Goal: Information Seeking & Learning: Learn about a topic

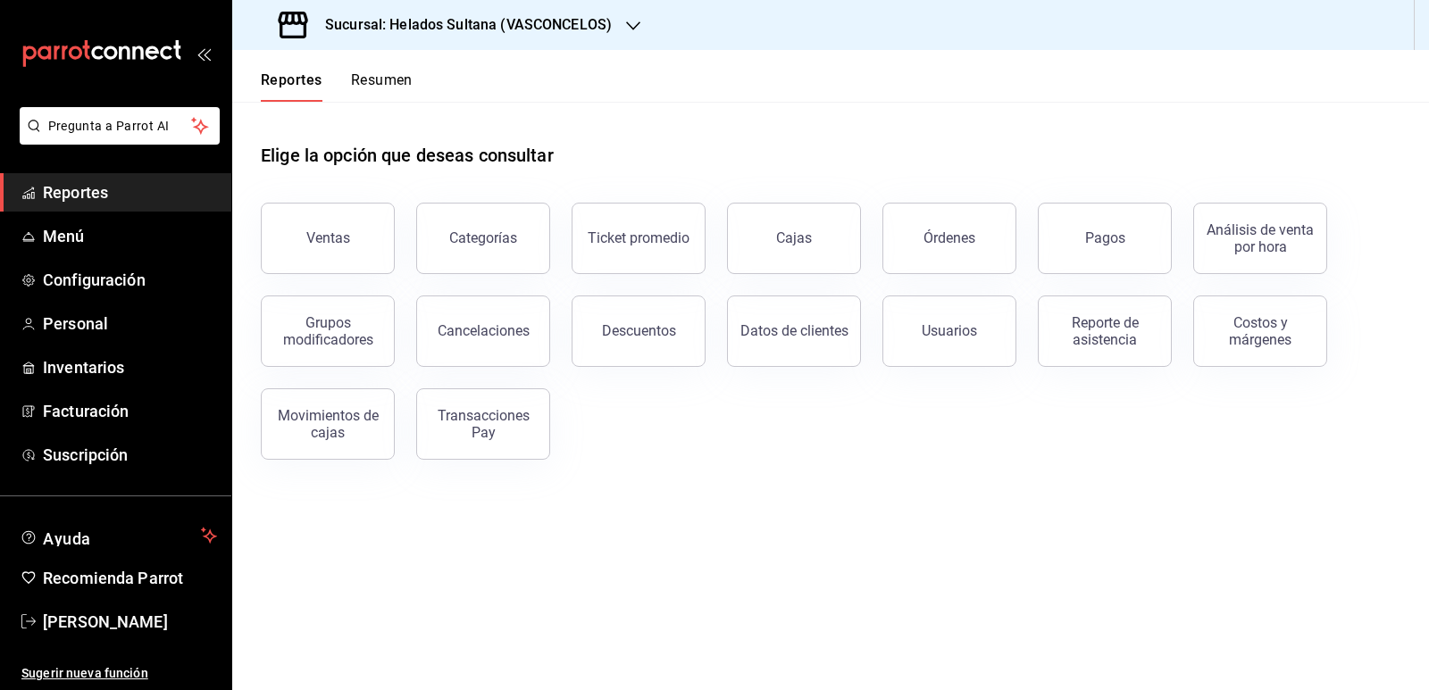
click at [966, 240] on button "Pagos" at bounding box center [1105, 238] width 134 height 71
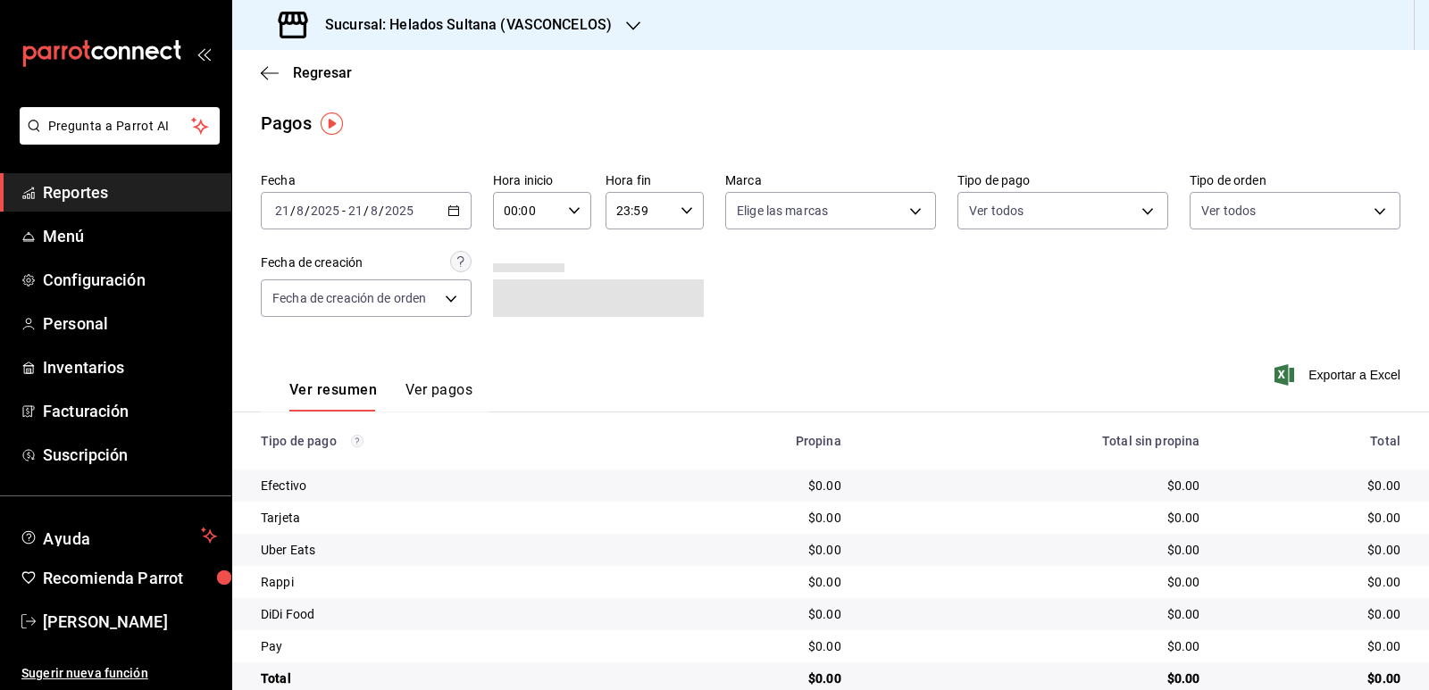
click at [450, 388] on button "Ver pagos" at bounding box center [438, 396] width 67 height 30
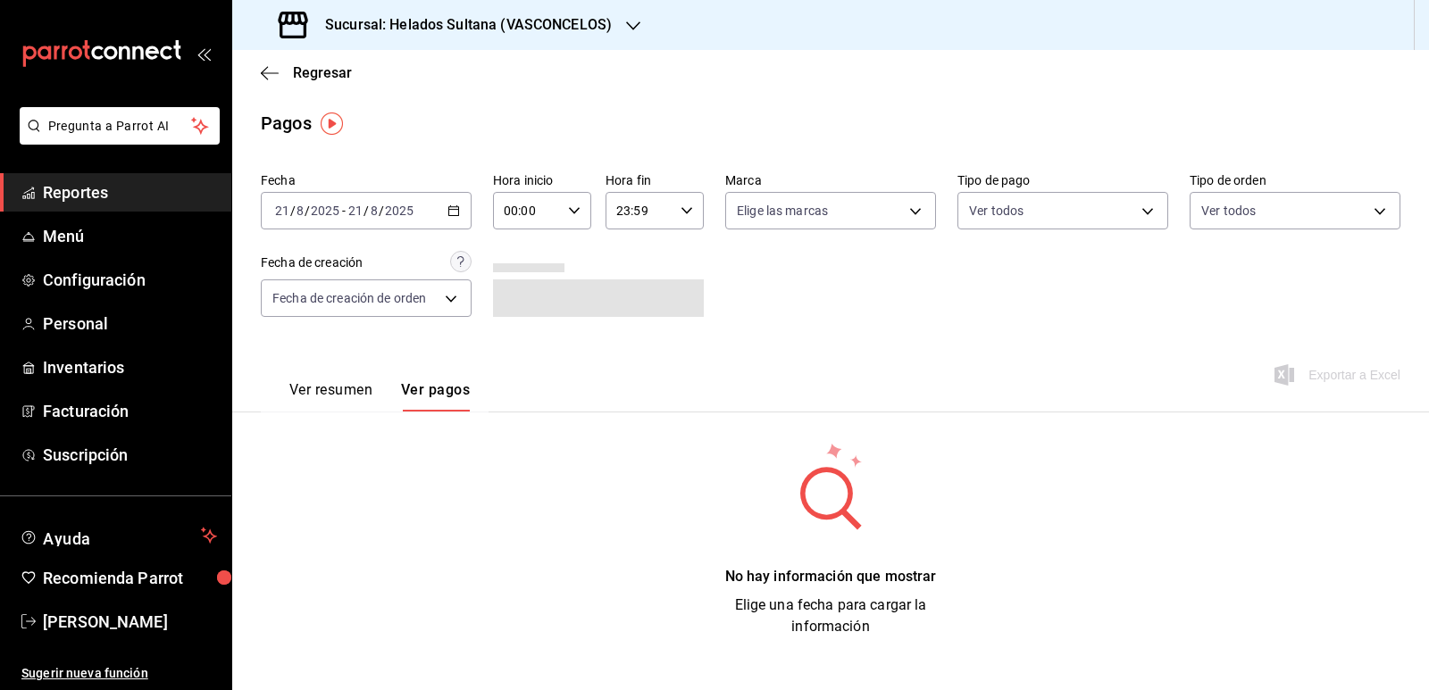
click at [455, 211] on icon "button" at bounding box center [453, 211] width 13 height 13
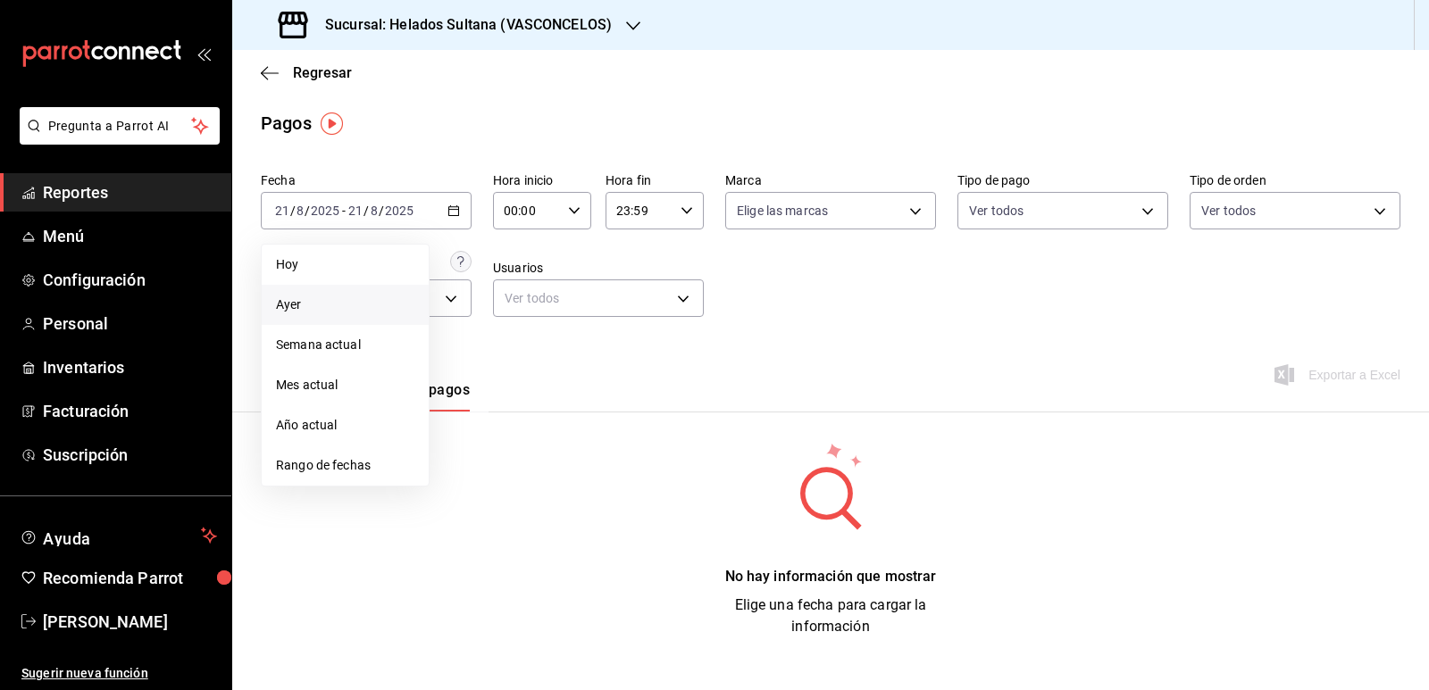
click at [359, 308] on span "Ayer" at bounding box center [345, 305] width 138 height 19
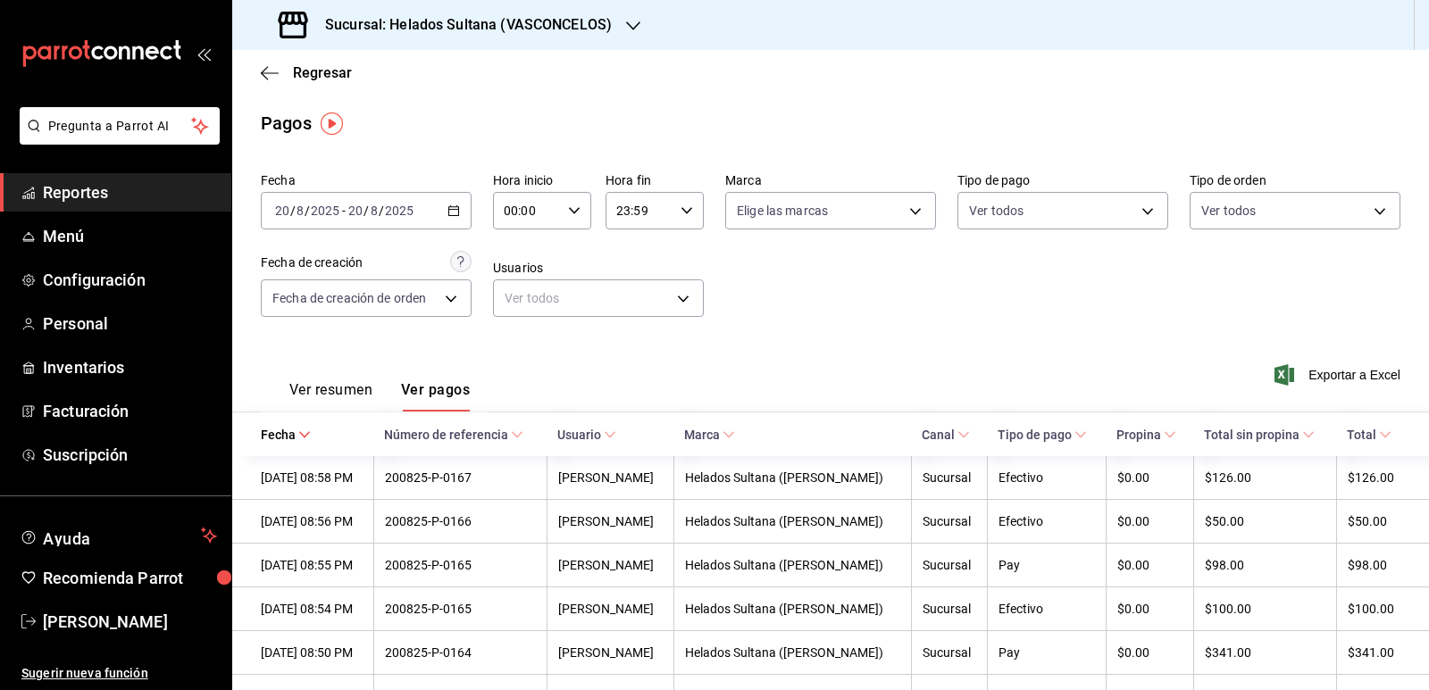
click at [323, 388] on button "Ver resumen" at bounding box center [330, 396] width 83 height 30
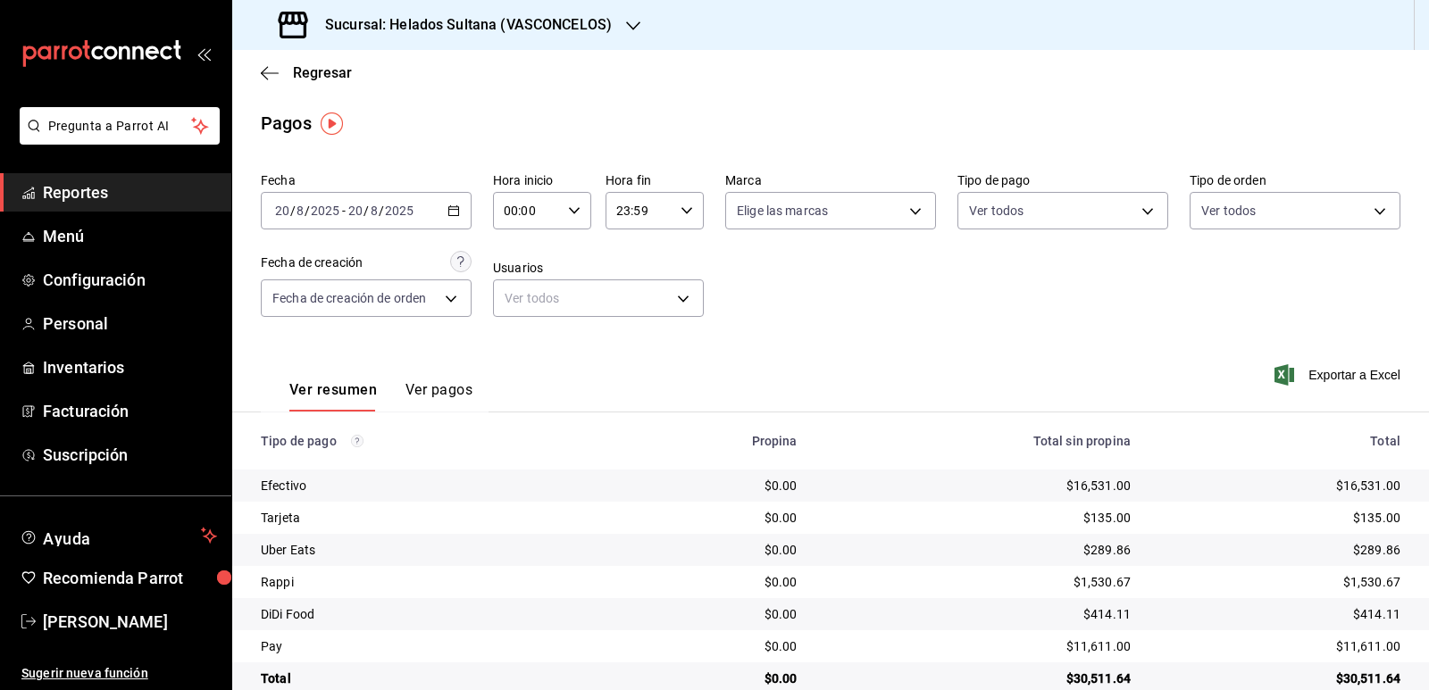
click at [78, 189] on span "Reportes" at bounding box center [130, 192] width 174 height 24
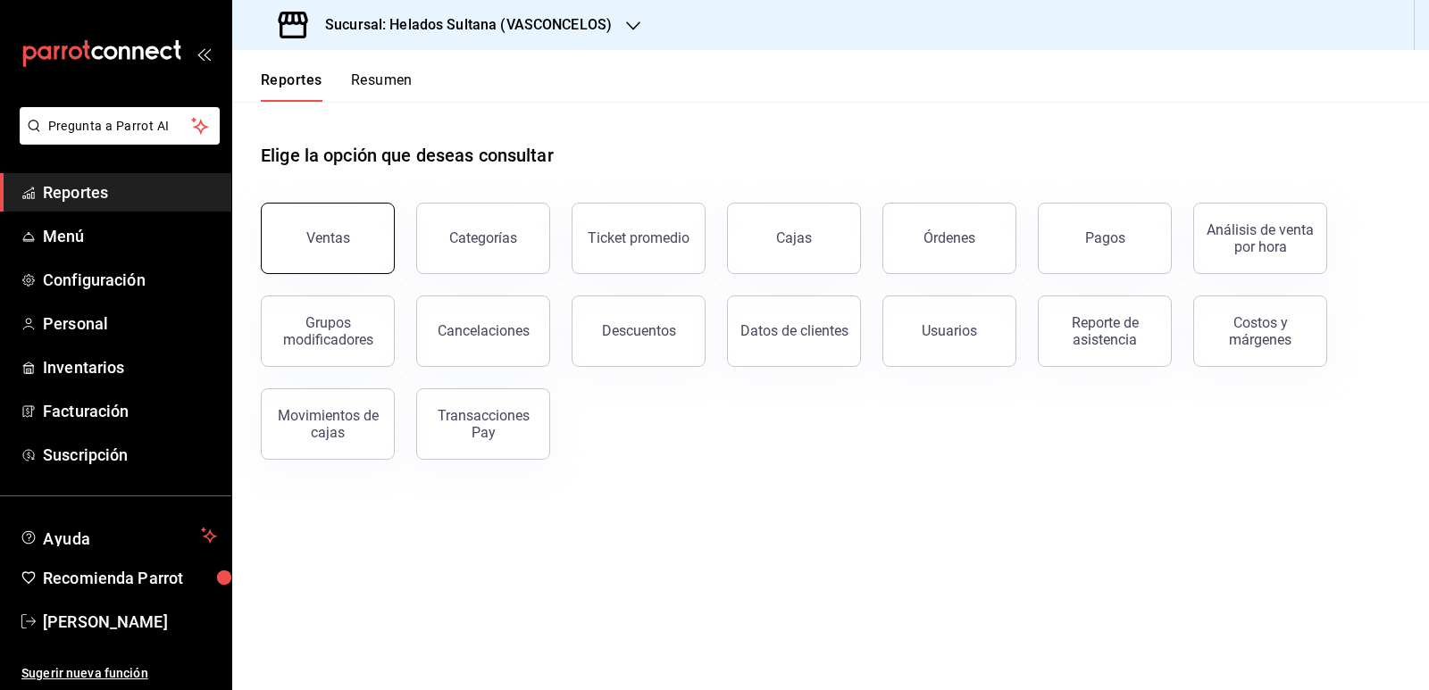
click at [351, 253] on button "Ventas" at bounding box center [328, 238] width 134 height 71
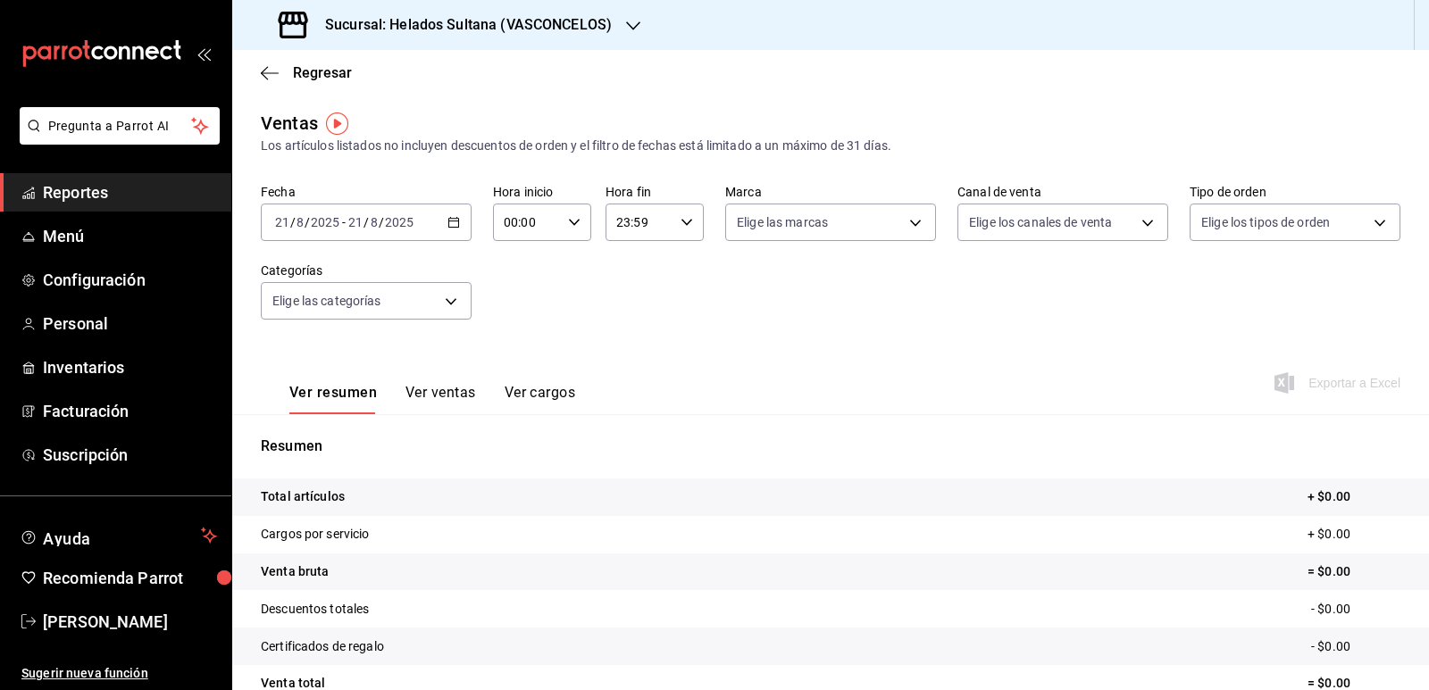
click at [445, 393] on button "Ver ventas" at bounding box center [440, 399] width 71 height 30
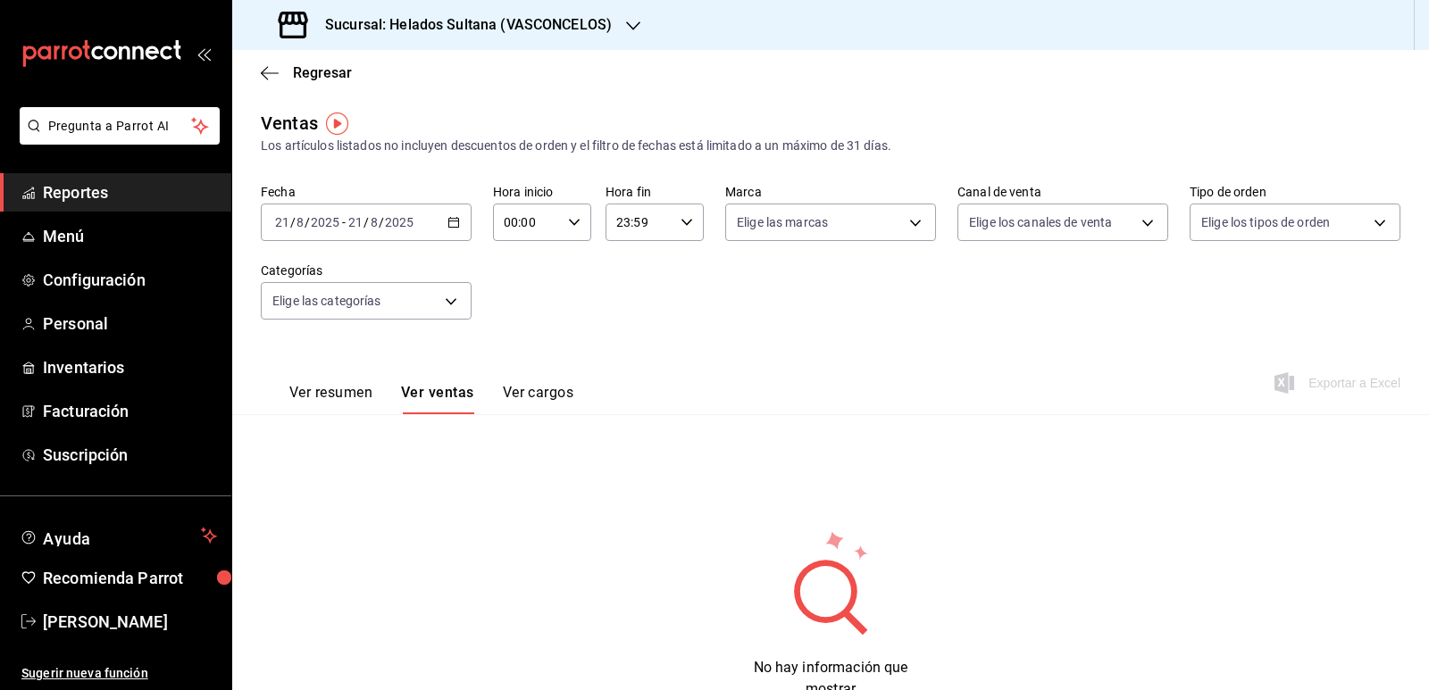
click at [451, 223] on icon "button" at bounding box center [453, 222] width 13 height 13
click at [359, 315] on span "Ayer" at bounding box center [345, 316] width 138 height 19
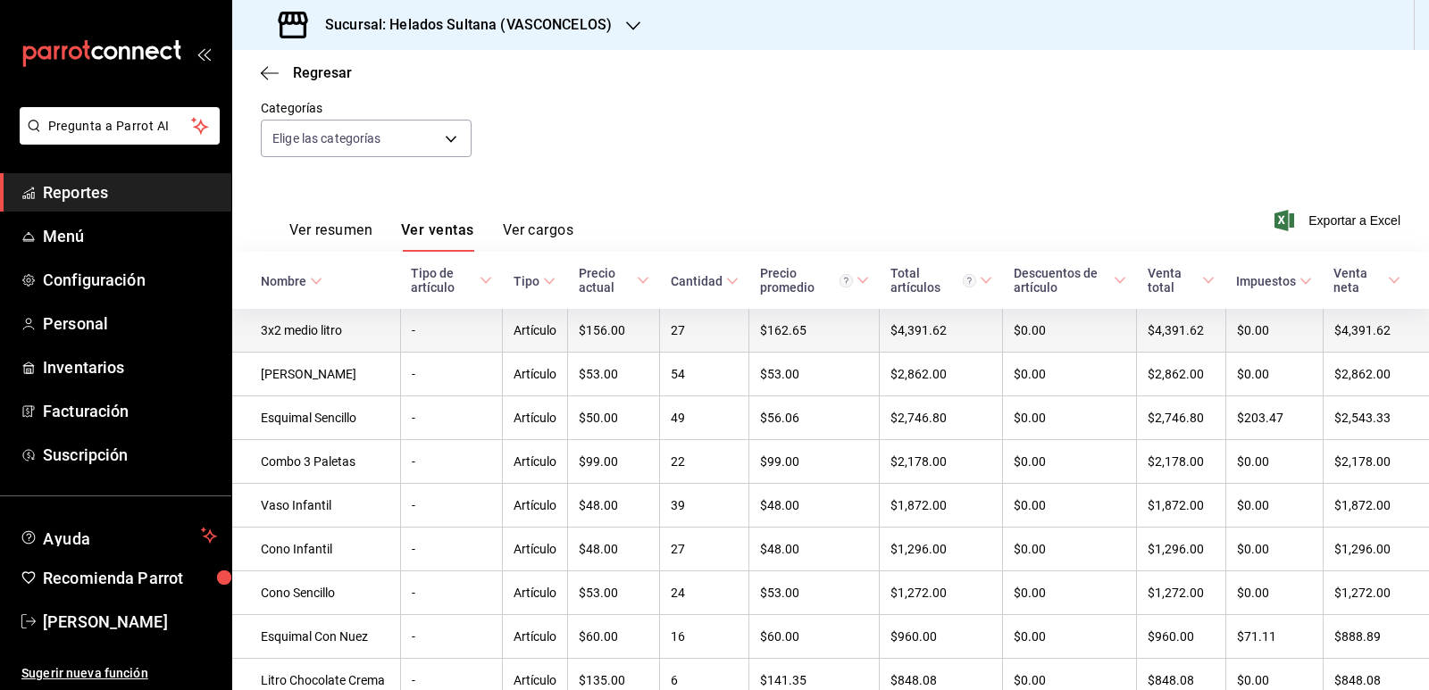
scroll to position [268, 0]
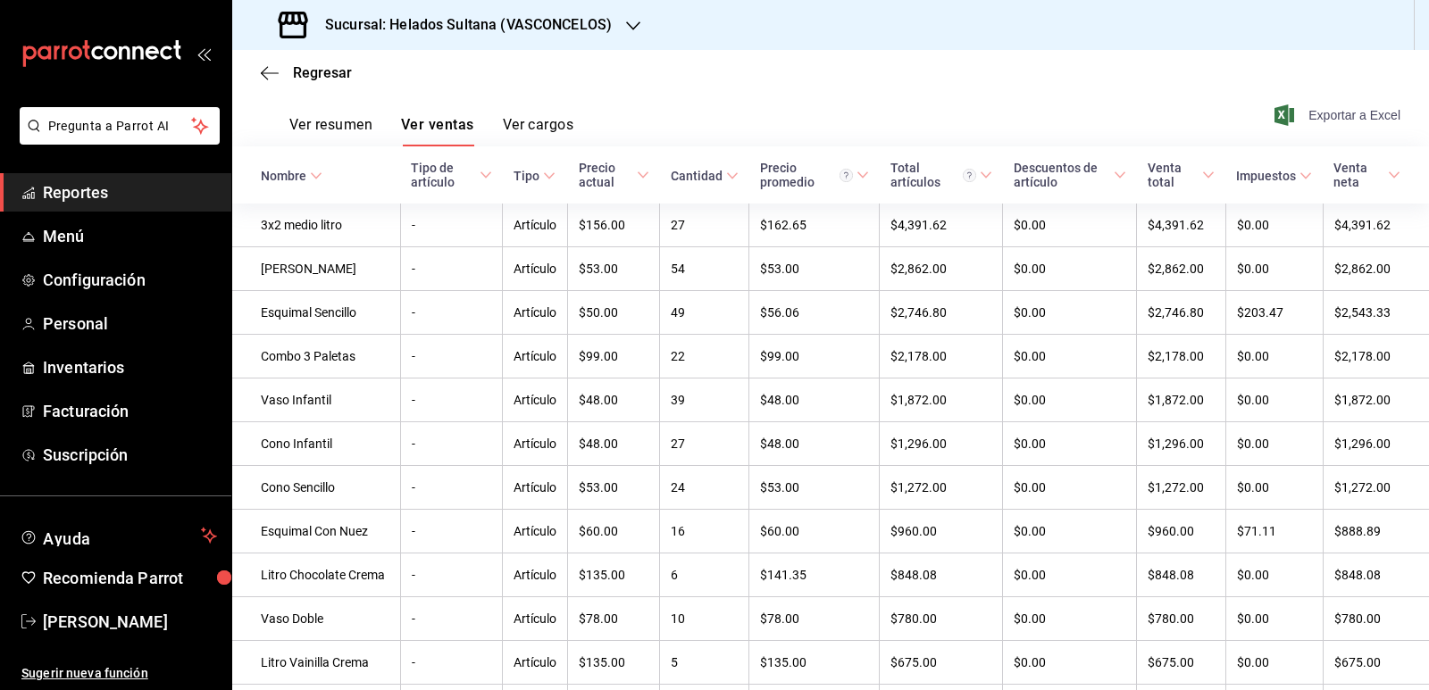
click at [966, 118] on span "Exportar a Excel" at bounding box center [1339, 114] width 122 height 21
click at [519, 52] on div "Regresar" at bounding box center [830, 73] width 1197 height 46
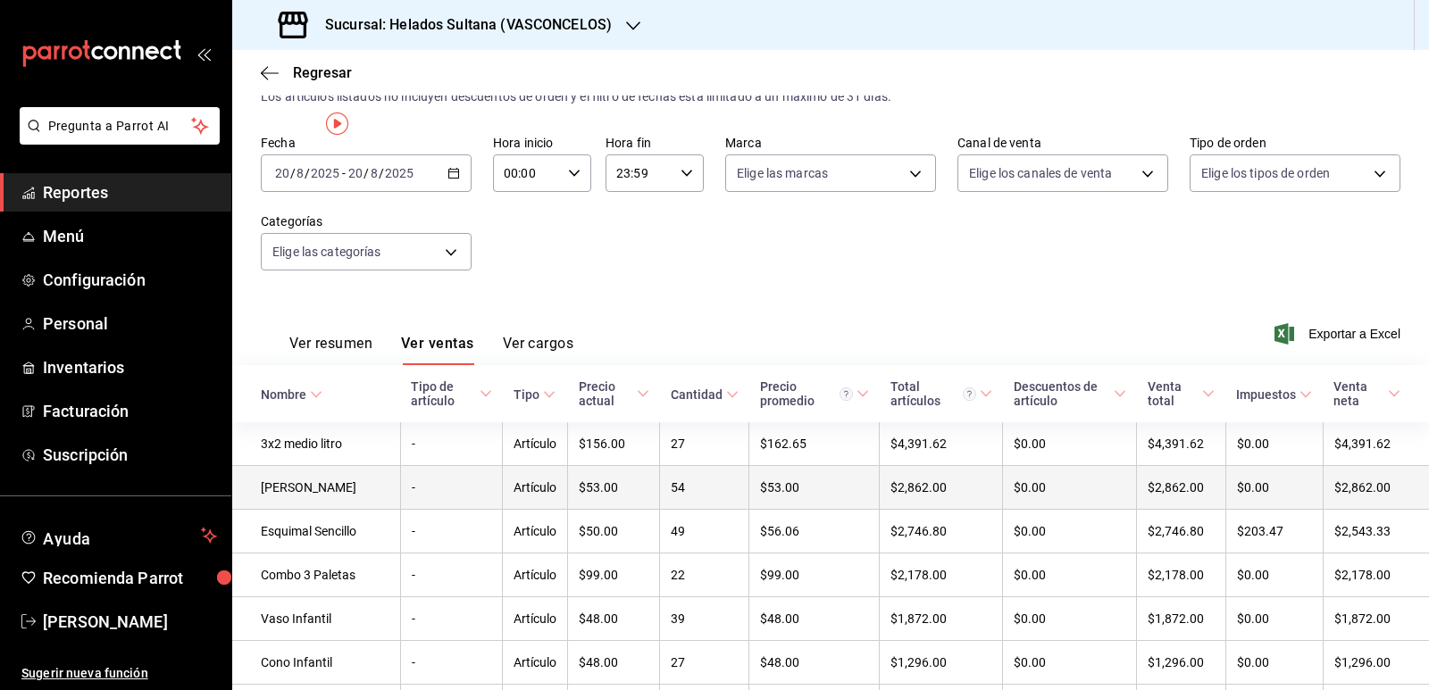
scroll to position [0, 0]
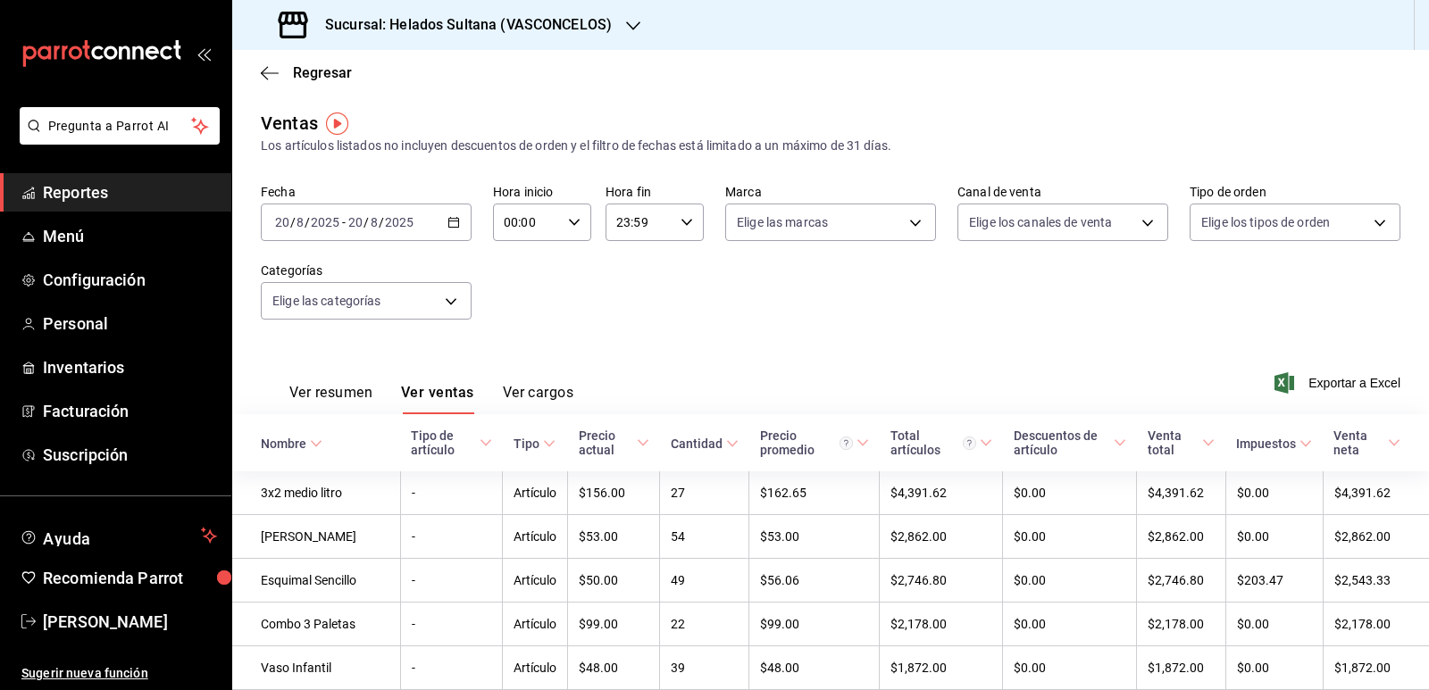
click at [453, 223] on icon "button" at bounding box center [453, 222] width 13 height 13
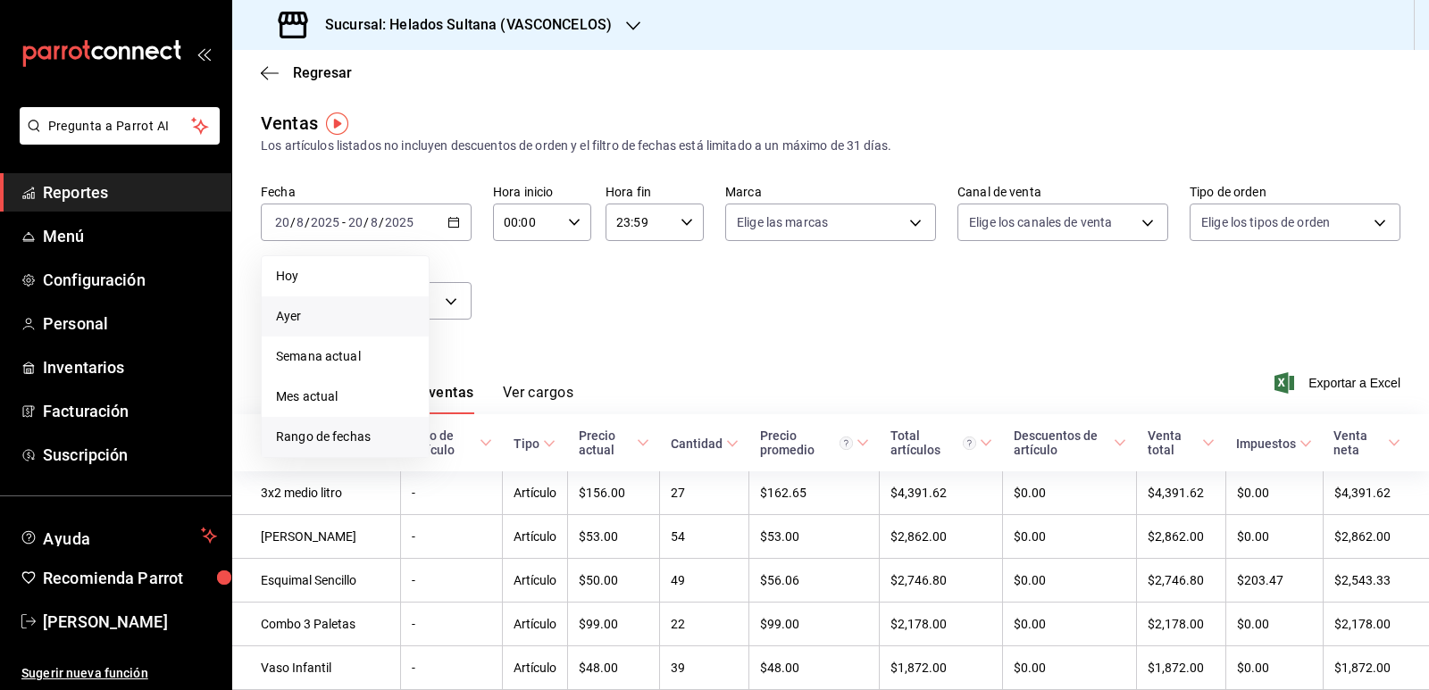
click at [335, 438] on span "Rango de fechas" at bounding box center [345, 437] width 138 height 19
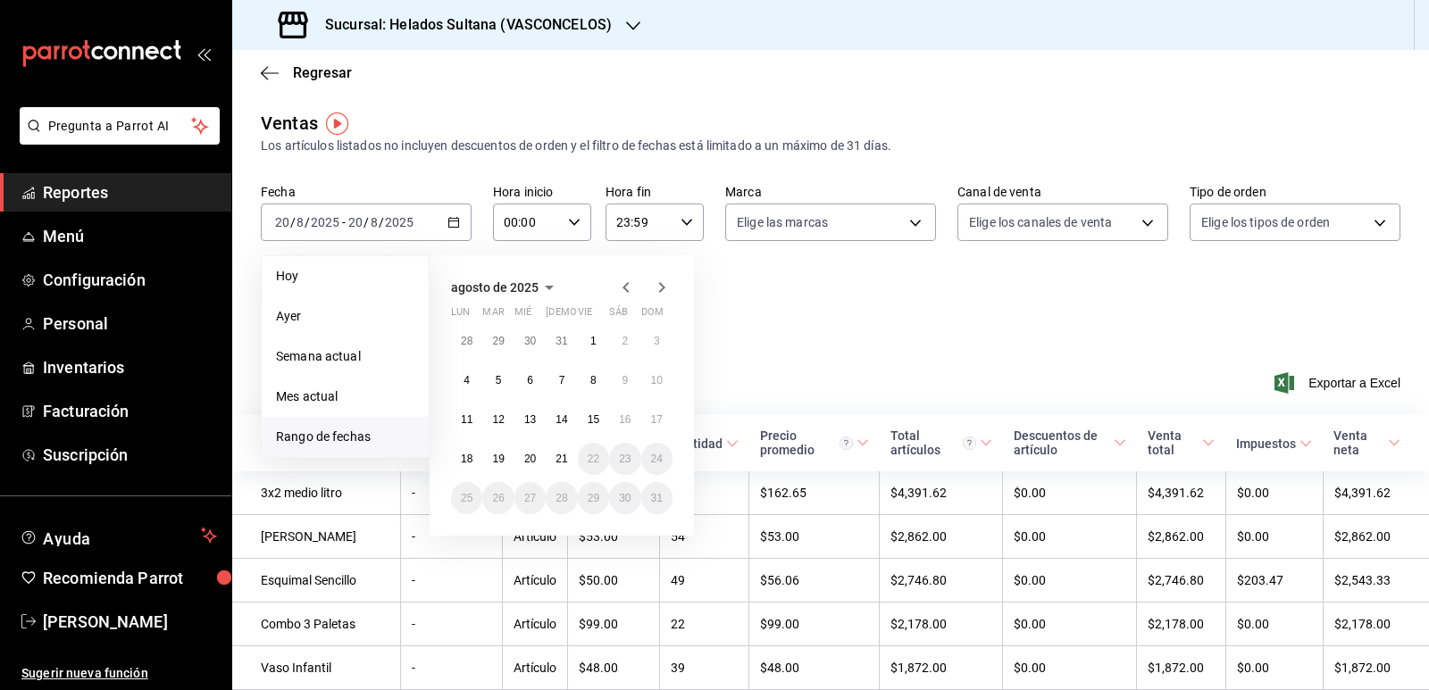
click at [543, 288] on icon "button" at bounding box center [549, 287] width 21 height 21
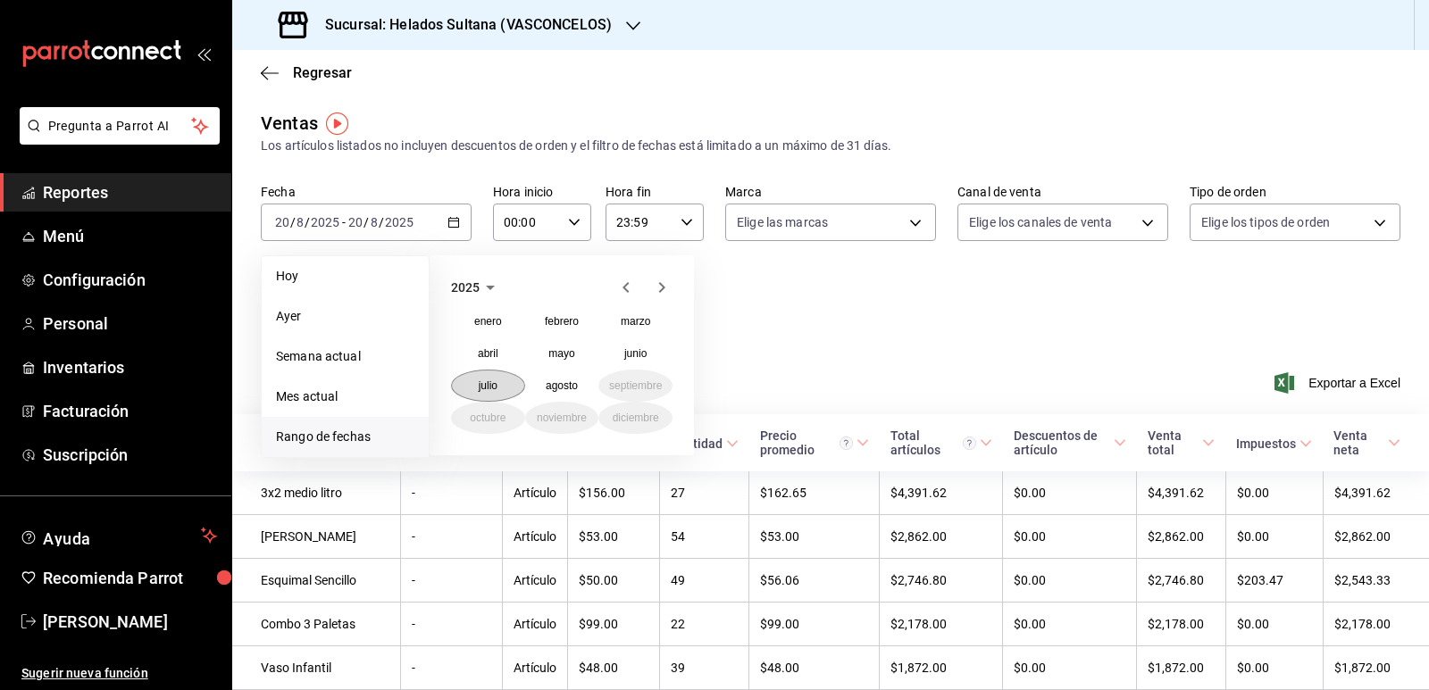
click at [510, 380] on button "julio" at bounding box center [488, 386] width 74 height 32
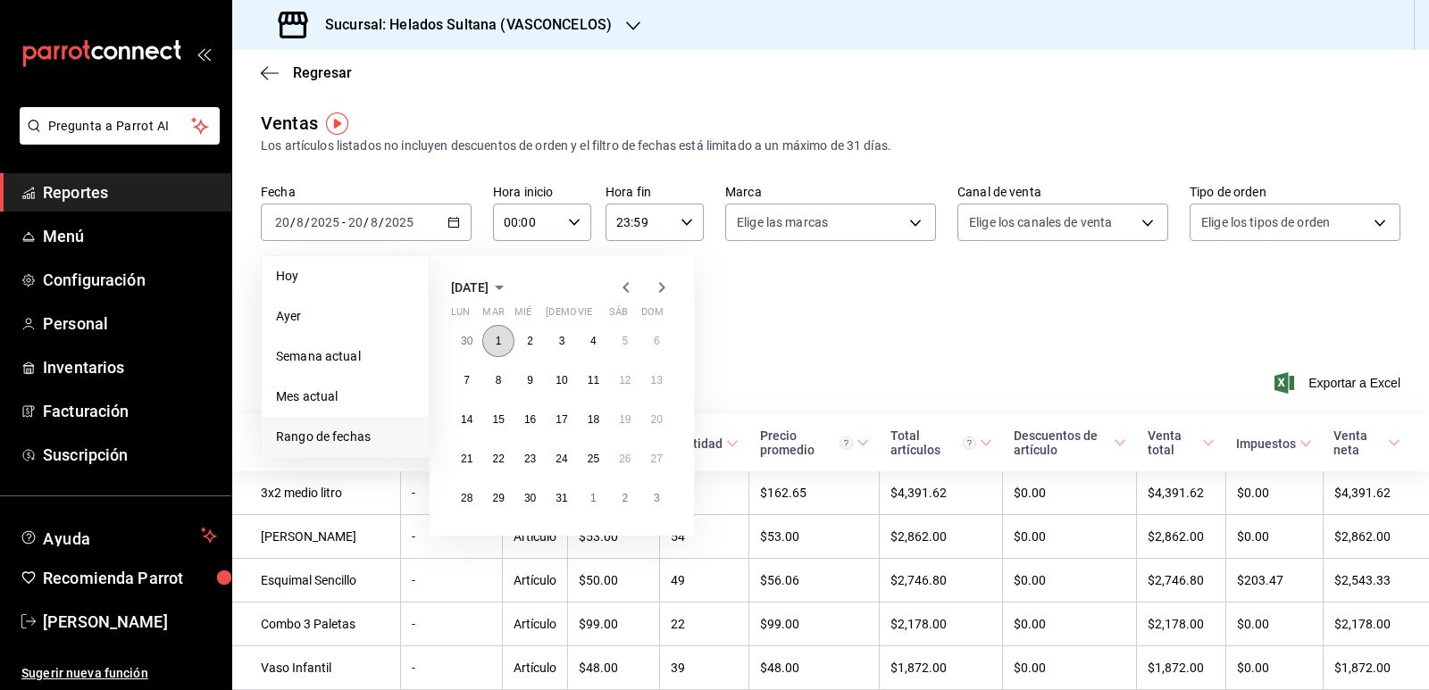
click at [499, 335] on abbr "1" at bounding box center [499, 341] width 6 height 13
click at [567, 492] on abbr "31" at bounding box center [561, 498] width 12 height 13
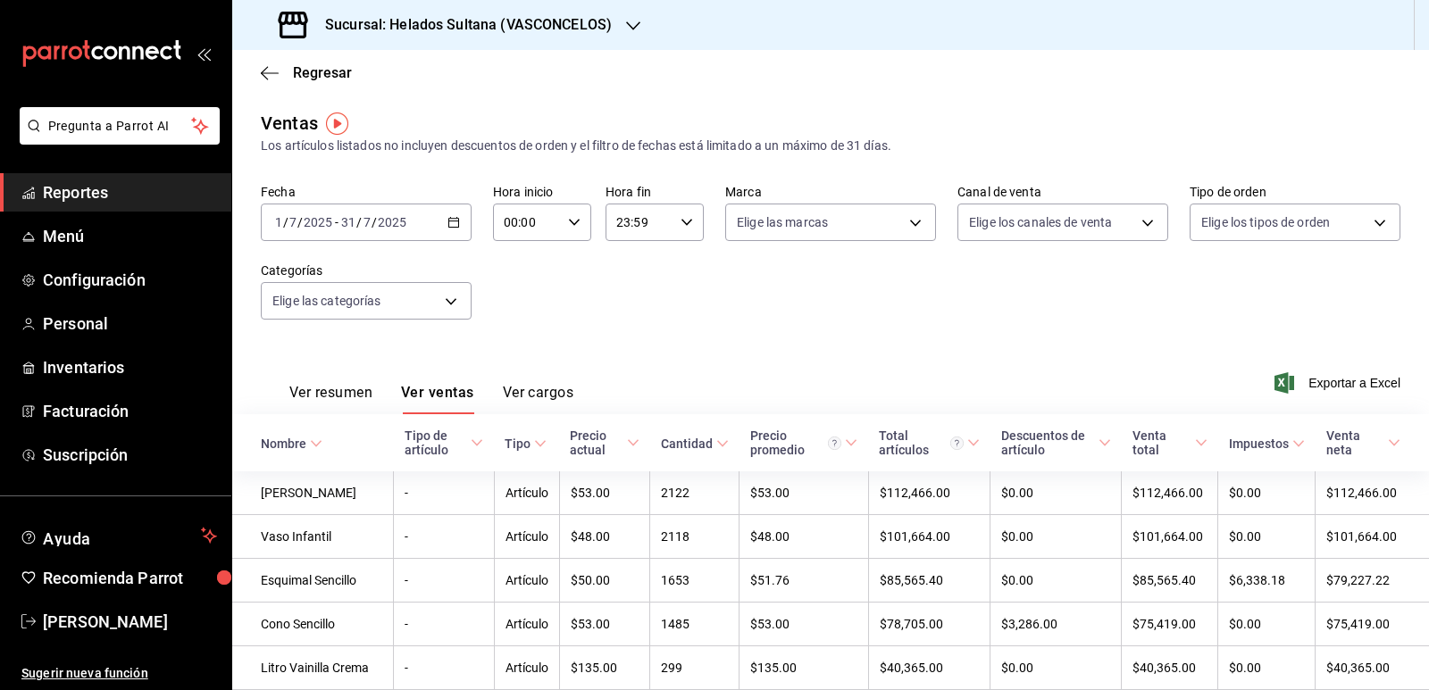
click at [716, 444] on icon at bounding box center [722, 444] width 13 height 13
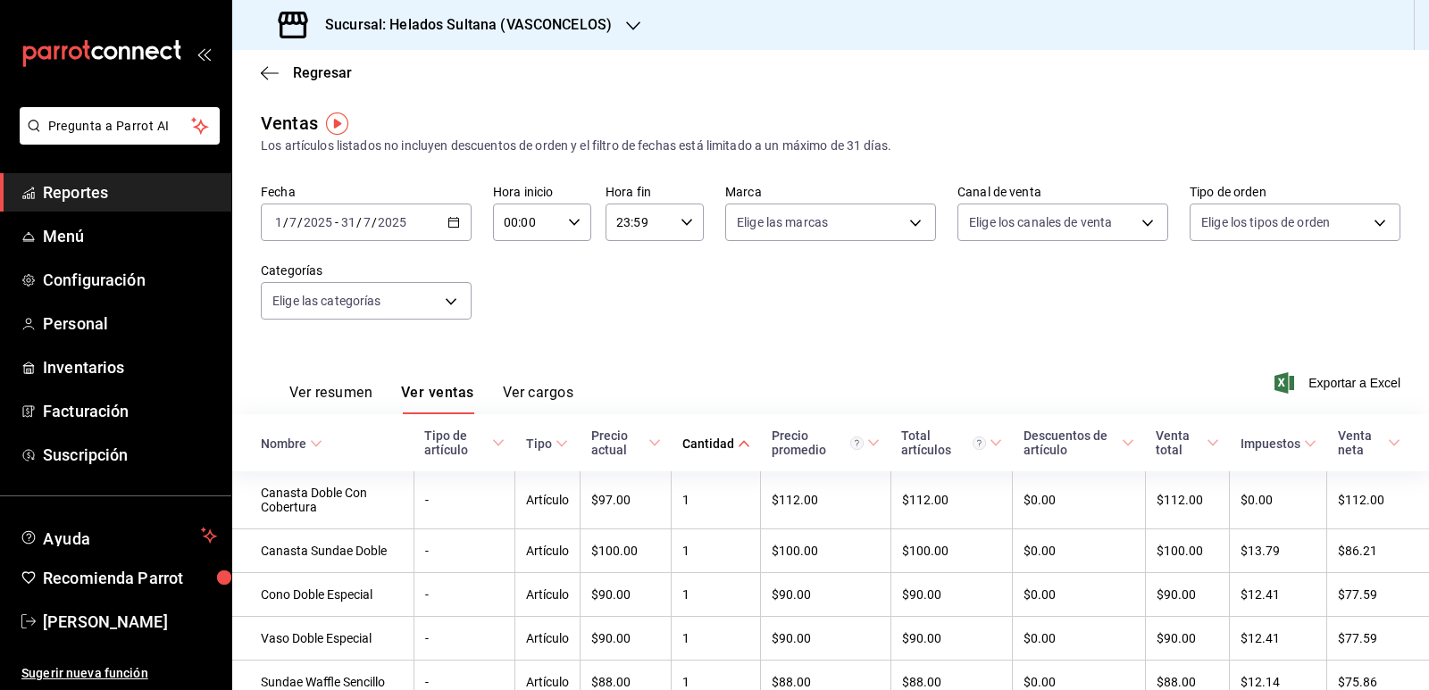
click at [739, 444] on \(Stroke\) at bounding box center [744, 443] width 11 height 6
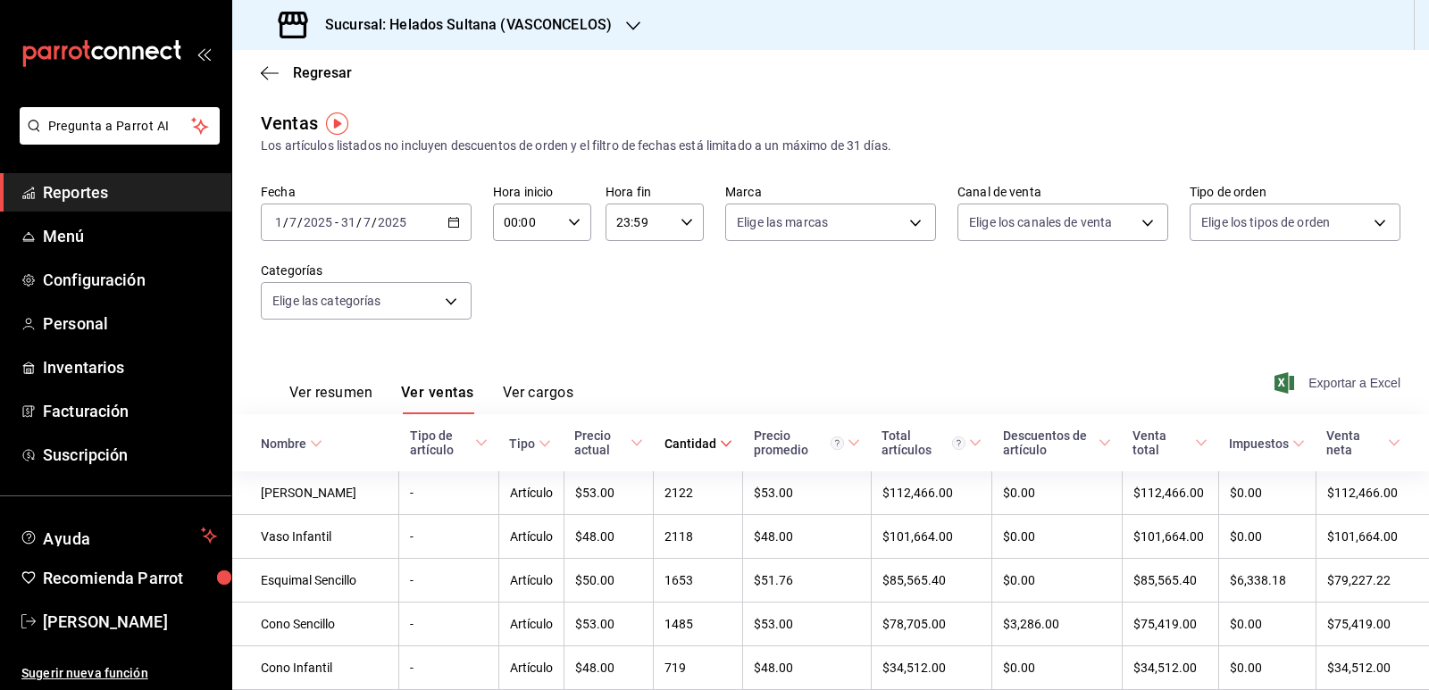
click at [966, 380] on span "Exportar a Excel" at bounding box center [1339, 382] width 122 height 21
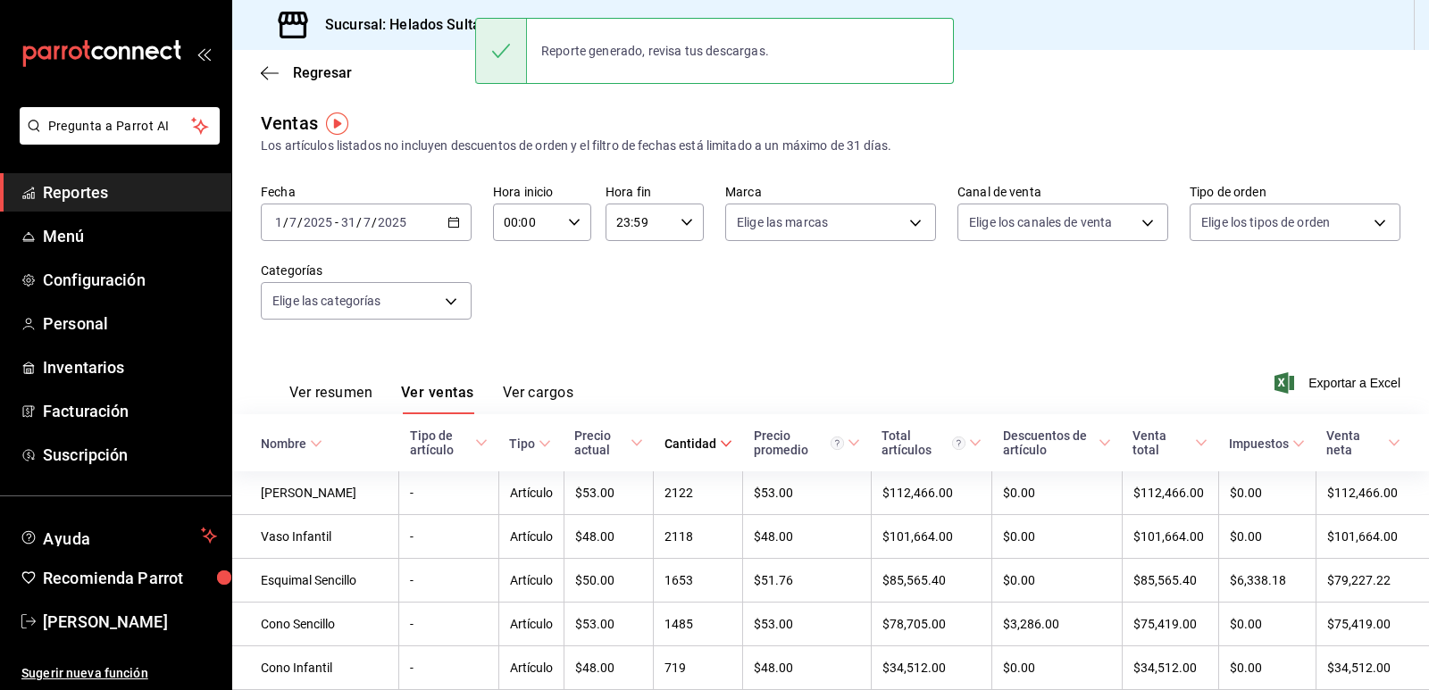
click at [676, 313] on div "Fecha 2025-07-01 1 / 7 / 2025 - 2025-07-31 31 / 7 / 2025 Hora inicio 00:00 Hora…" at bounding box center [831, 262] width 1140 height 157
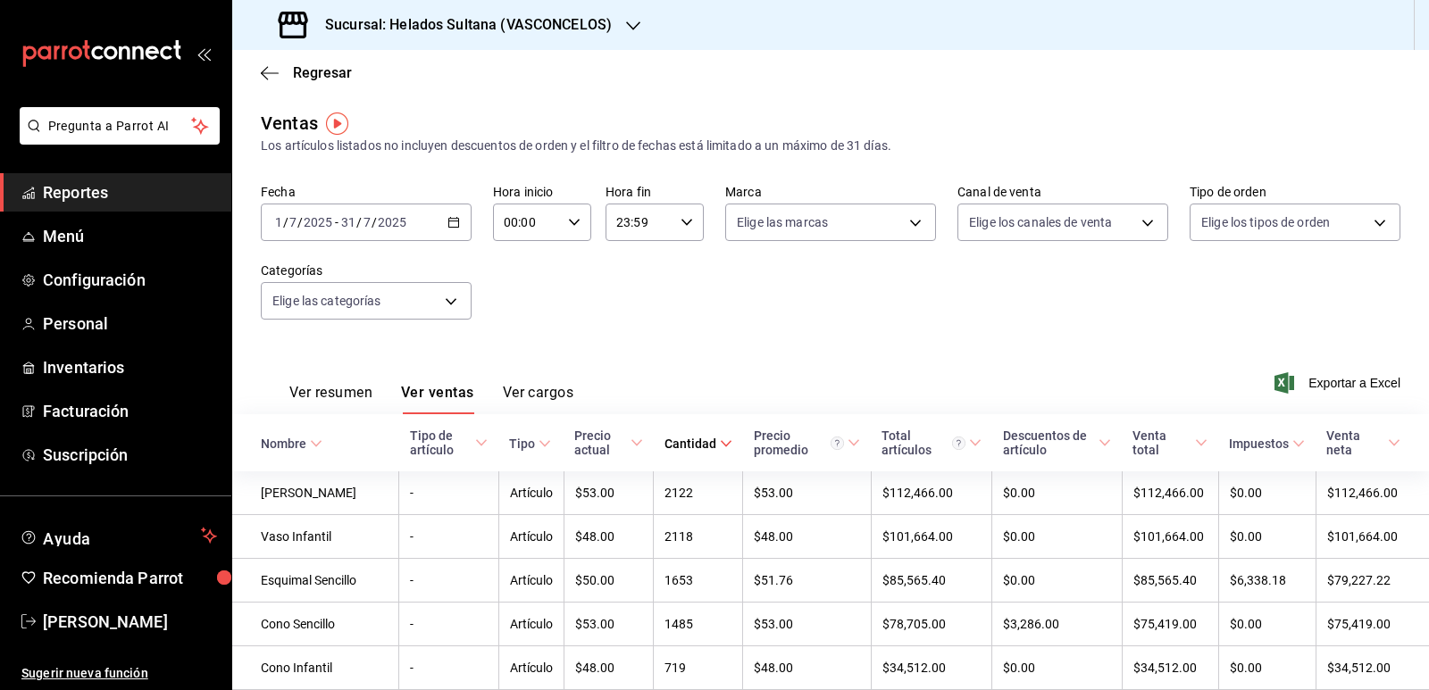
click at [456, 223] on \(Stroke\) "button" at bounding box center [453, 223] width 11 height 10
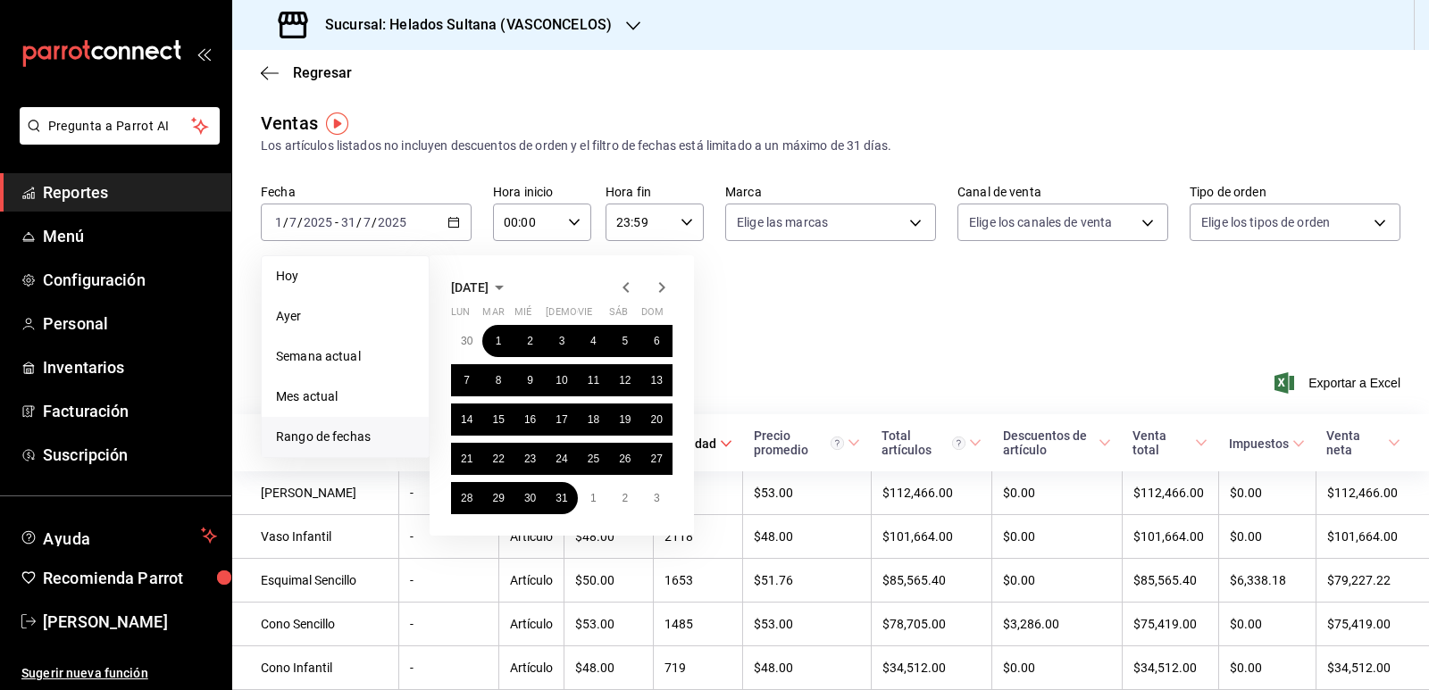
click at [626, 290] on icon "button" at bounding box center [625, 287] width 6 height 11
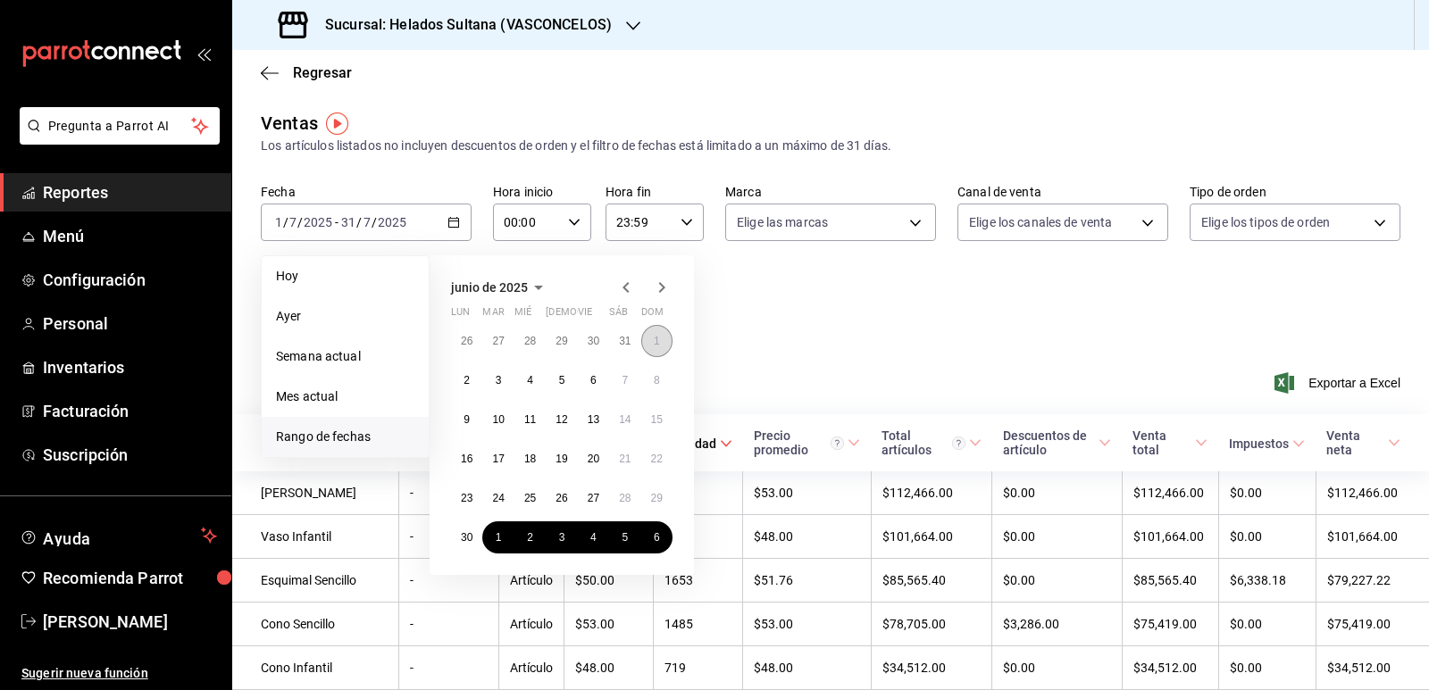
click at [656, 336] on abbr "1" at bounding box center [657, 341] width 6 height 13
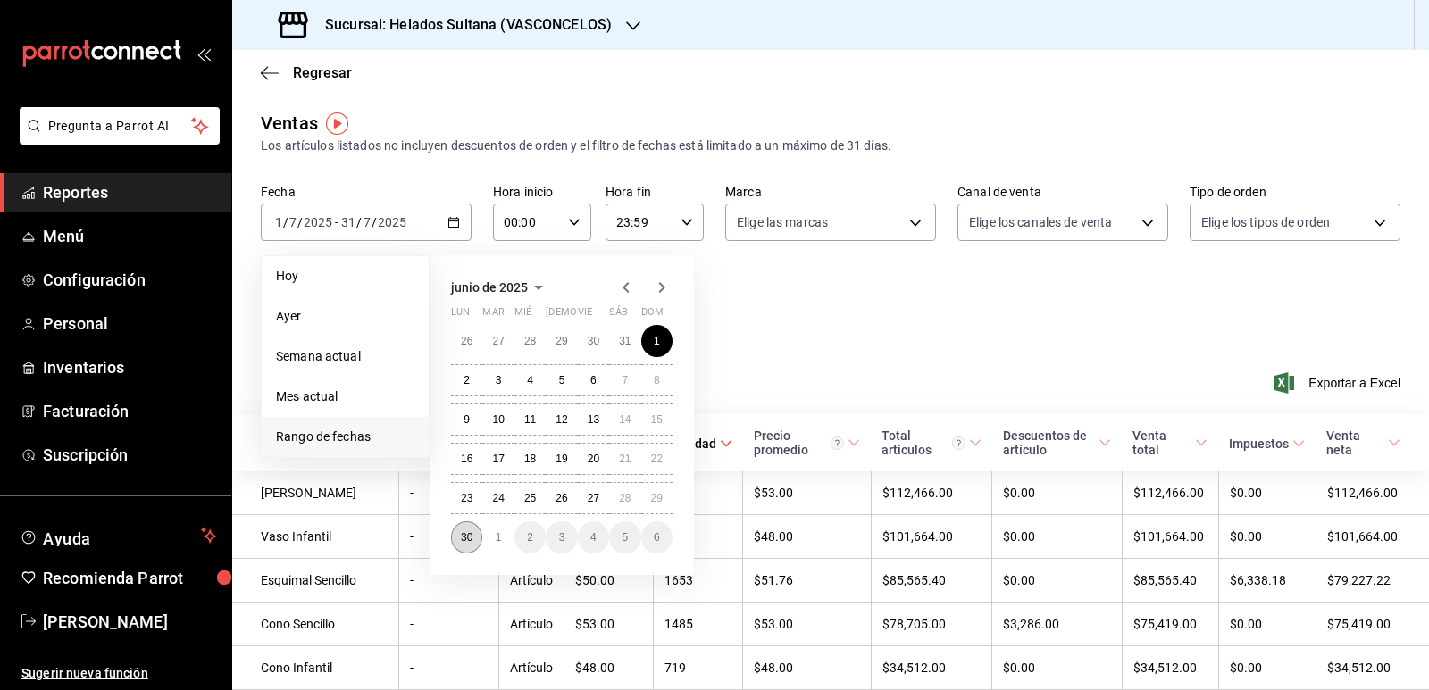
click at [473, 548] on button "30" at bounding box center [466, 538] width 31 height 32
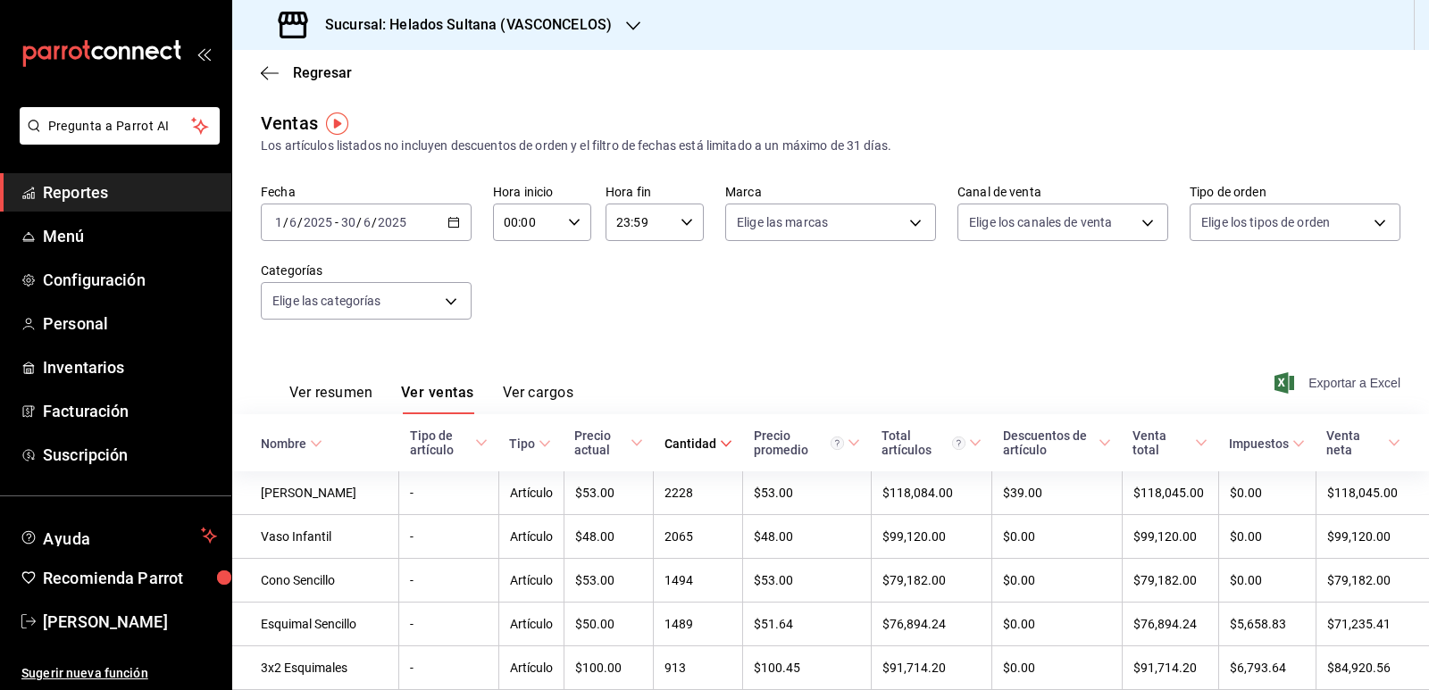
click at [966, 380] on span "Exportar a Excel" at bounding box center [1339, 382] width 122 height 21
click at [449, 216] on icon "button" at bounding box center [453, 222] width 13 height 13
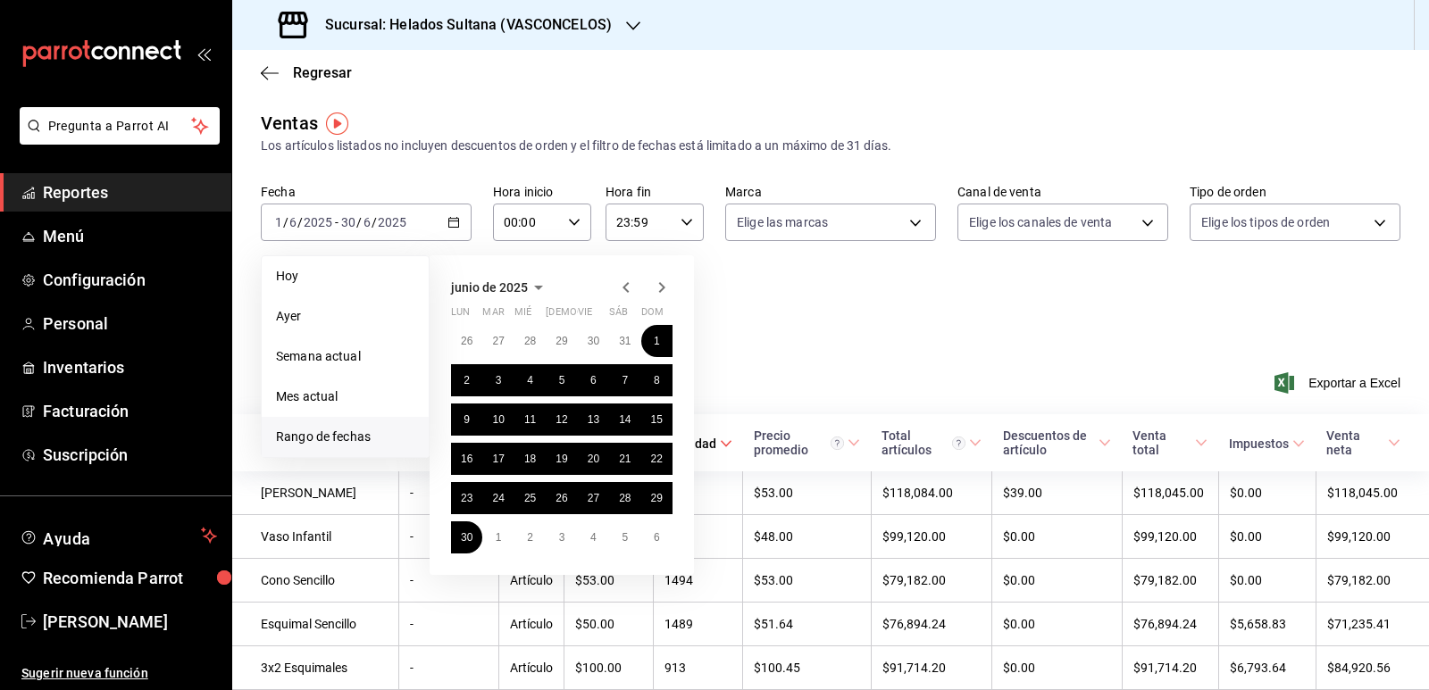
click at [625, 286] on icon "button" at bounding box center [625, 287] width 6 height 11
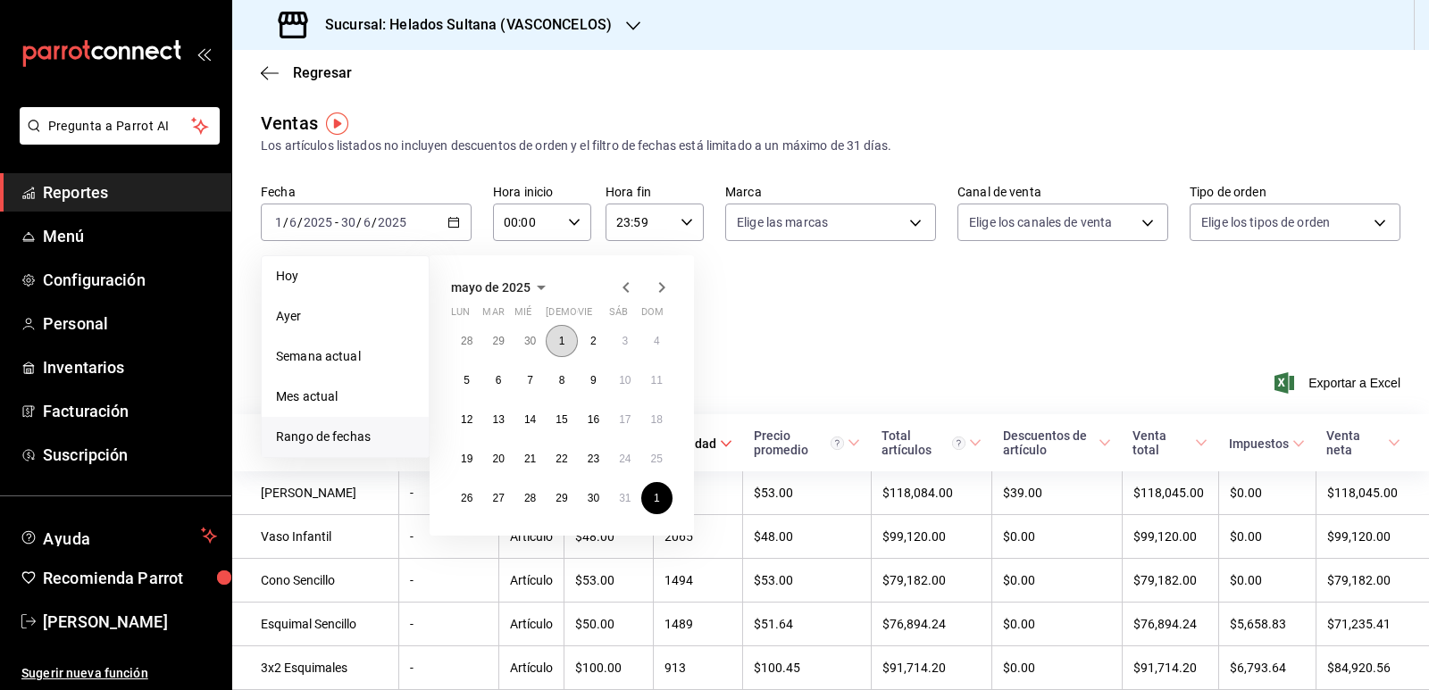
click at [564, 337] on abbr "1" at bounding box center [562, 341] width 6 height 13
click at [621, 502] on abbr "31" at bounding box center [625, 498] width 12 height 13
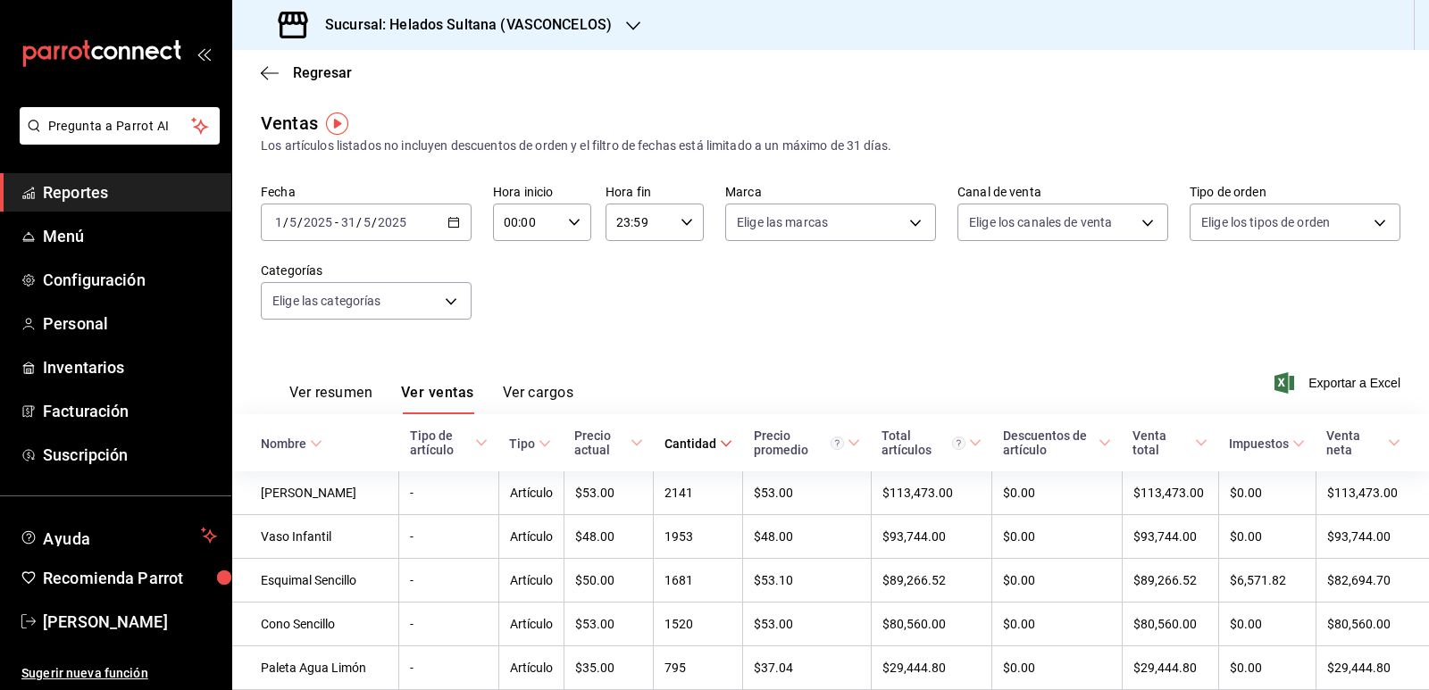
click at [505, 305] on div "Fecha 2025-05-01 1 / 5 / 2025 - 2025-05-31 31 / 5 / 2025 Hora inicio 00:00 Hora…" at bounding box center [831, 262] width 1140 height 157
click at [966, 388] on icon "button" at bounding box center [1284, 382] width 20 height 21
drag, startPoint x: 463, startPoint y: 88, endPoint x: 466, endPoint y: 98, distance: 11.3
click at [463, 88] on div "Regresar" at bounding box center [830, 73] width 1197 height 46
click at [453, 220] on icon "button" at bounding box center [453, 222] width 13 height 13
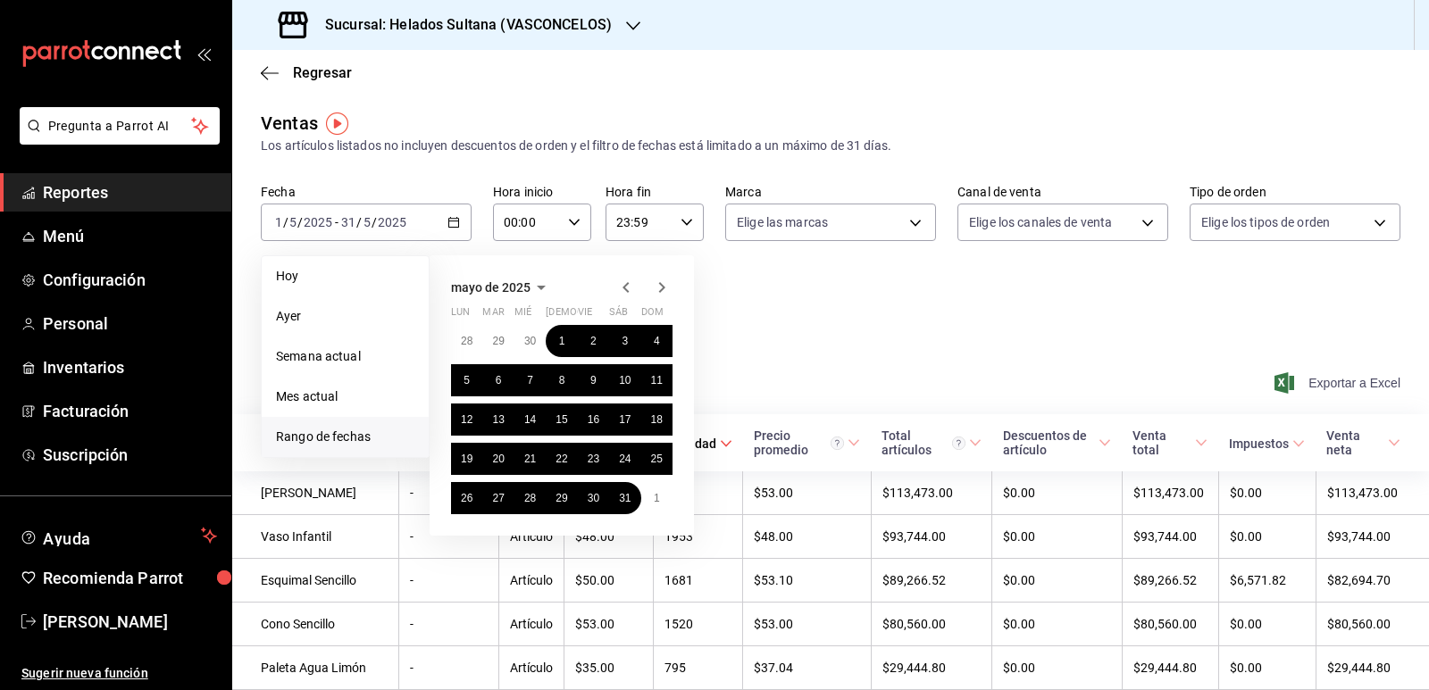
click at [628, 288] on icon "button" at bounding box center [625, 287] width 21 height 21
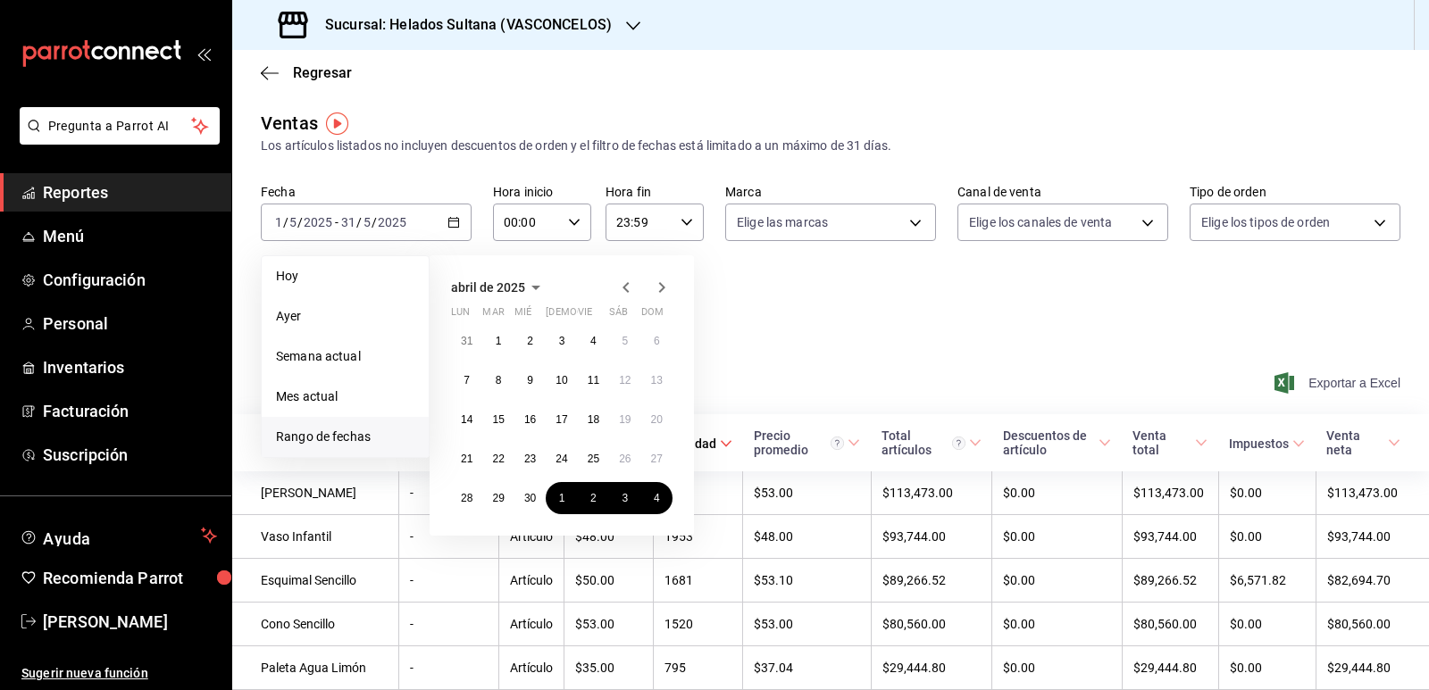
click at [628, 288] on icon "button" at bounding box center [625, 287] width 21 height 21
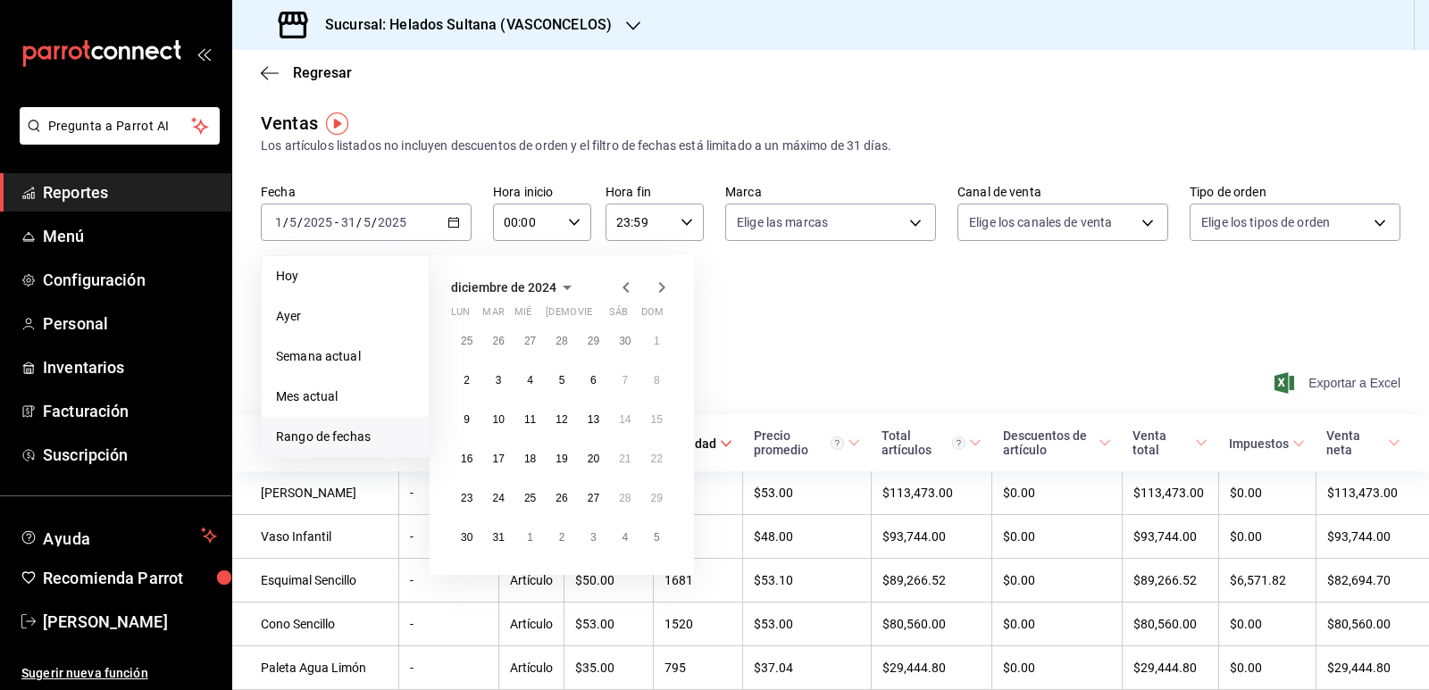
click at [628, 288] on icon "button" at bounding box center [625, 287] width 21 height 21
click at [472, 336] on button "1" at bounding box center [466, 341] width 31 height 32
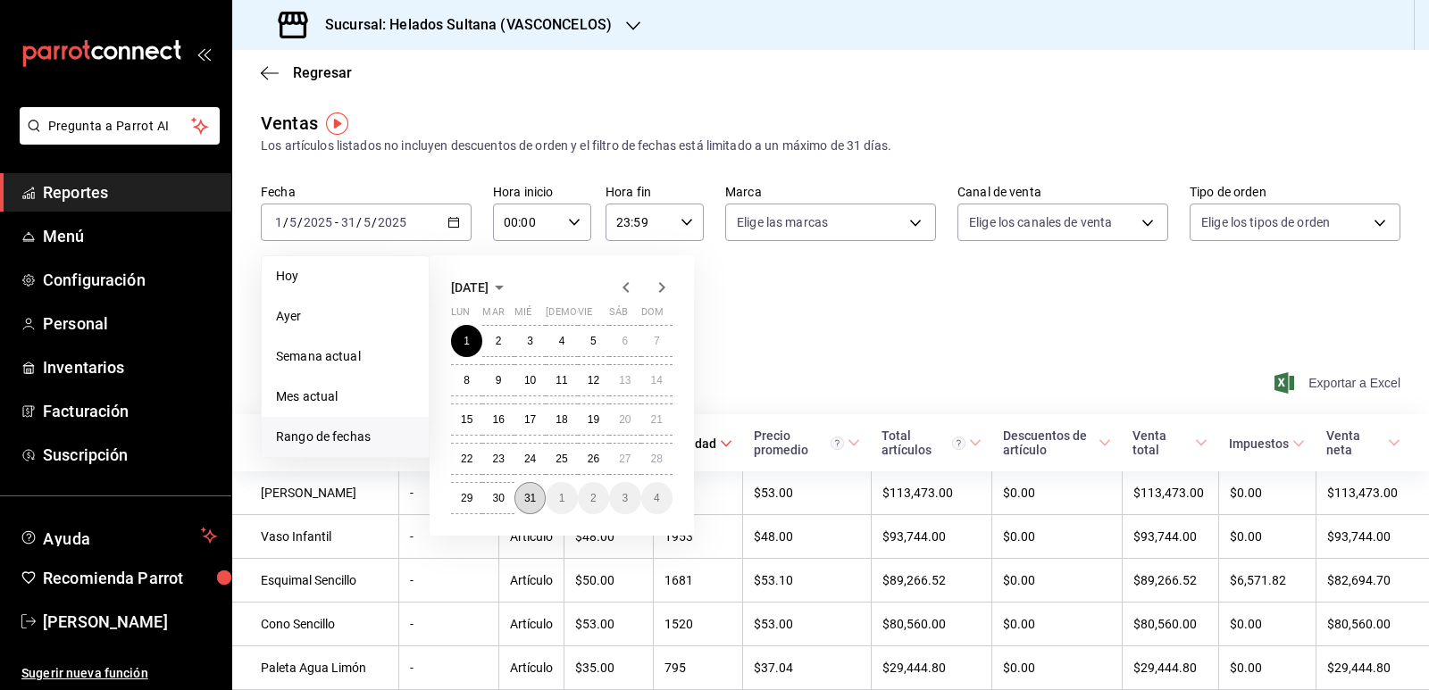
click at [534, 495] on abbr "31" at bounding box center [530, 498] width 12 height 13
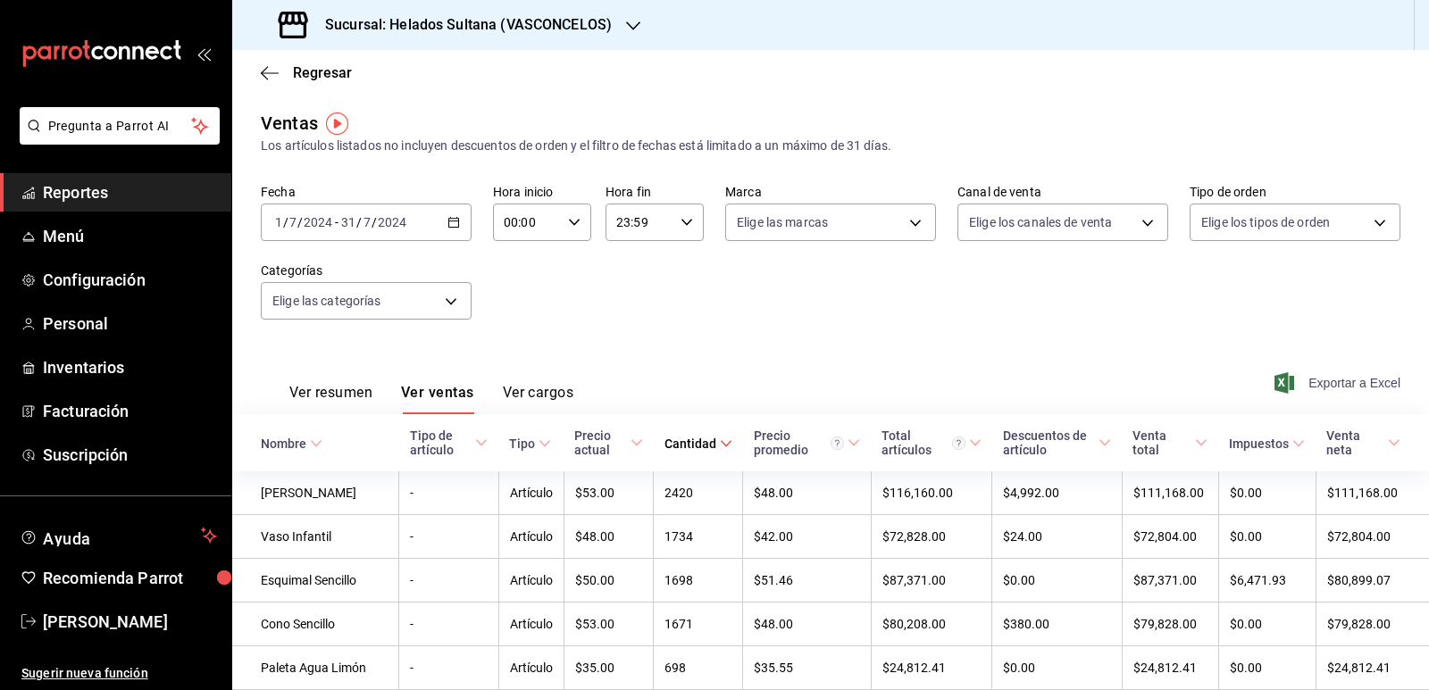
click at [720, 445] on icon at bounding box center [726, 444] width 13 height 13
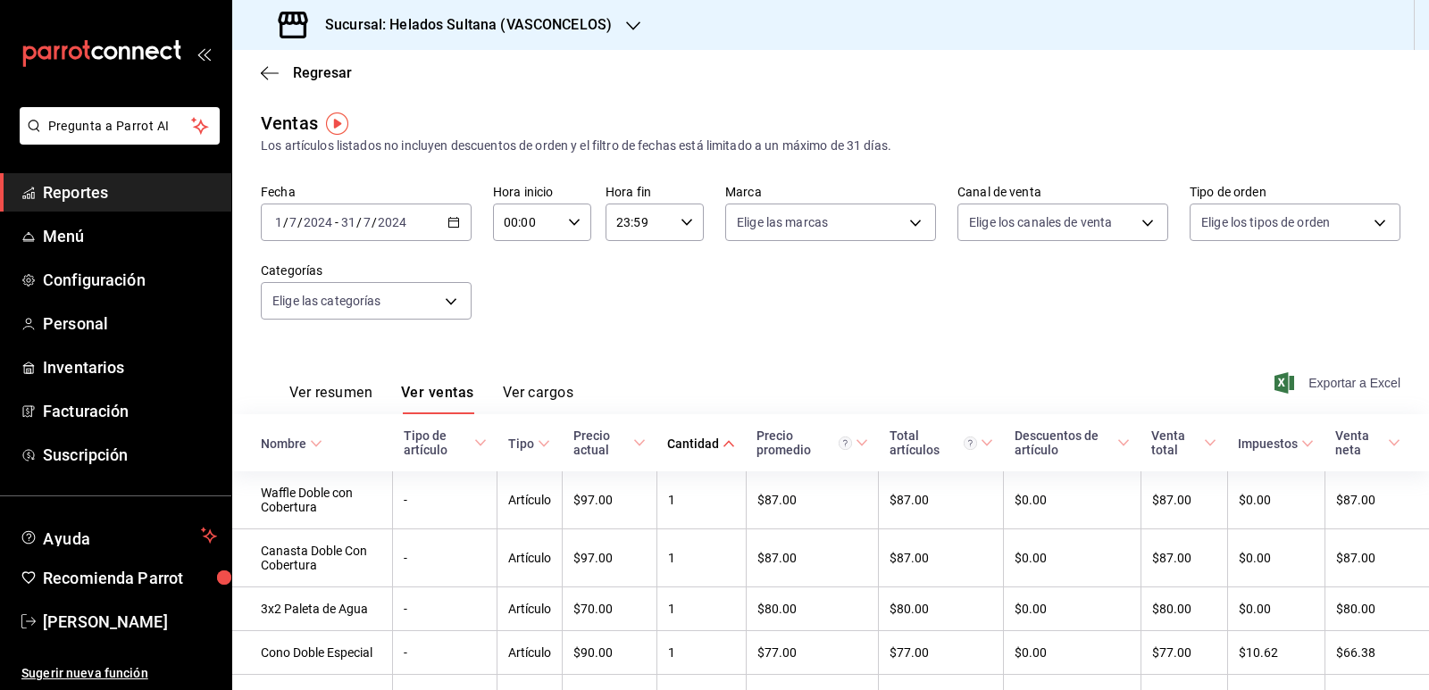
click at [723, 447] on icon at bounding box center [728, 444] width 13 height 13
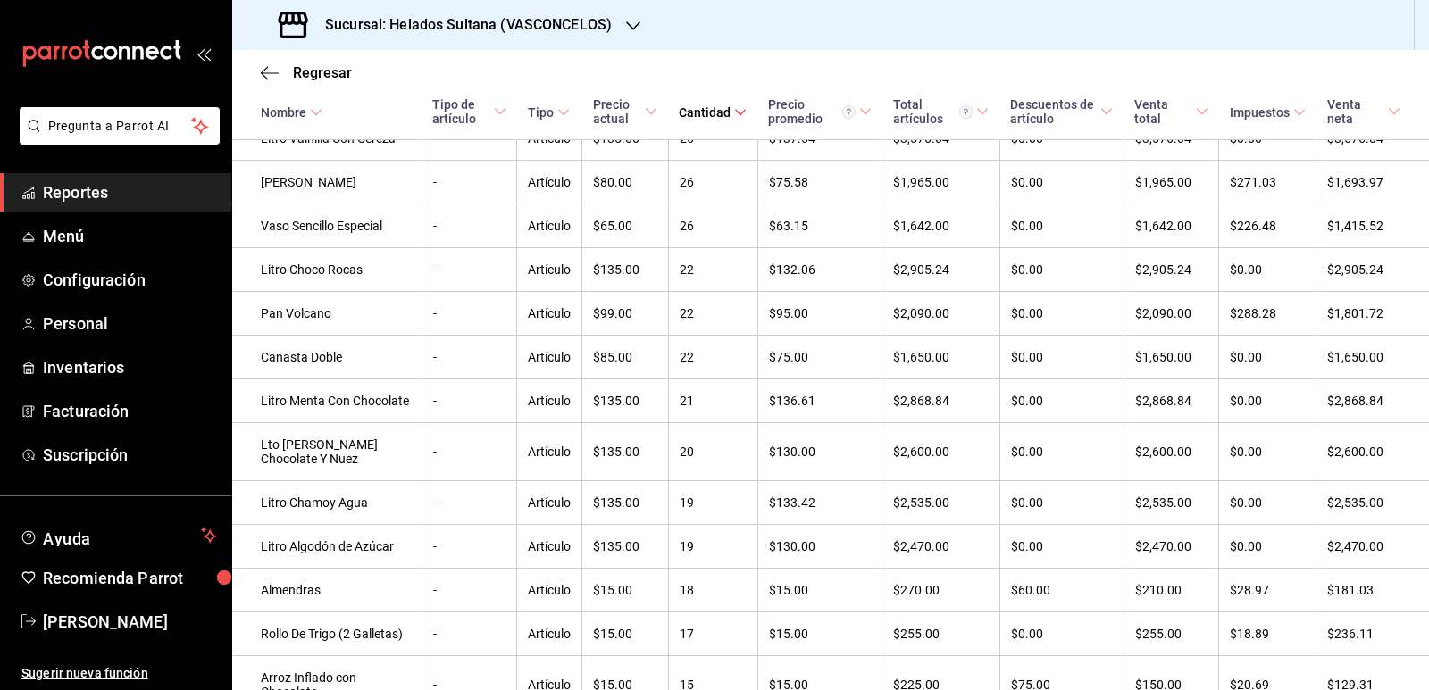
scroll to position [3898, 0]
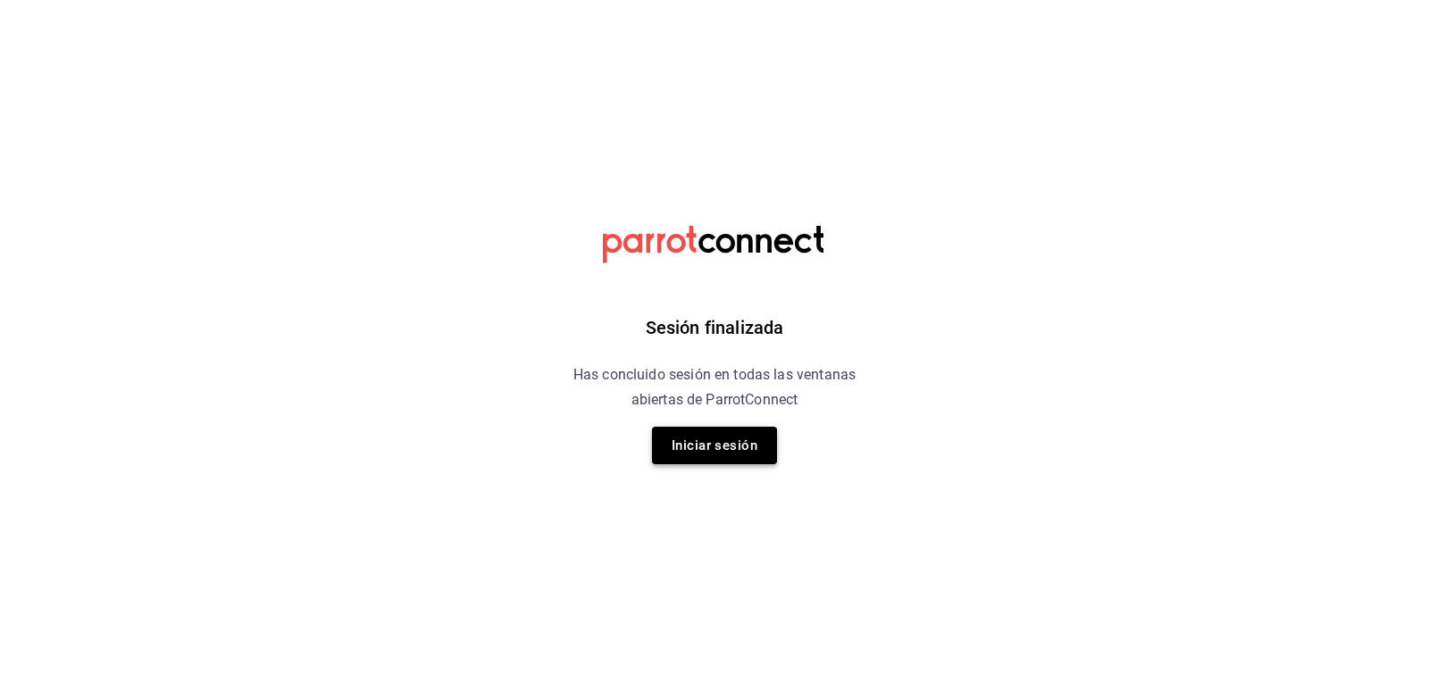
click at [717, 447] on button "Iniciar sesión" at bounding box center [714, 446] width 125 height 38
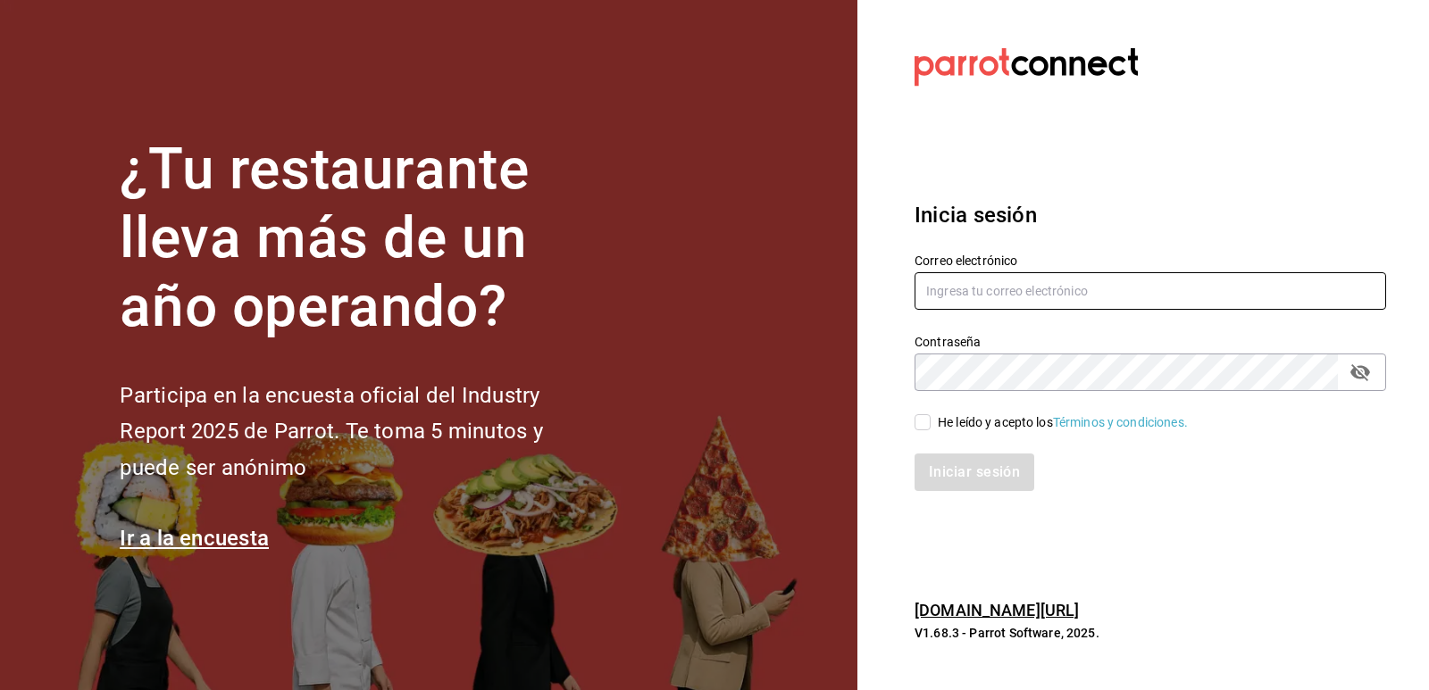
type input "giselle.chagollan@xix.com.mx"
click at [922, 427] on input "He leído y acepto los Términos y condiciones." at bounding box center [922, 422] width 16 height 16
checkbox input "true"
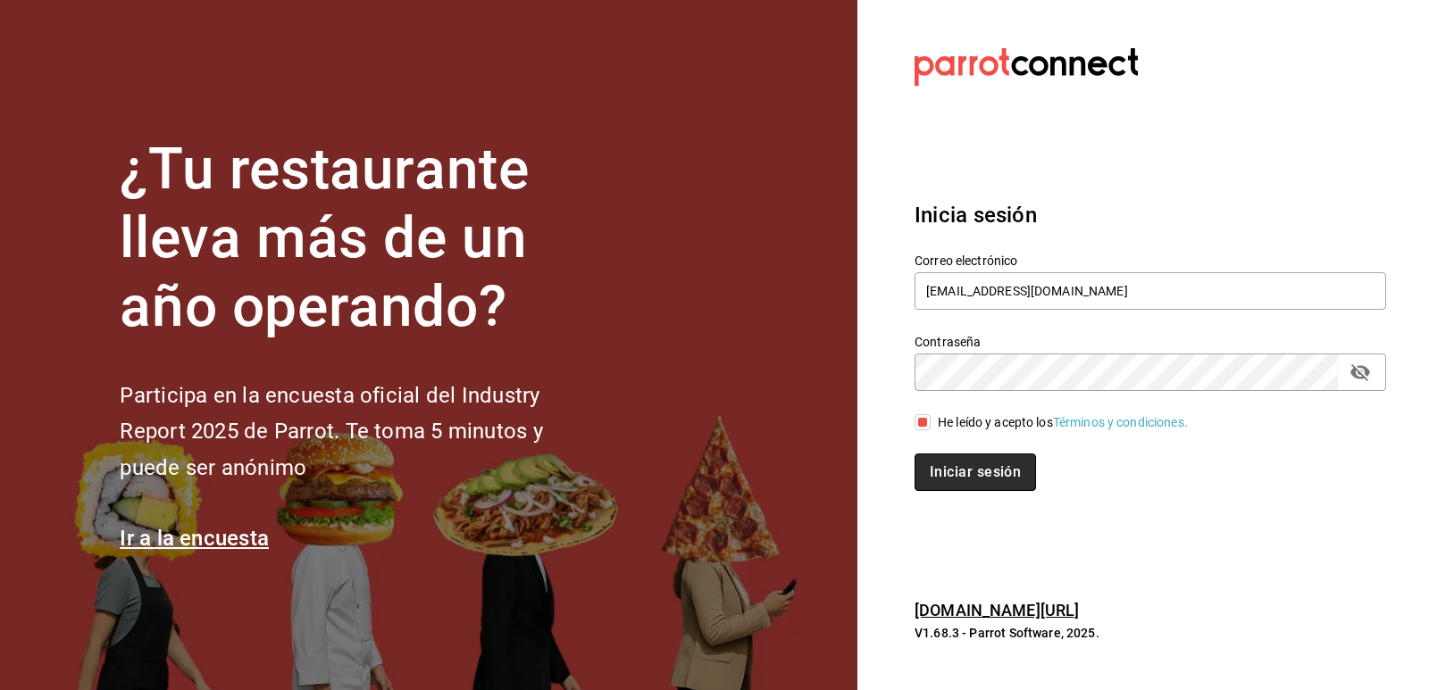
click at [966, 476] on button "Iniciar sesión" at bounding box center [974, 473] width 121 height 38
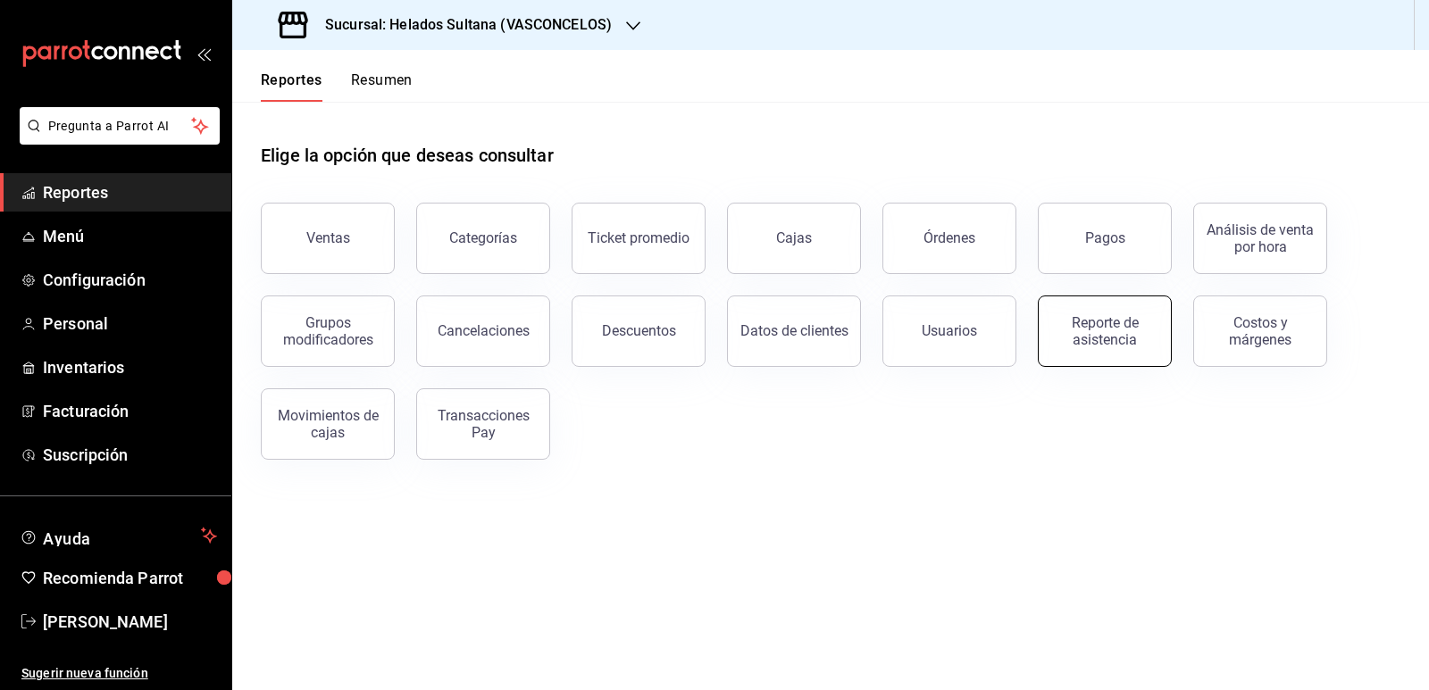
click at [1128, 348] on button "Reporte de asistencia" at bounding box center [1105, 331] width 134 height 71
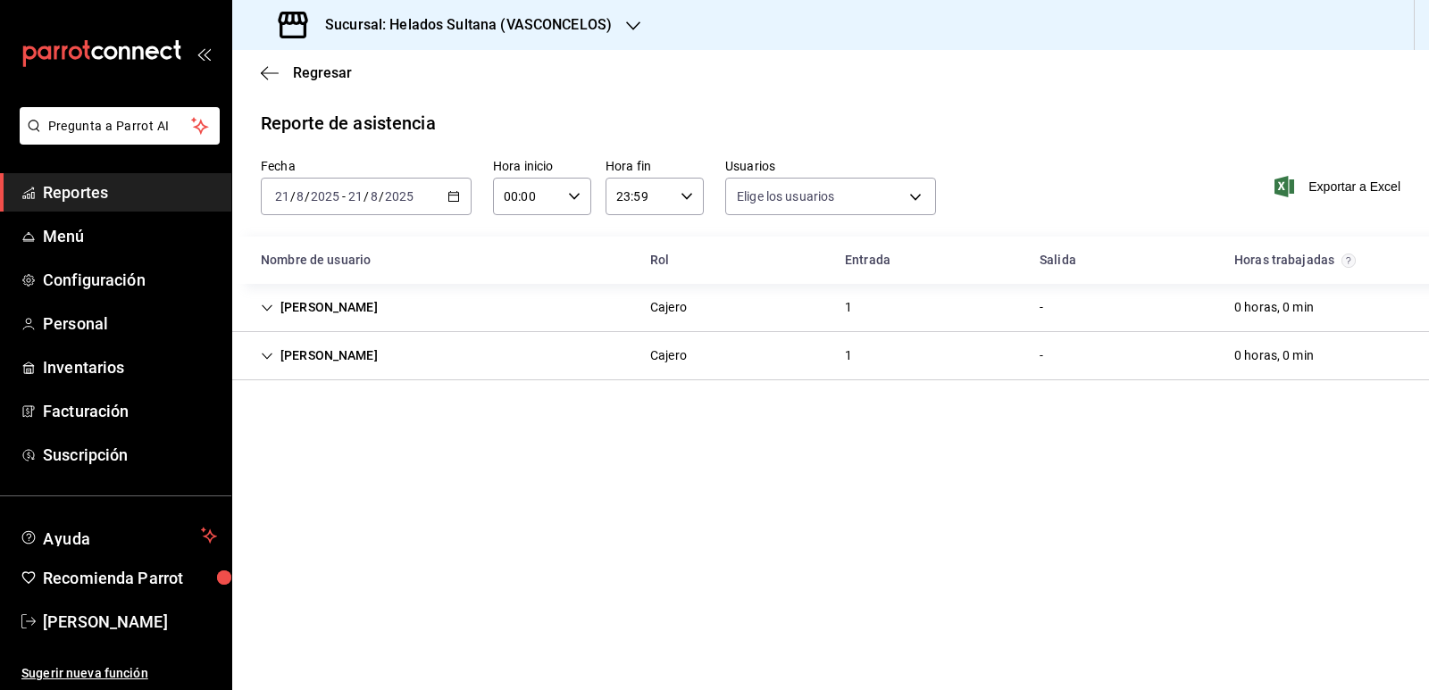
type input "213fd92f-3332-4598-9750-7cb9b9311784,54f442a9-4bee-4944-a445-ca4a31e9fe1e,772ce…"
click at [453, 346] on div "Anly Meraz Cajero 1 - 0 horas, 0 min" at bounding box center [830, 356] width 1197 height 48
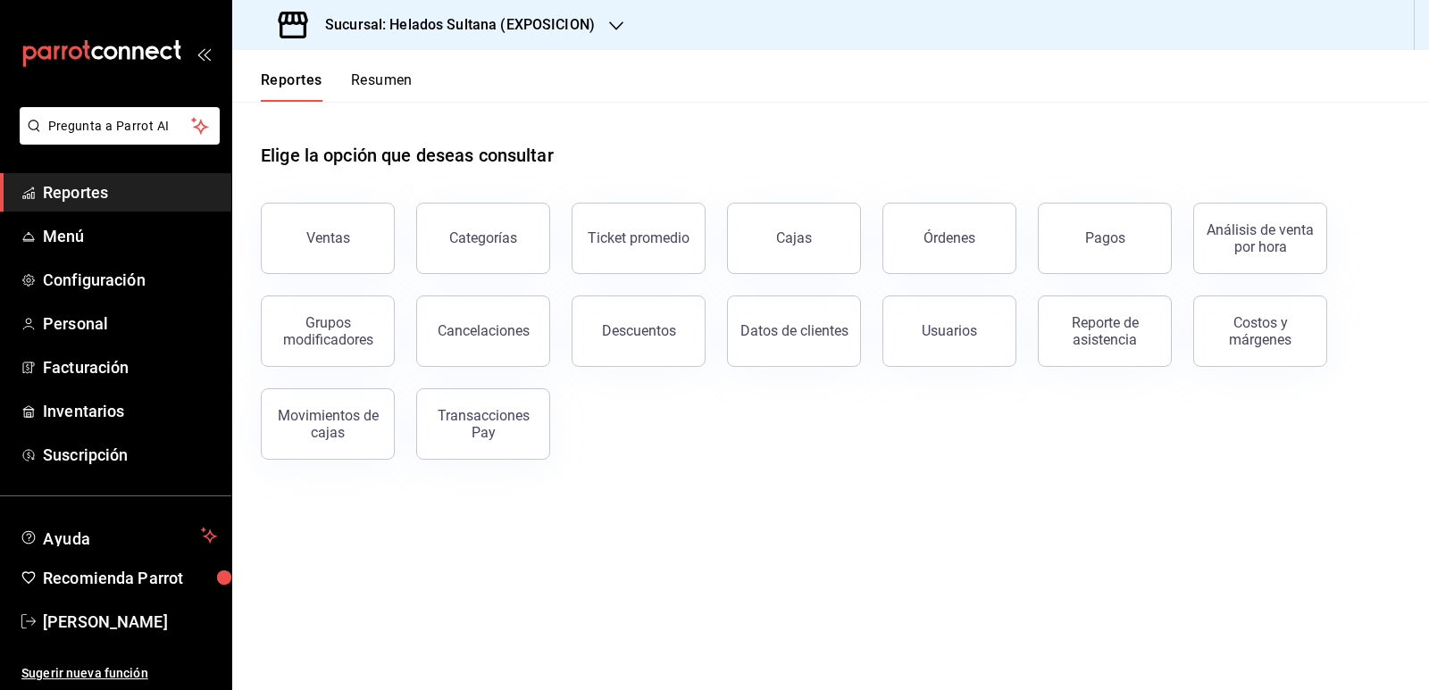
click at [532, 27] on h3 "Sucursal: Helados Sultana (EXPOSICION)" at bounding box center [453, 24] width 284 height 21
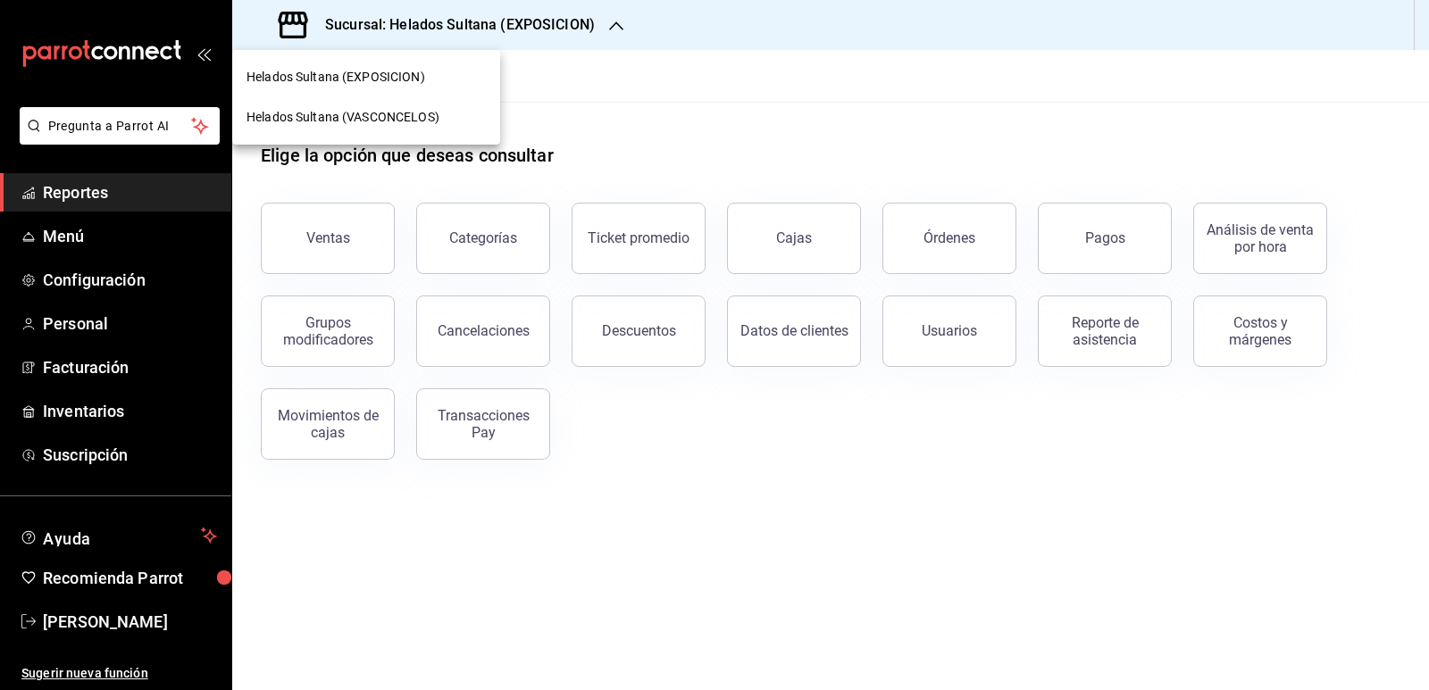
click at [414, 121] on span "Helados Sultana (VASCONCELOS)" at bounding box center [342, 117] width 193 height 19
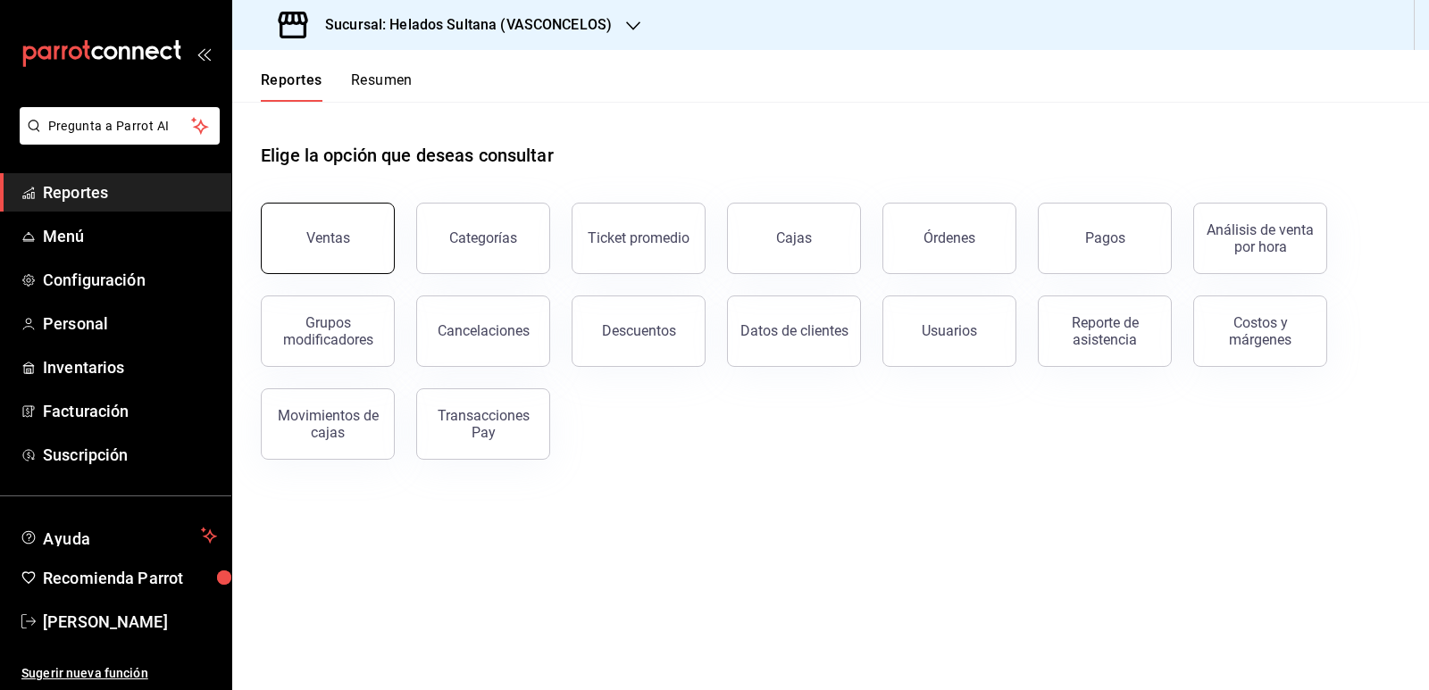
click at [329, 233] on div "Ventas" at bounding box center [328, 238] width 44 height 17
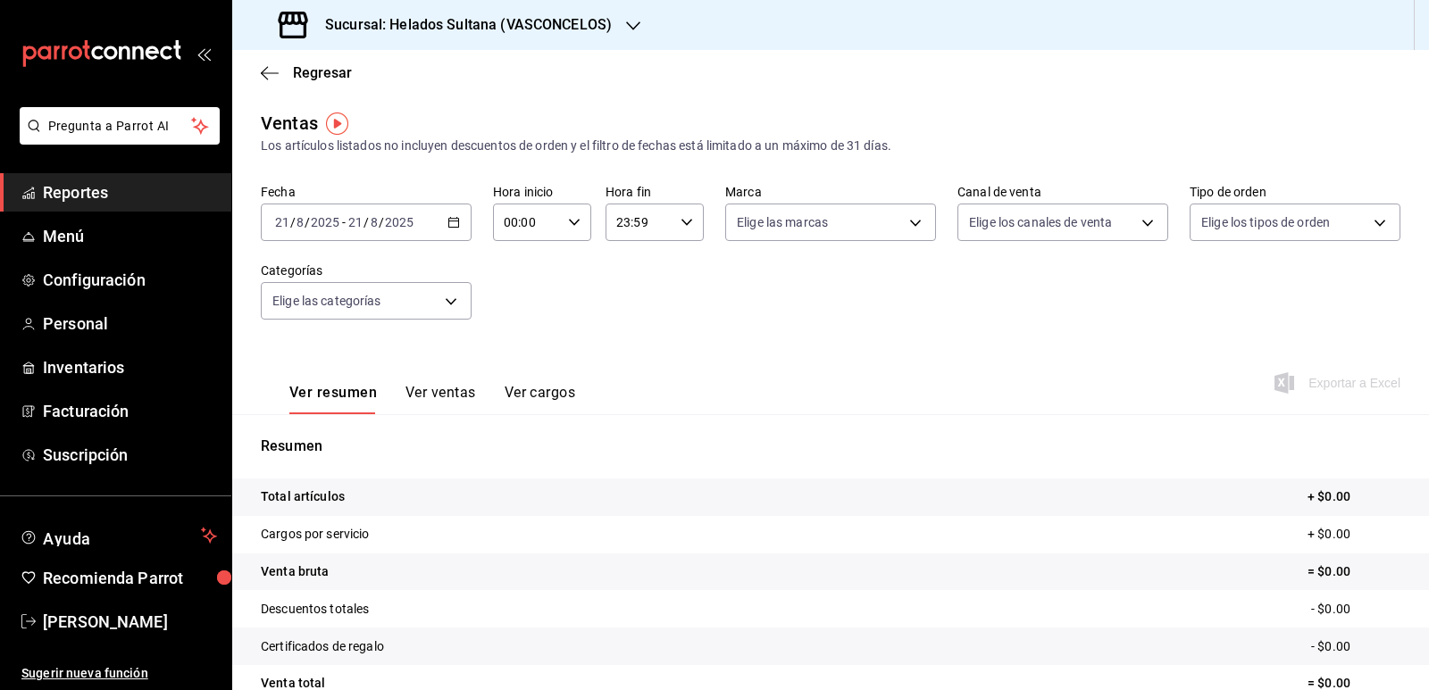
click at [450, 218] on \(Stroke\) "button" at bounding box center [450, 217] width 1 height 1
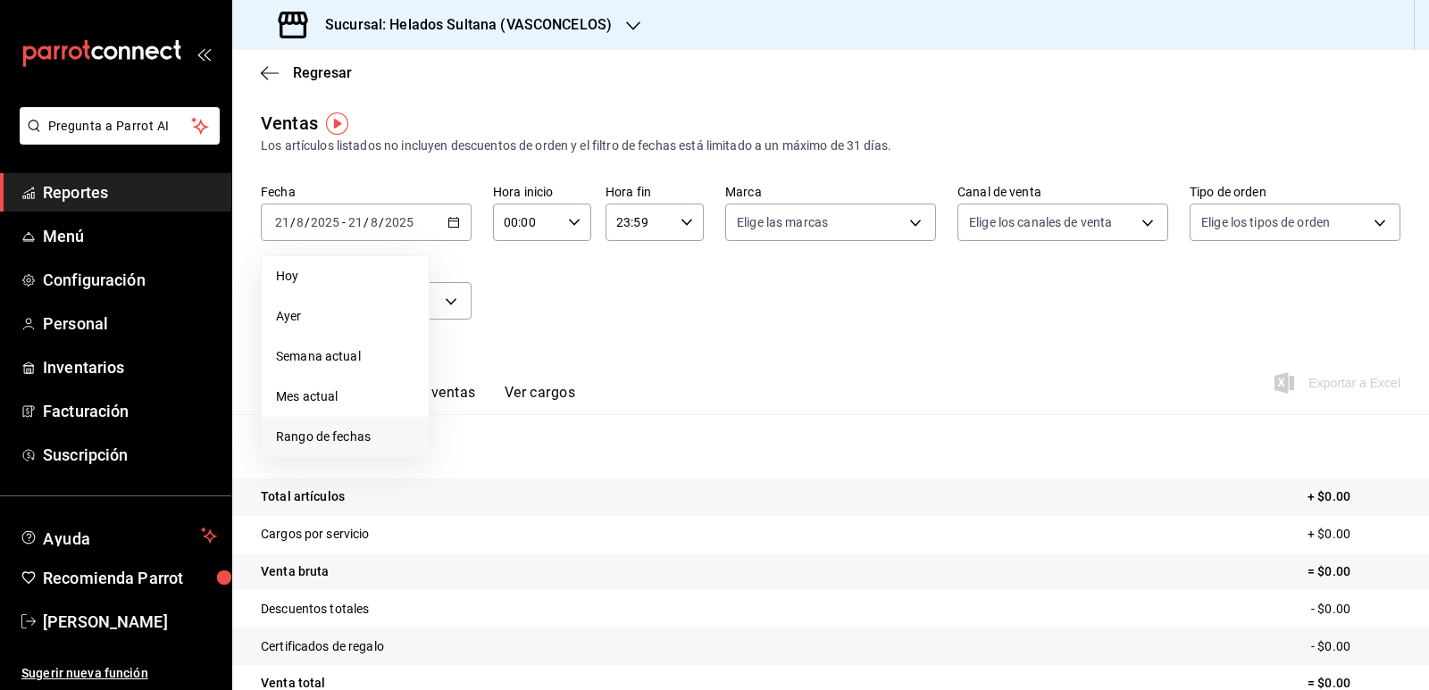
click at [315, 431] on span "Rango de fechas" at bounding box center [345, 437] width 138 height 19
click at [624, 283] on icon "button" at bounding box center [625, 287] width 21 height 21
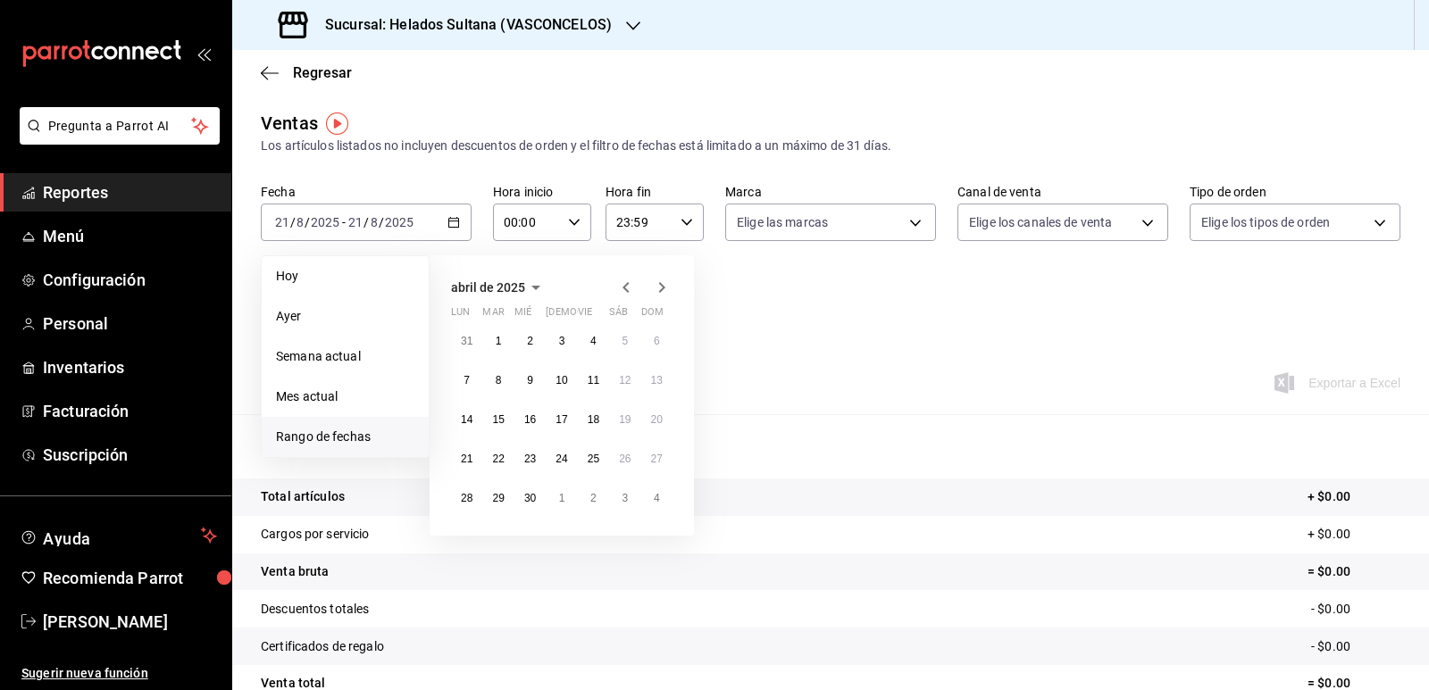
click at [624, 283] on icon "button" at bounding box center [625, 287] width 21 height 21
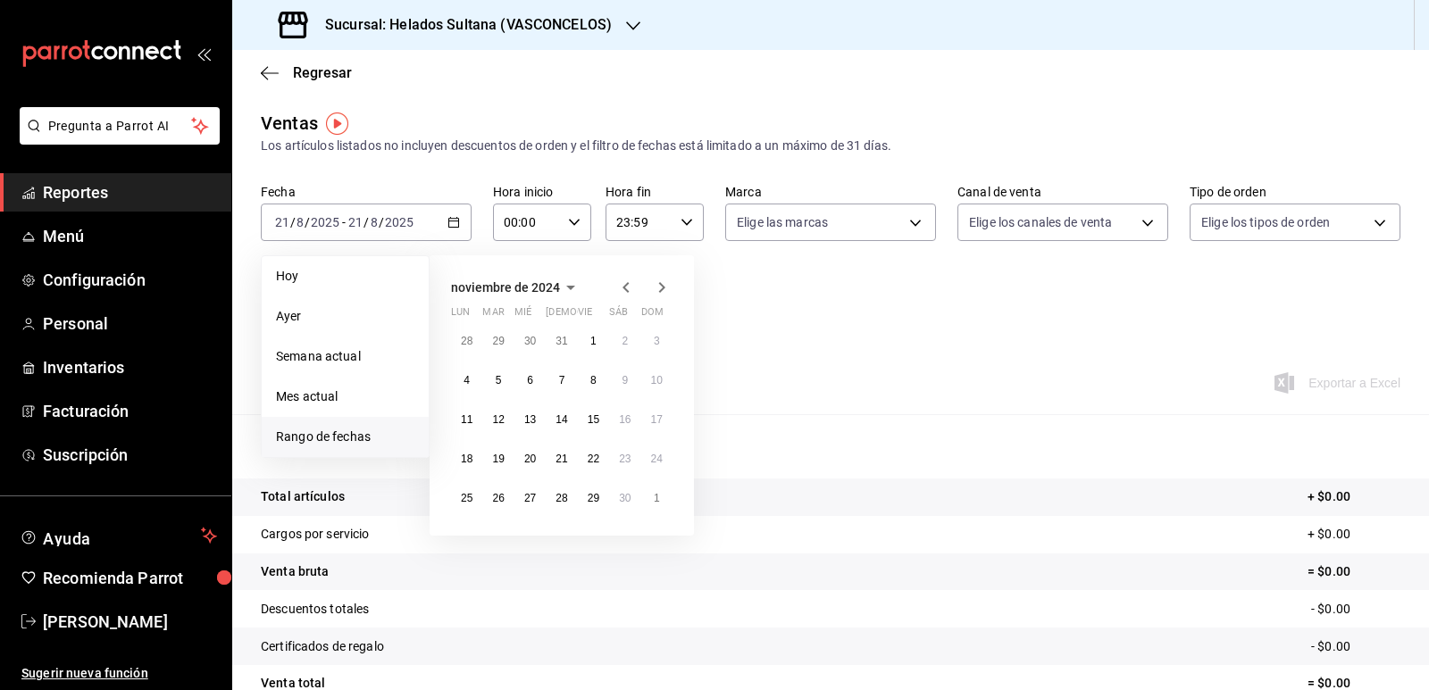
click at [624, 283] on icon "button" at bounding box center [625, 287] width 21 height 21
click at [472, 334] on button "1" at bounding box center [466, 341] width 31 height 32
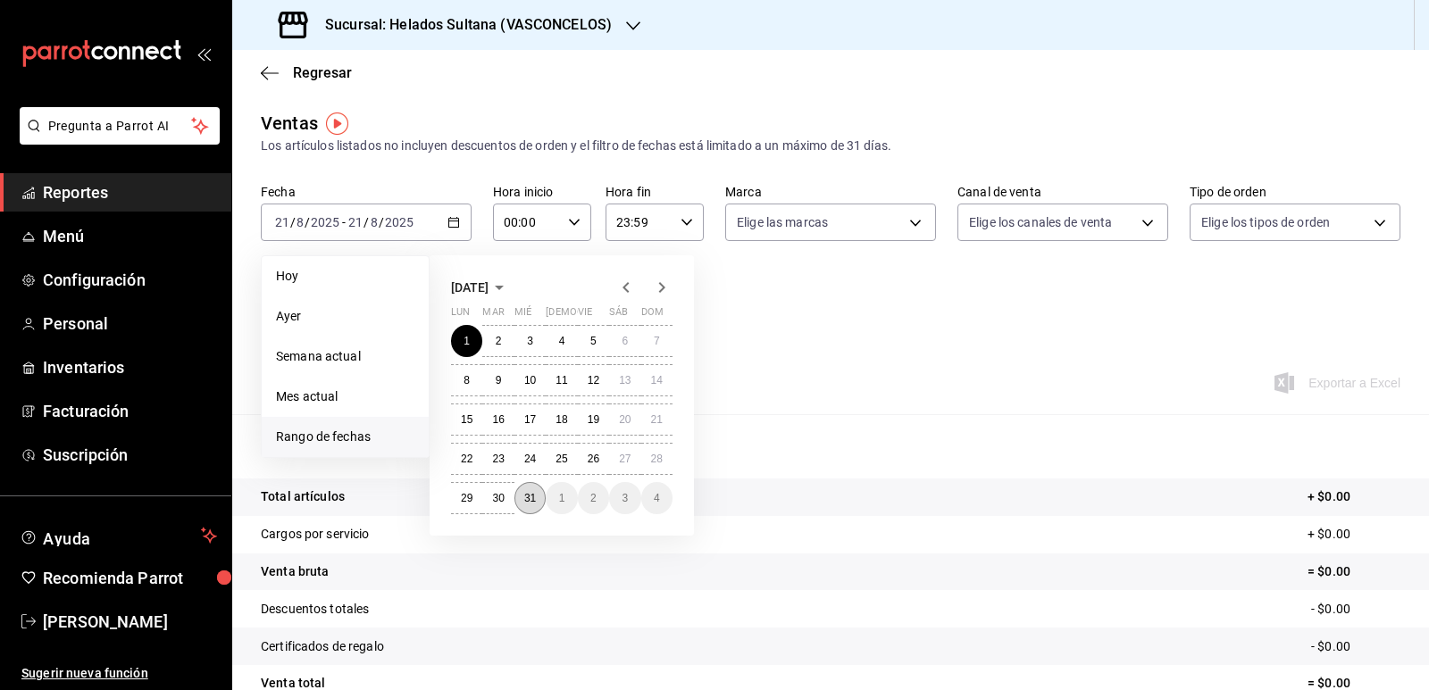
click at [538, 495] on button "31" at bounding box center [529, 498] width 31 height 32
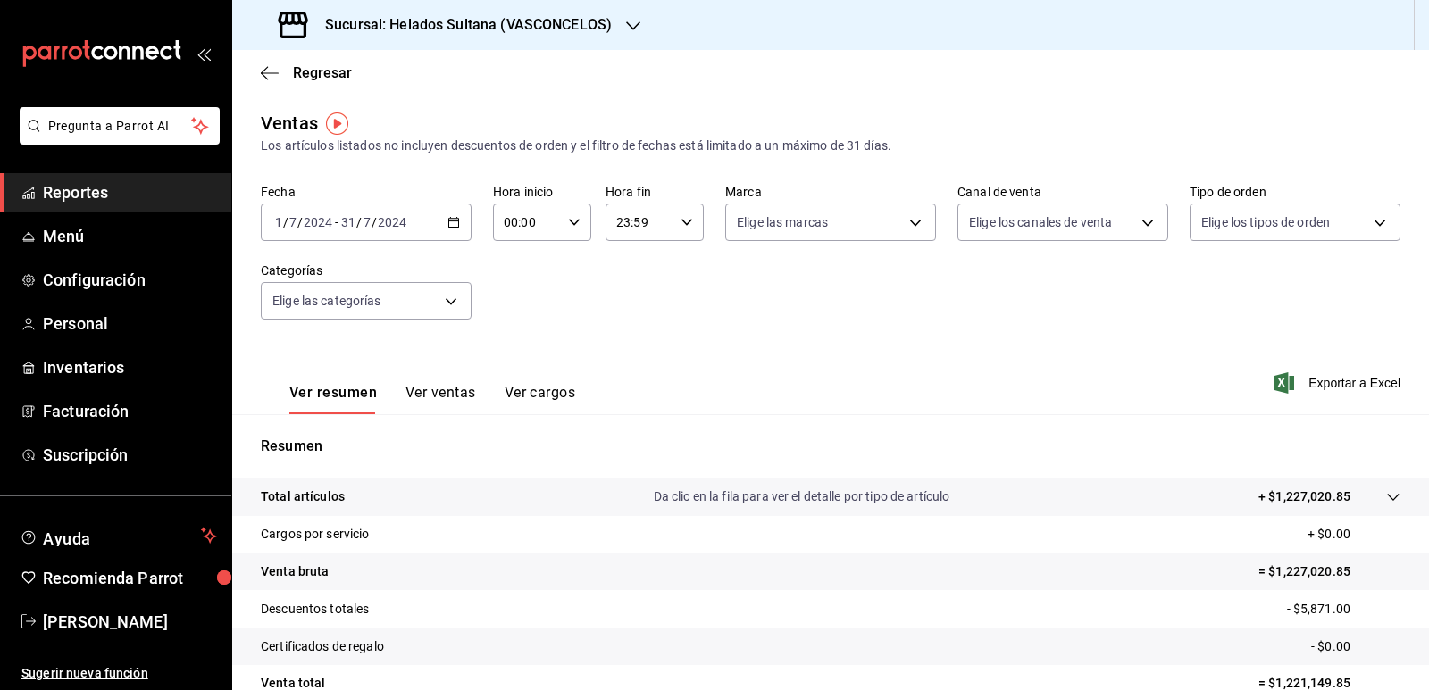
click at [445, 389] on button "Ver ventas" at bounding box center [440, 399] width 71 height 30
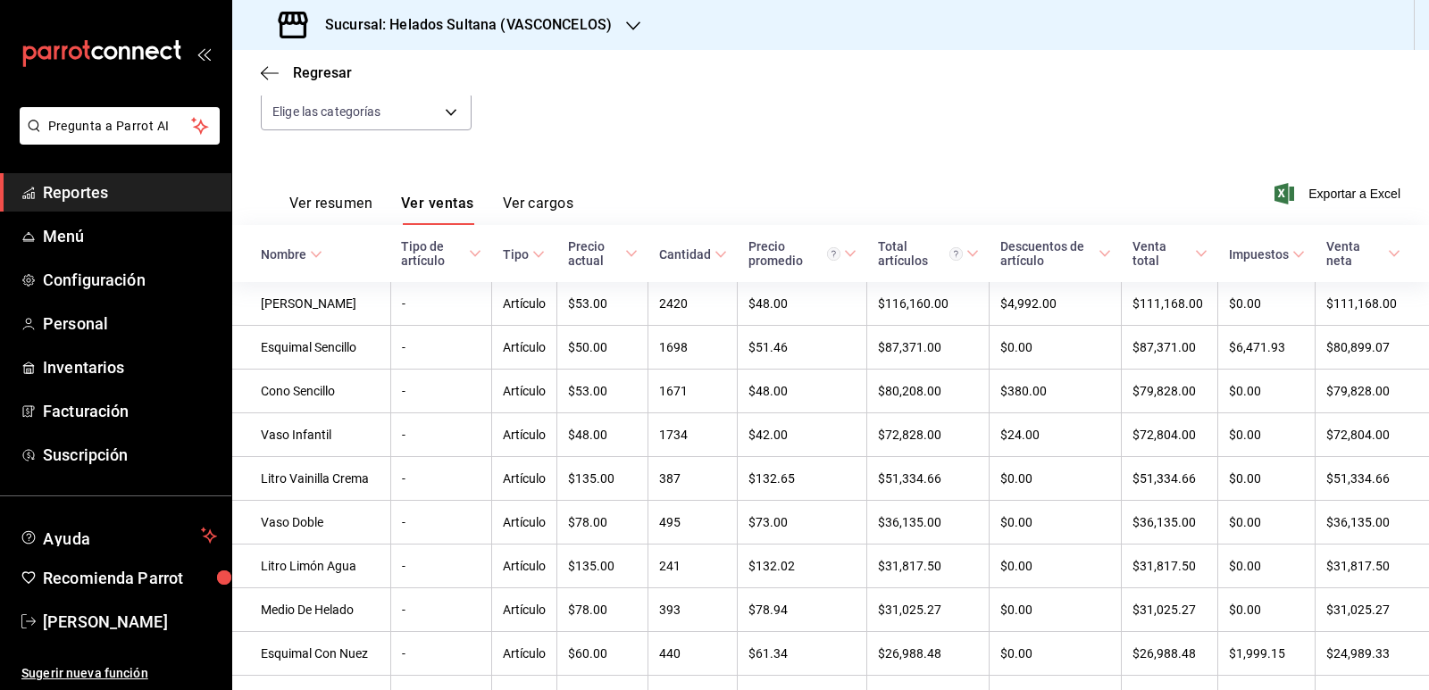
scroll to position [268, 0]
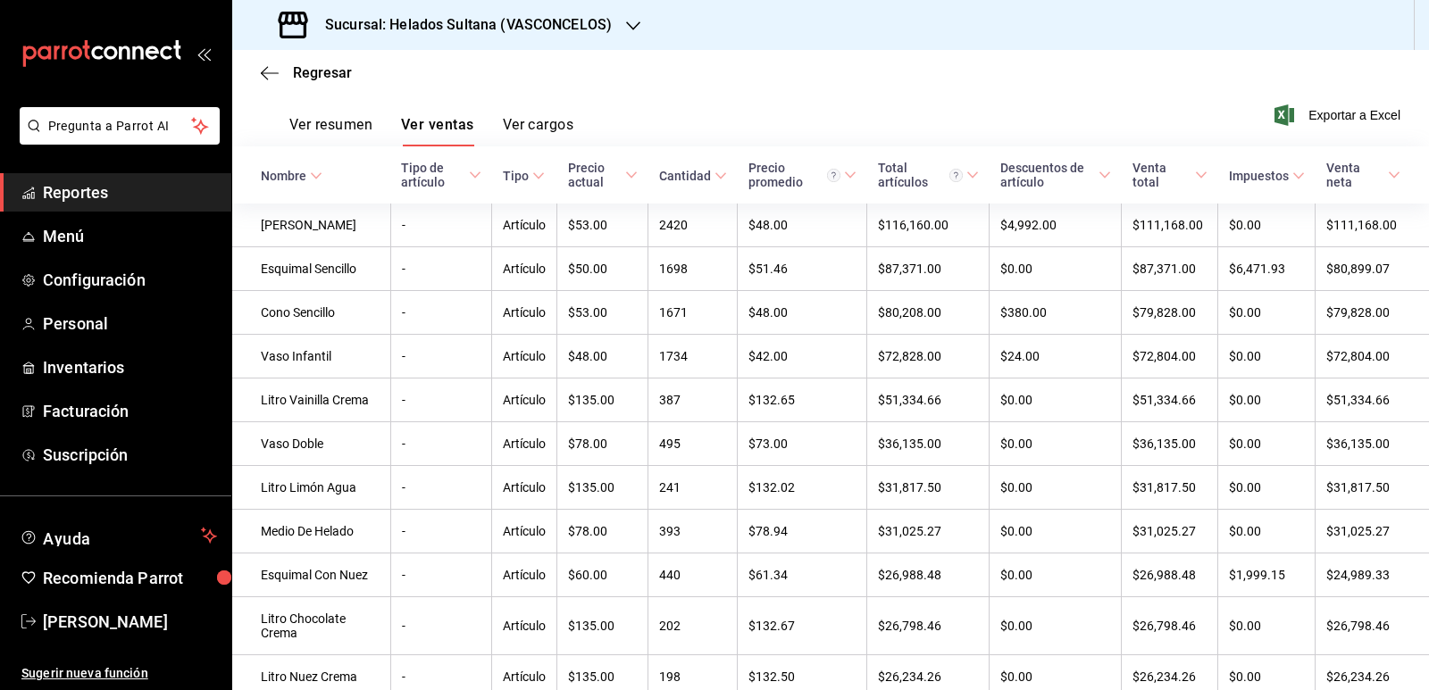
click at [714, 175] on icon at bounding box center [720, 176] width 13 height 13
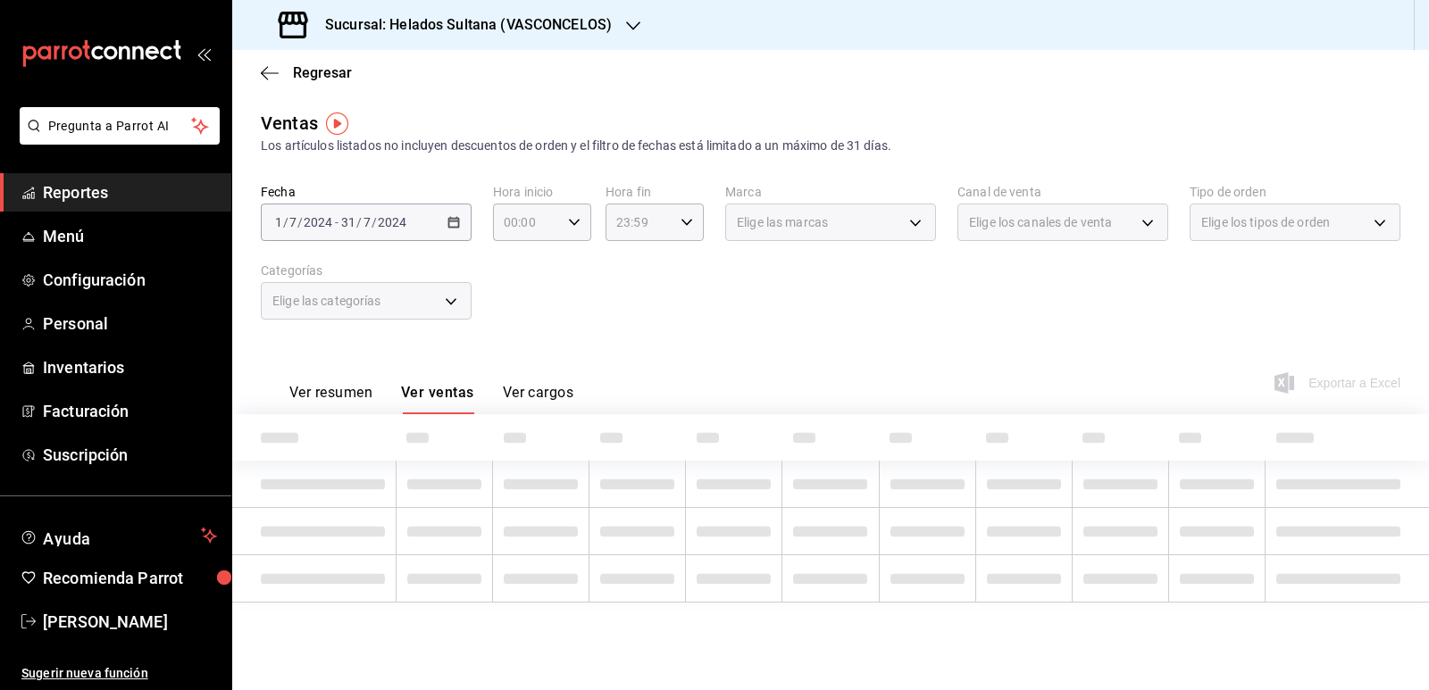
scroll to position [0, 0]
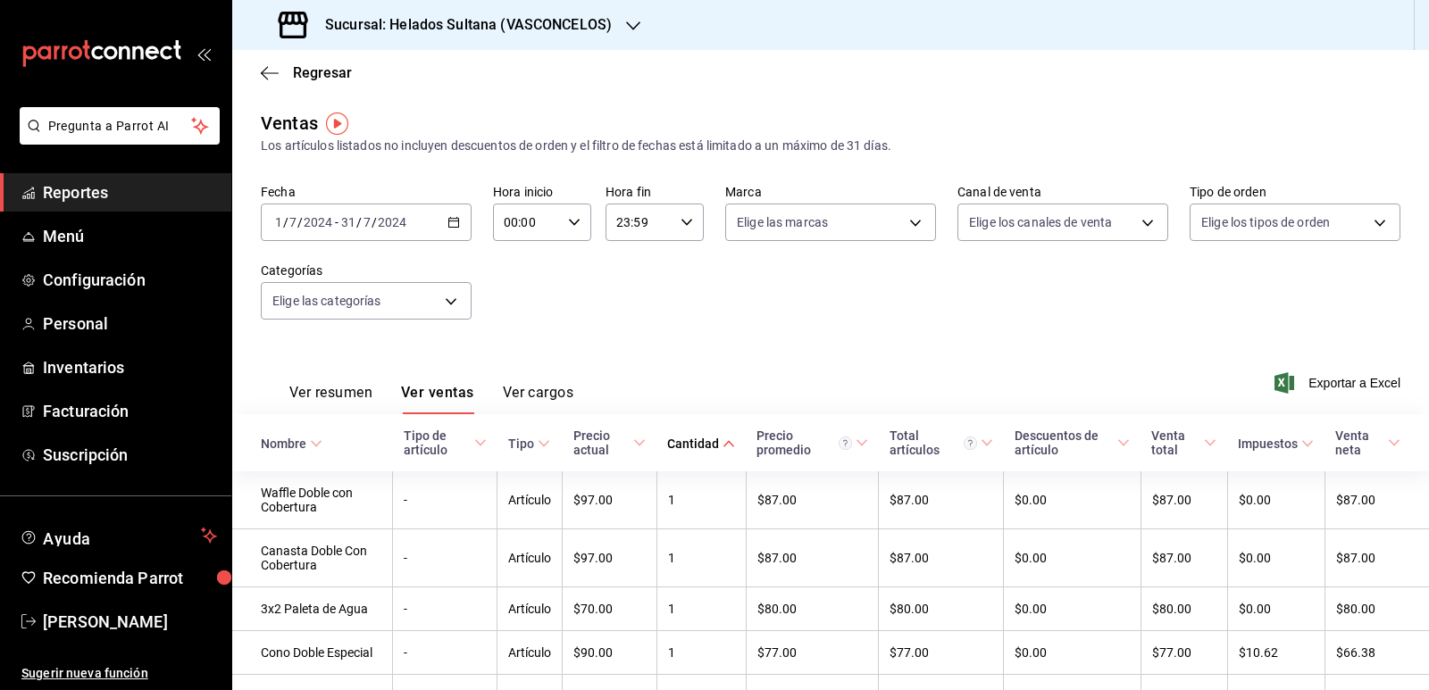
click at [728, 447] on icon at bounding box center [728, 444] width 13 height 13
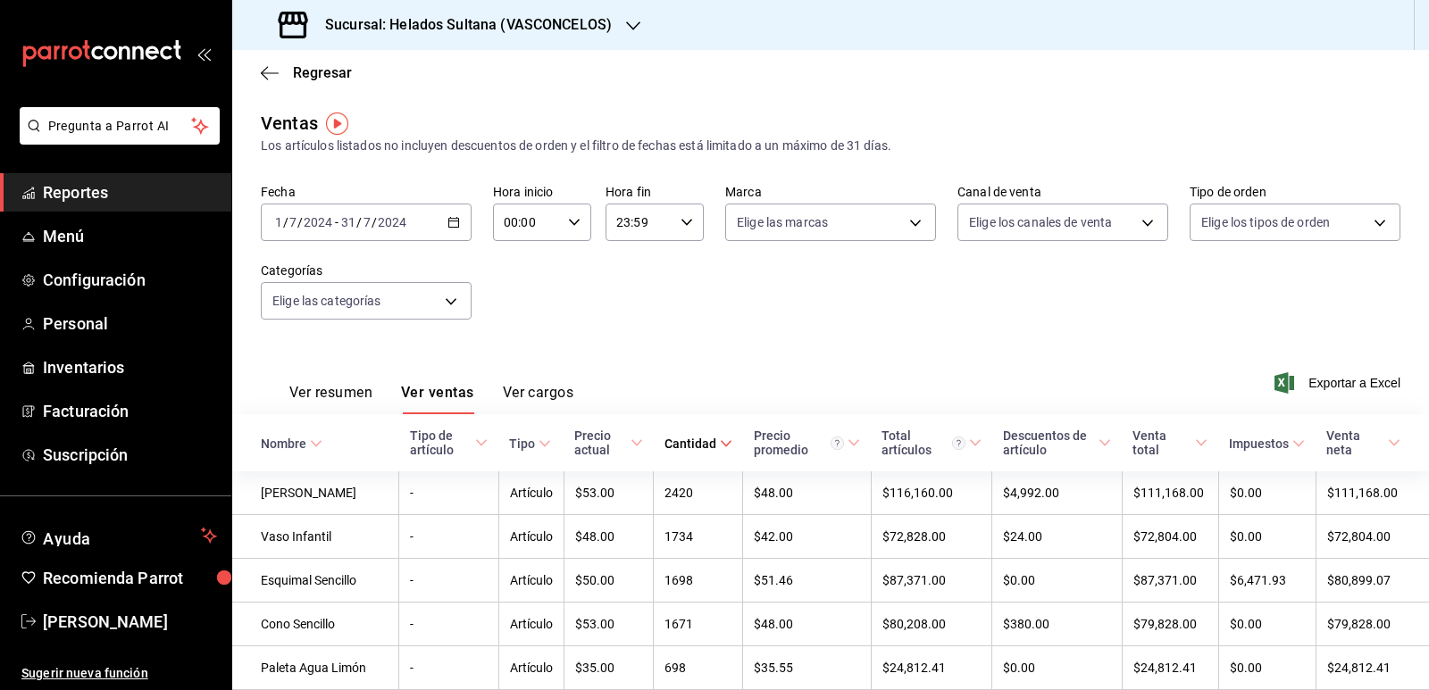
click at [777, 304] on div "Fecha [DATE] [DATE] - [DATE] [DATE] Hora inicio 00:00 Hora inicio Hora fin 23:5…" at bounding box center [831, 262] width 1140 height 157
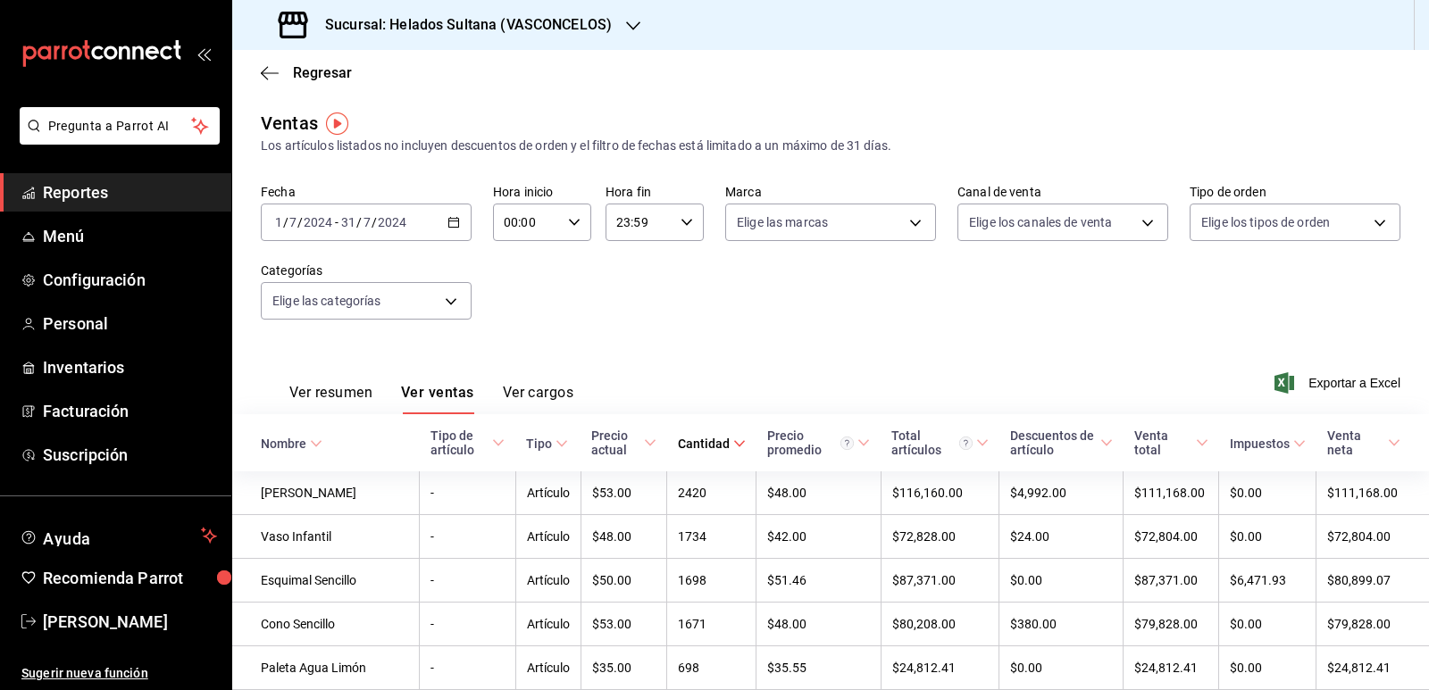
click at [454, 217] on icon "button" at bounding box center [453, 222] width 13 height 13
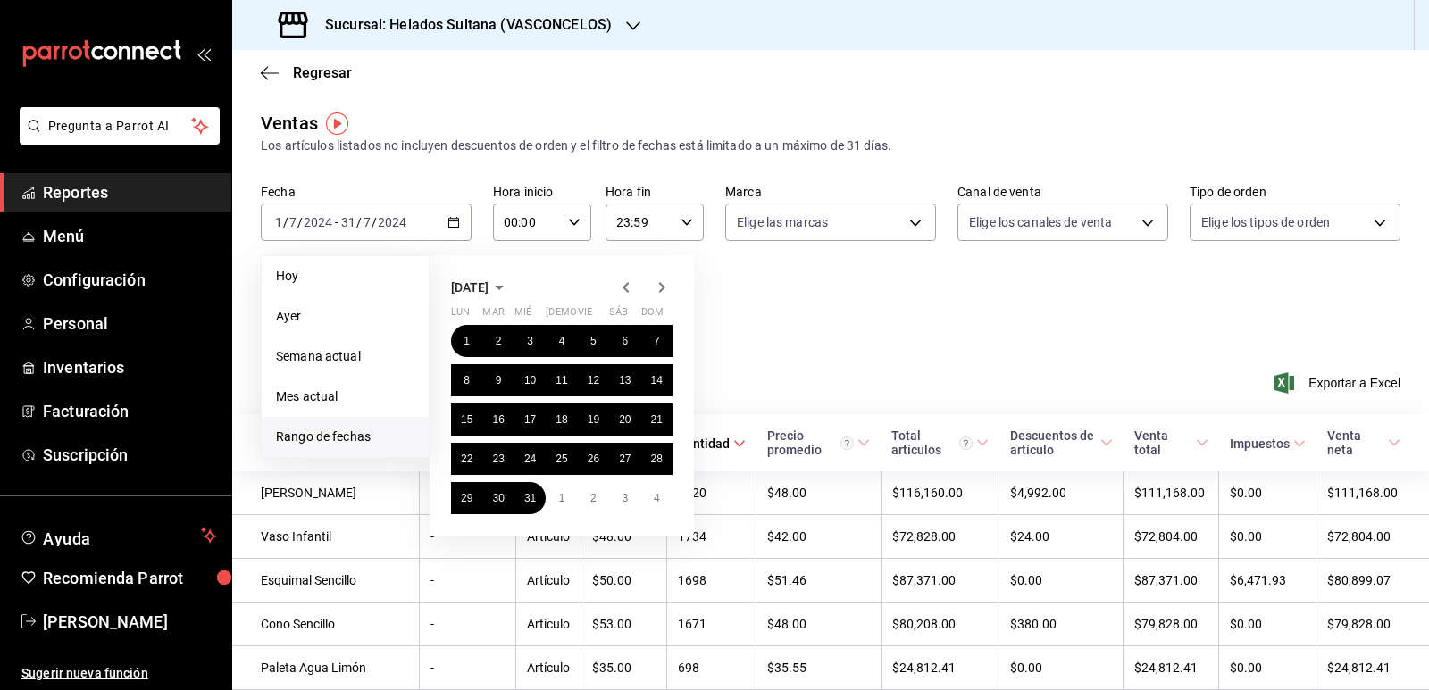
click at [658, 285] on icon "button" at bounding box center [661, 287] width 21 height 21
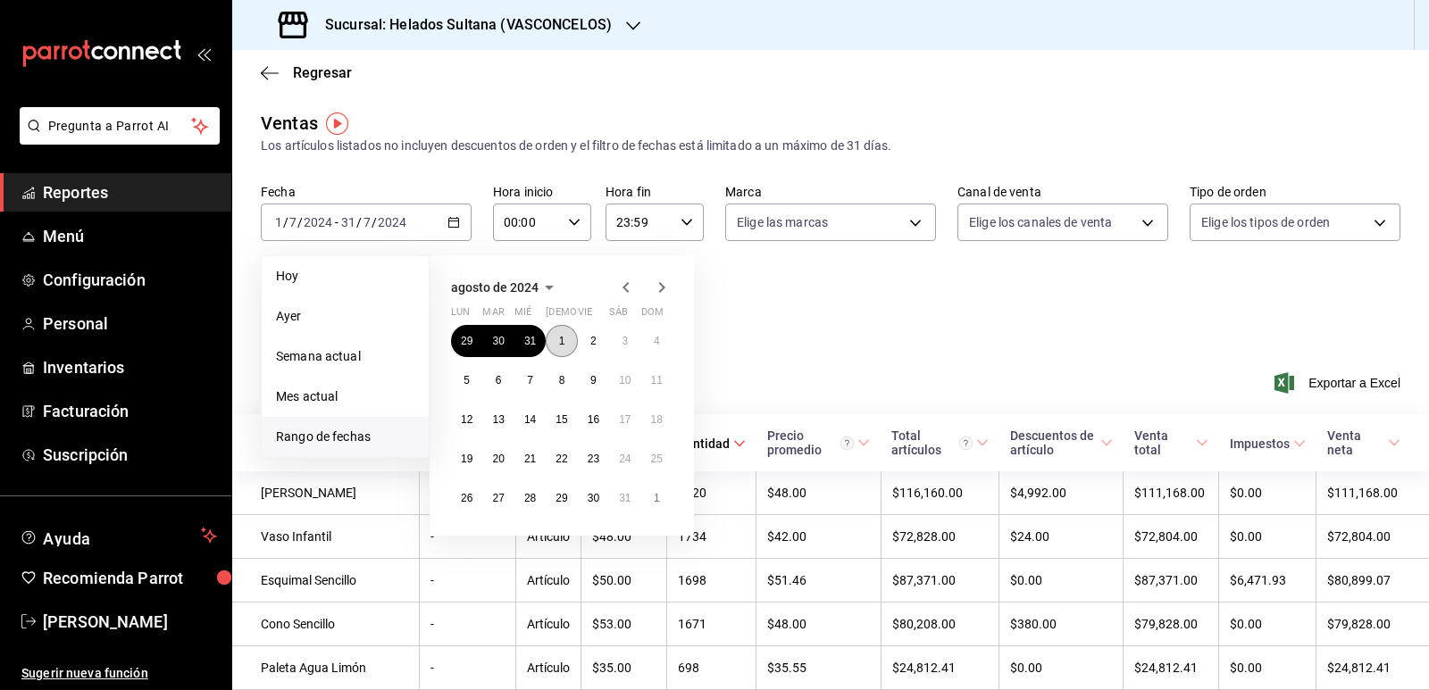
click at [559, 353] on button "1" at bounding box center [561, 341] width 31 height 32
click at [616, 497] on button "31" at bounding box center [624, 498] width 31 height 32
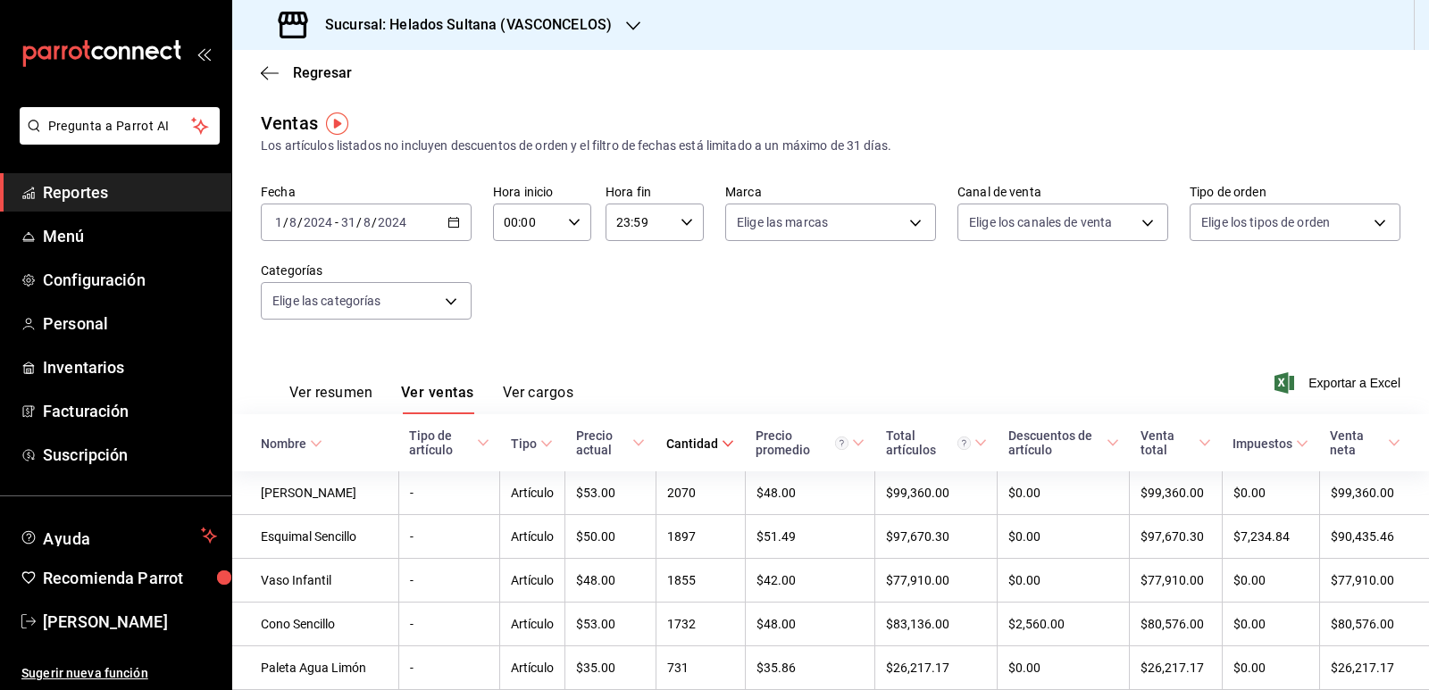
click at [722, 443] on icon at bounding box center [728, 444] width 13 height 13
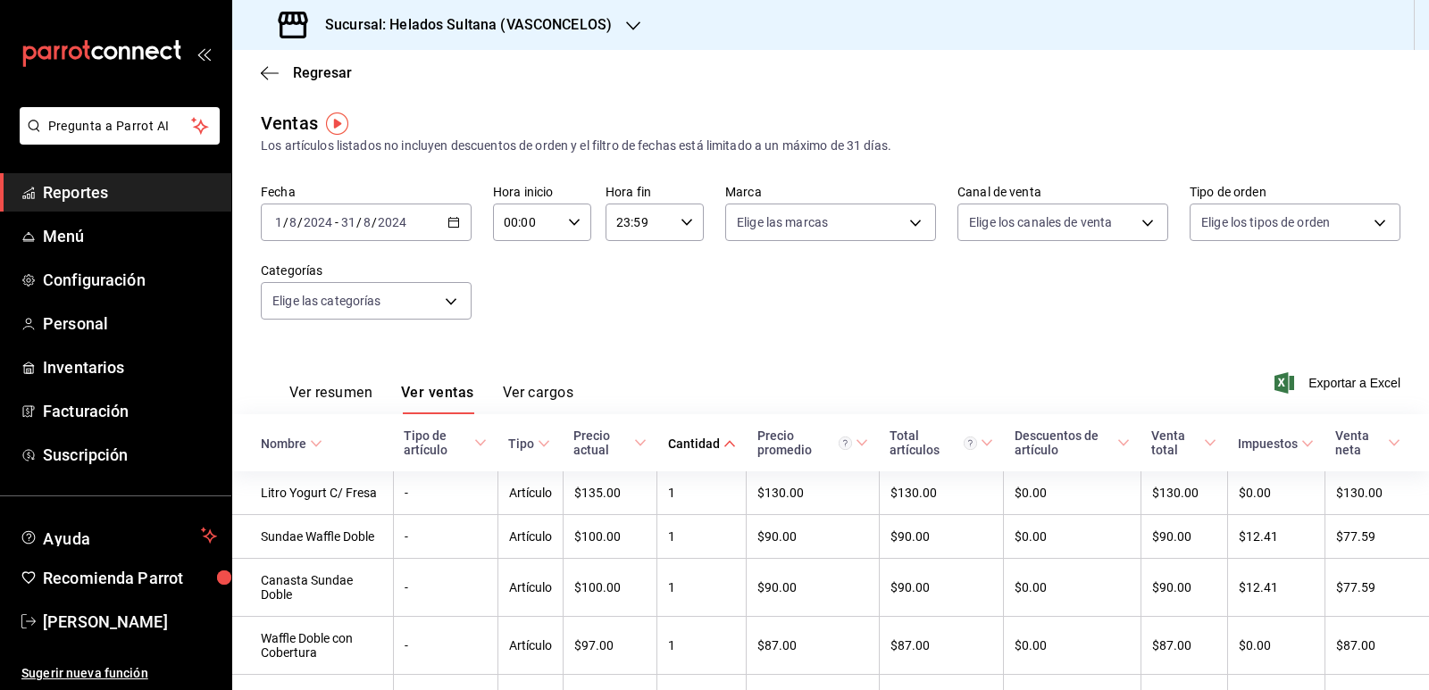
click at [718, 443] on span "Cantidad" at bounding box center [702, 444] width 68 height 14
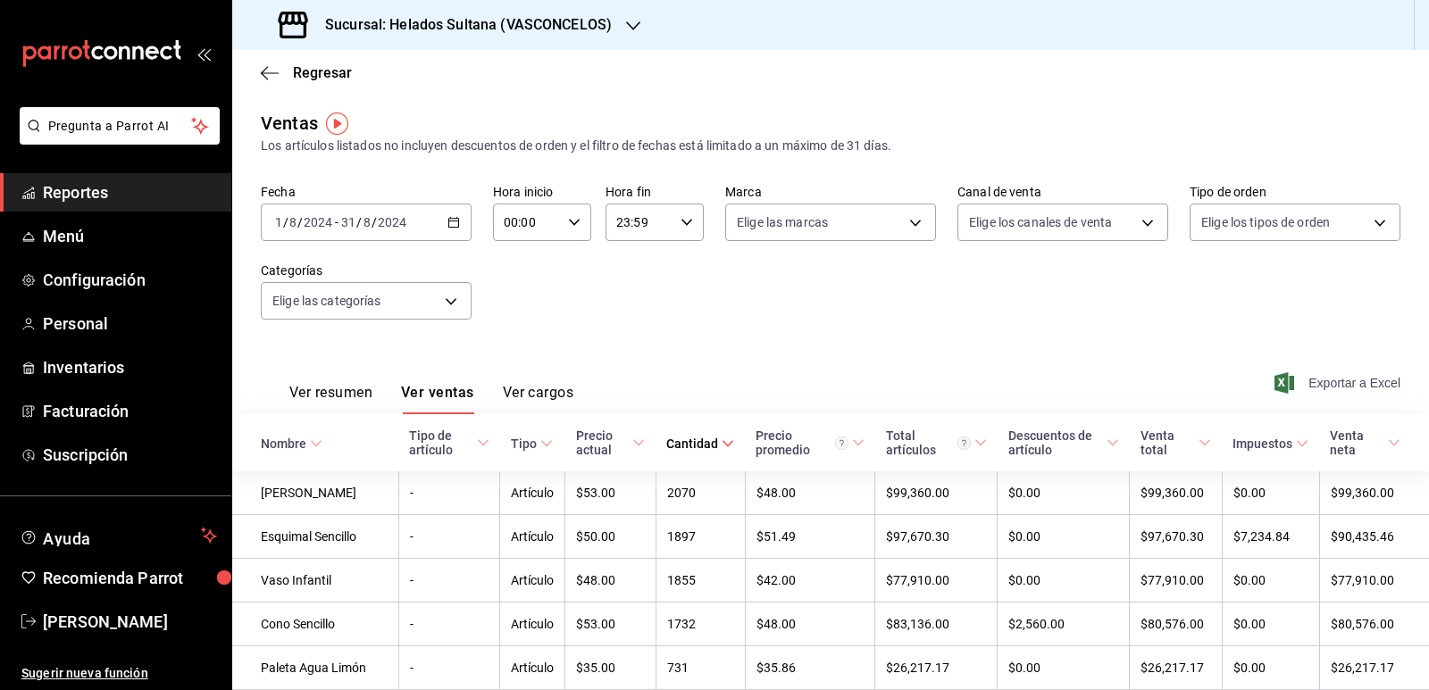
click at [1274, 390] on icon "button" at bounding box center [1284, 382] width 20 height 21
click at [508, 302] on div "Fecha [DATE] [DATE] - [DATE] [DATE] Hora inicio 00:00 Hora inicio Hora fin 23:5…" at bounding box center [831, 262] width 1140 height 157
click at [450, 222] on icon "button" at bounding box center [453, 222] width 13 height 13
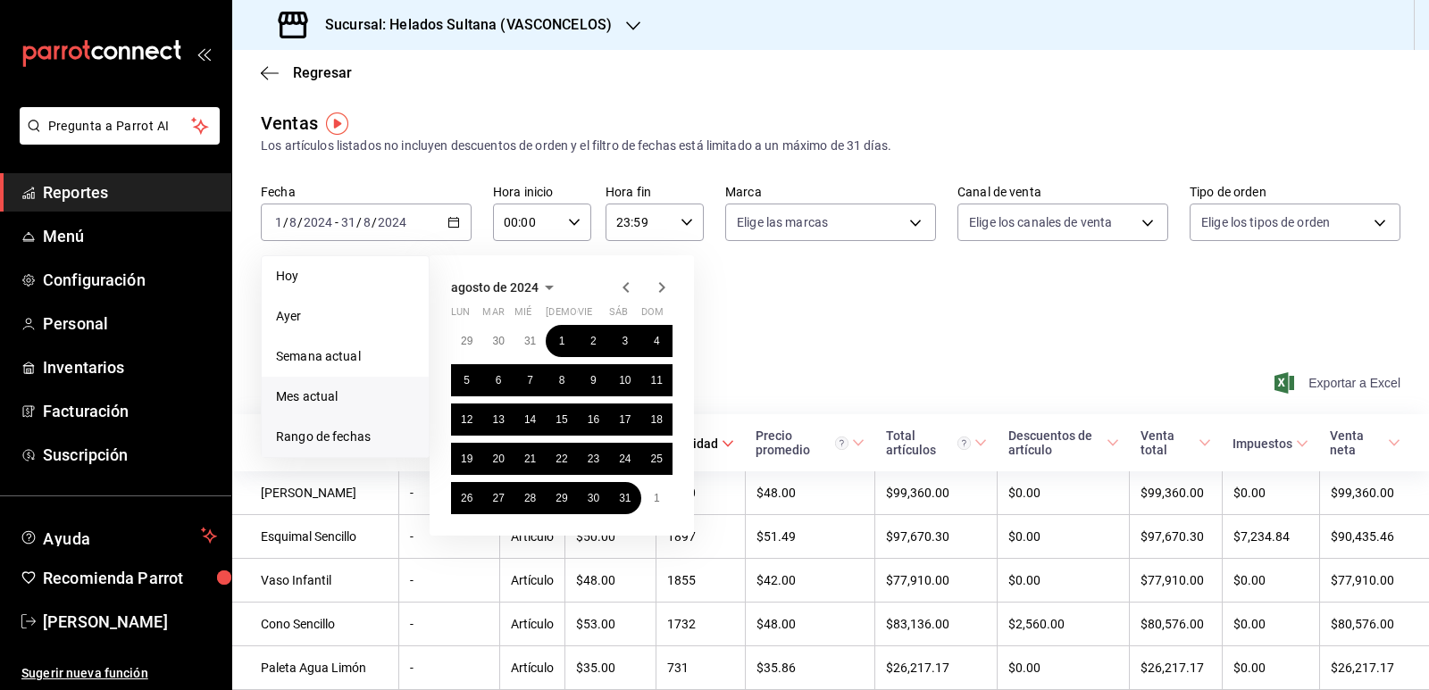
click at [337, 389] on span "Mes actual" at bounding box center [345, 397] width 138 height 19
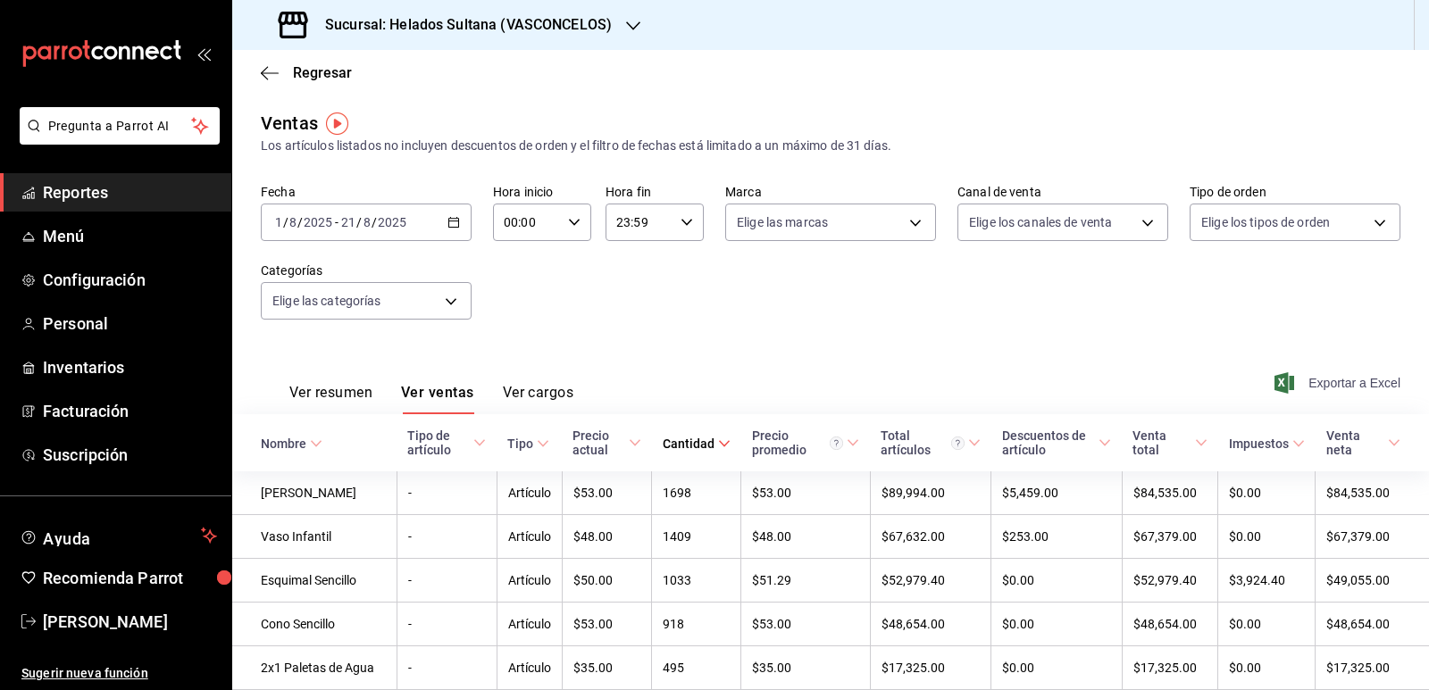
click at [718, 447] on icon at bounding box center [724, 444] width 13 height 13
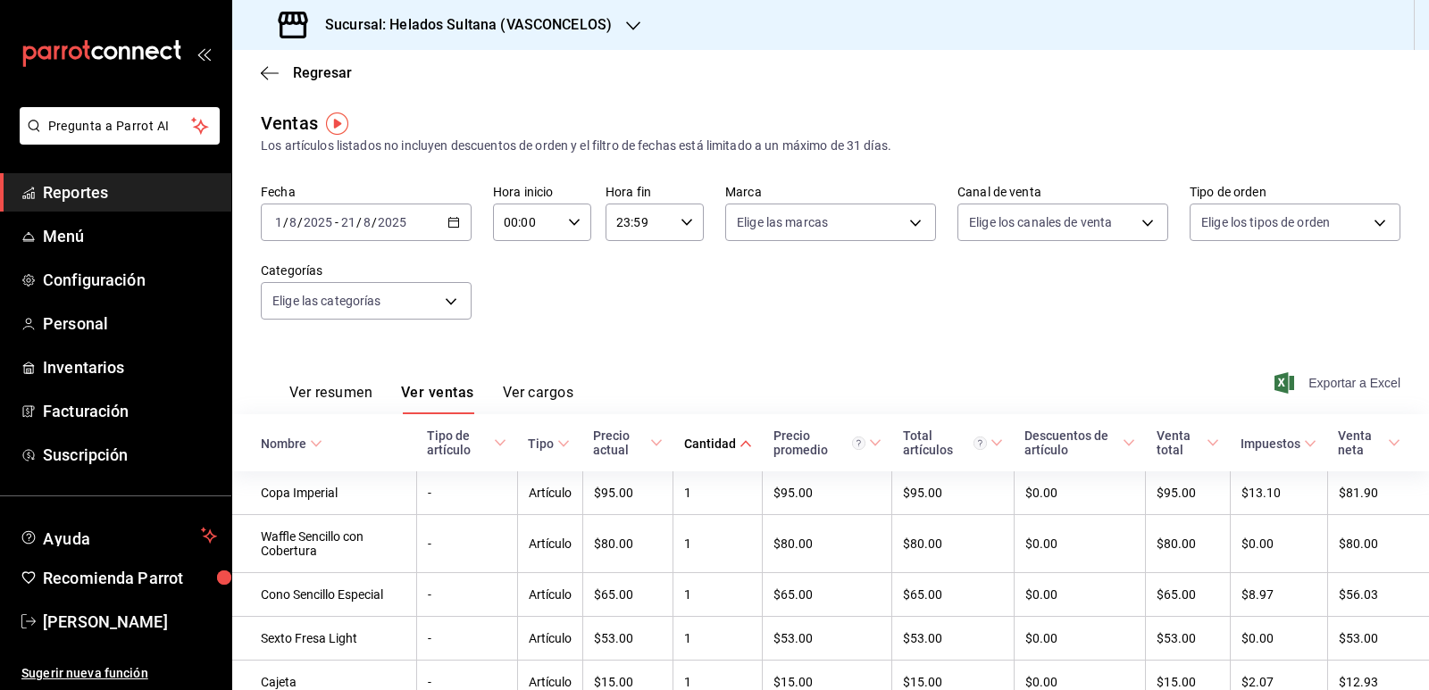
click at [739, 443] on icon at bounding box center [745, 444] width 13 height 13
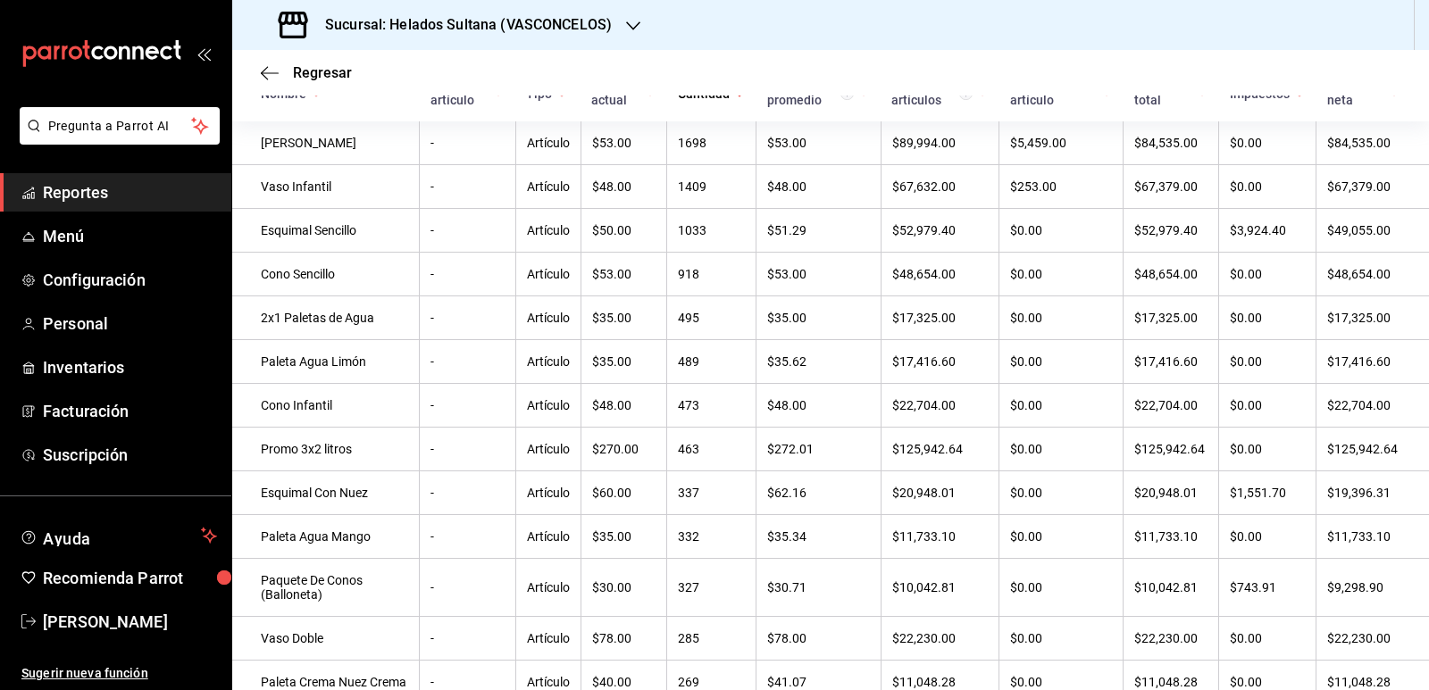
scroll to position [159, 0]
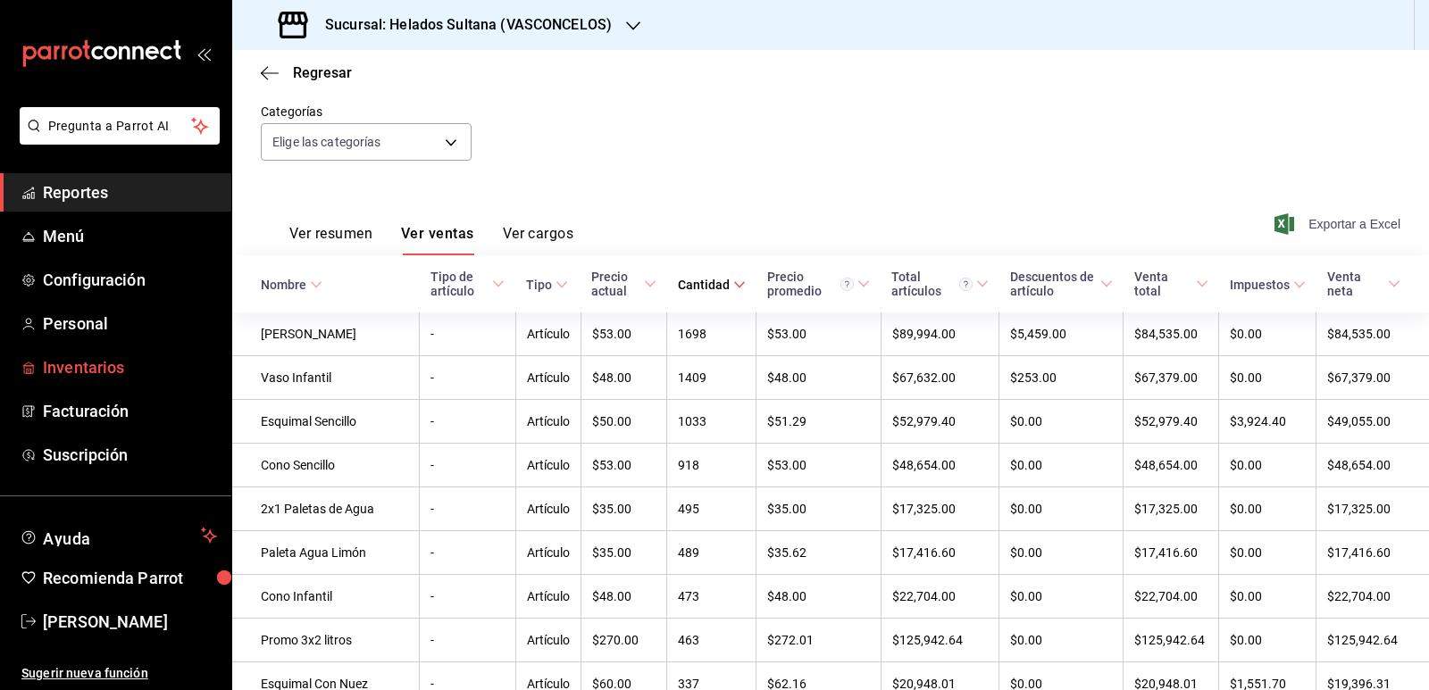
click at [95, 366] on span "Inventarios" at bounding box center [130, 367] width 174 height 24
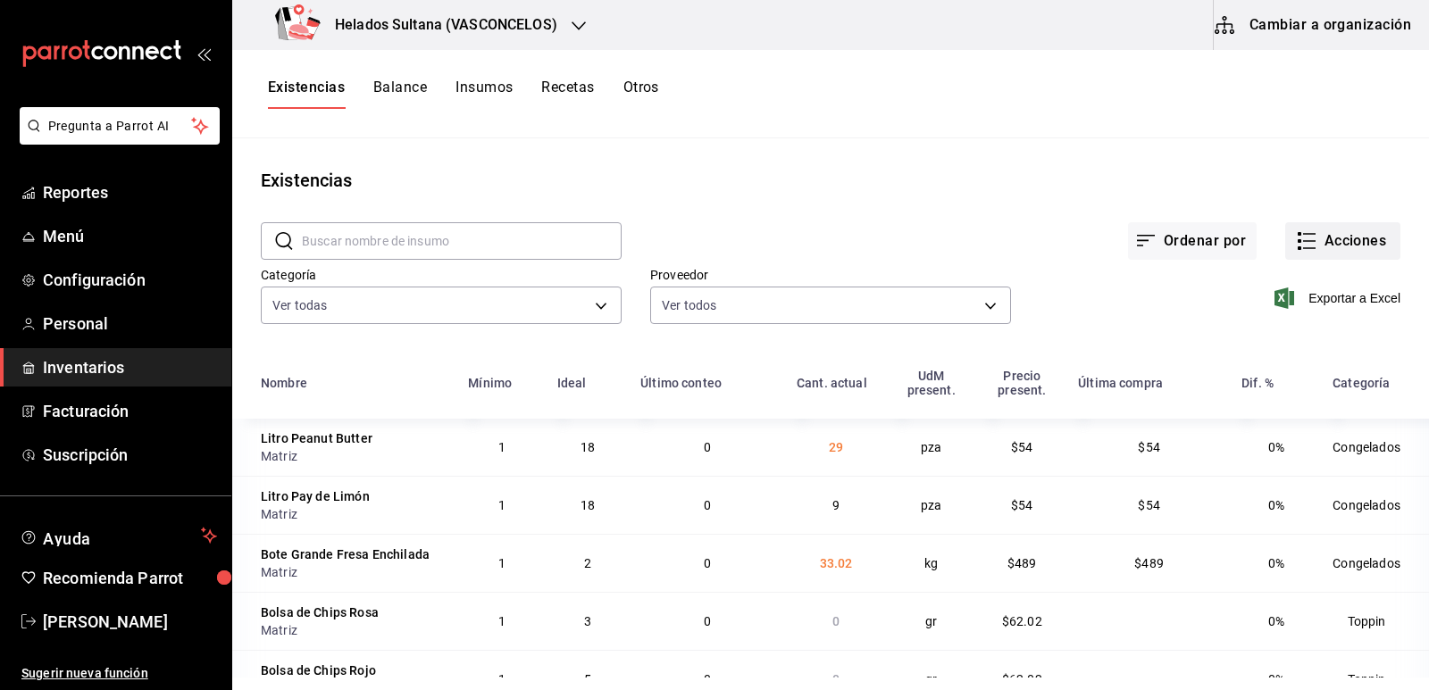
click at [1300, 240] on icon "button" at bounding box center [1306, 240] width 21 height 21
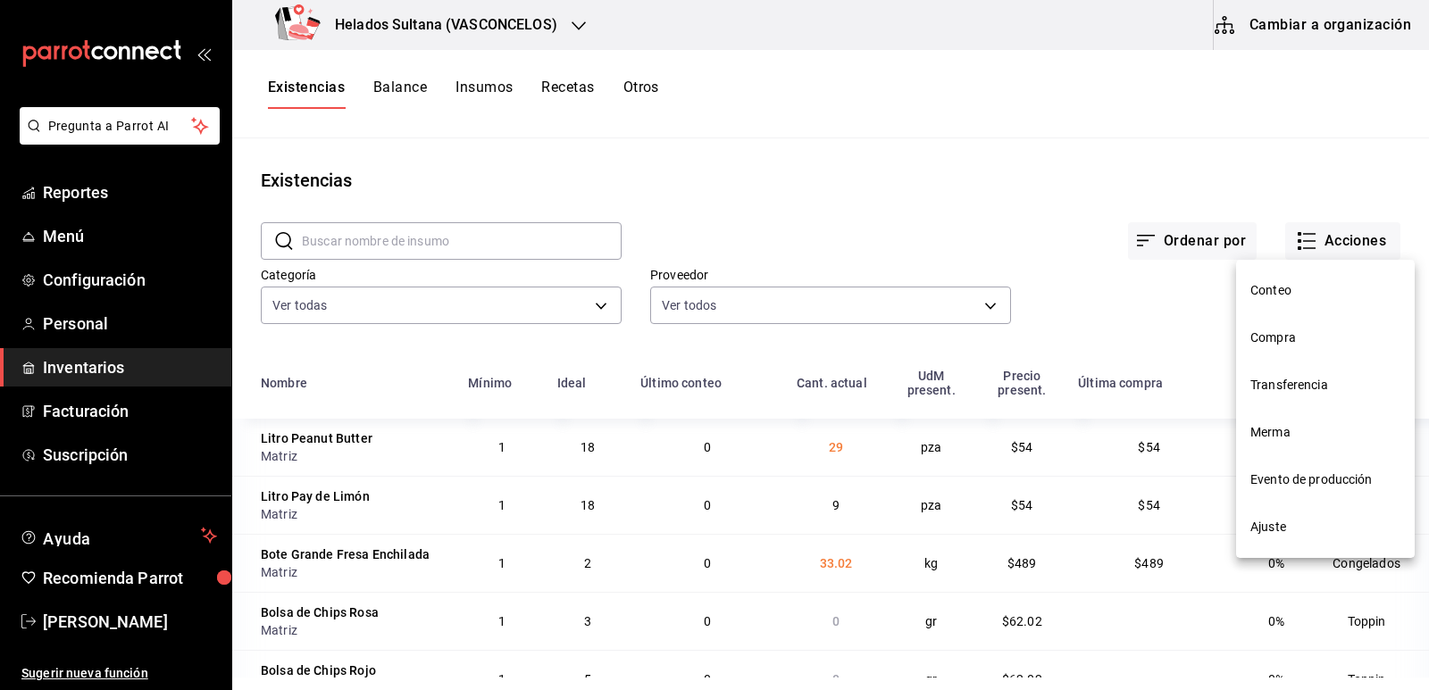
click at [1266, 344] on span "Compra" at bounding box center [1325, 338] width 150 height 19
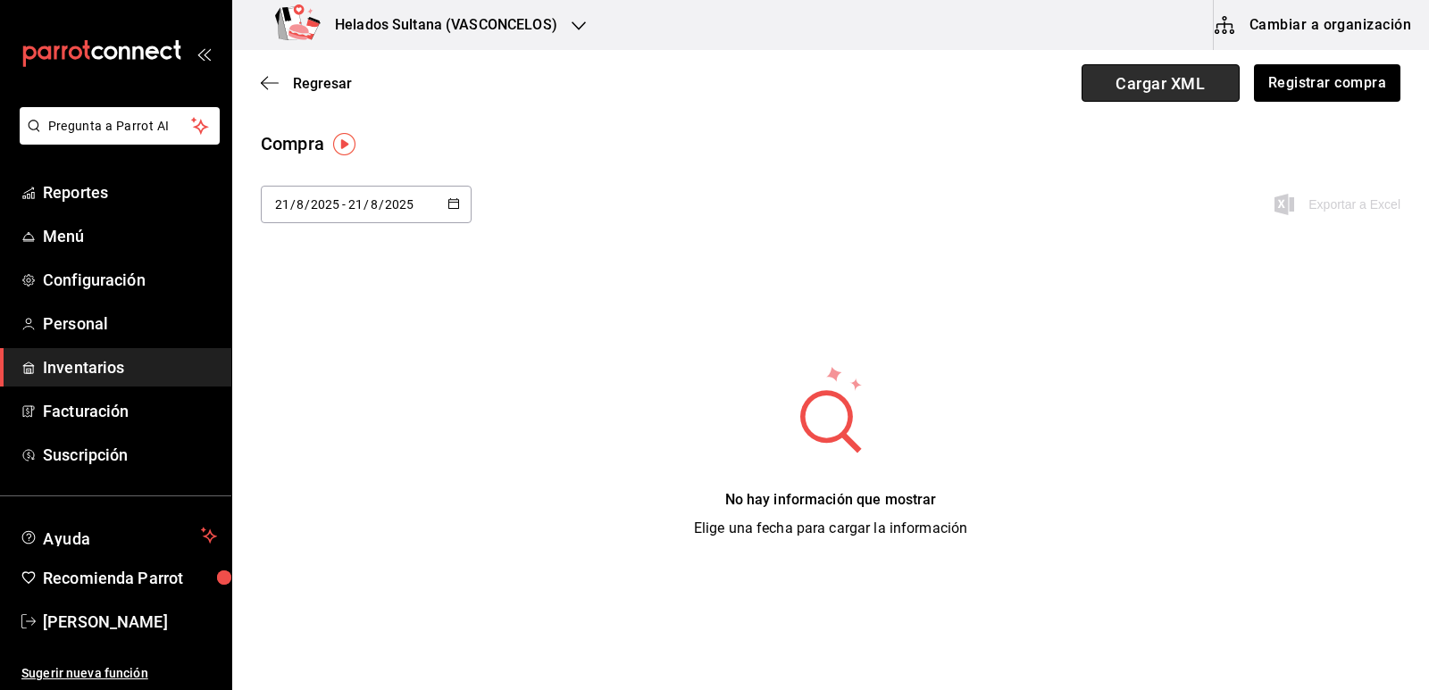
click at [1179, 85] on span "Cargar XML" at bounding box center [1160, 83] width 158 height 38
click at [0, 0] on input "Cargar XML" at bounding box center [0, 0] width 0 height 0
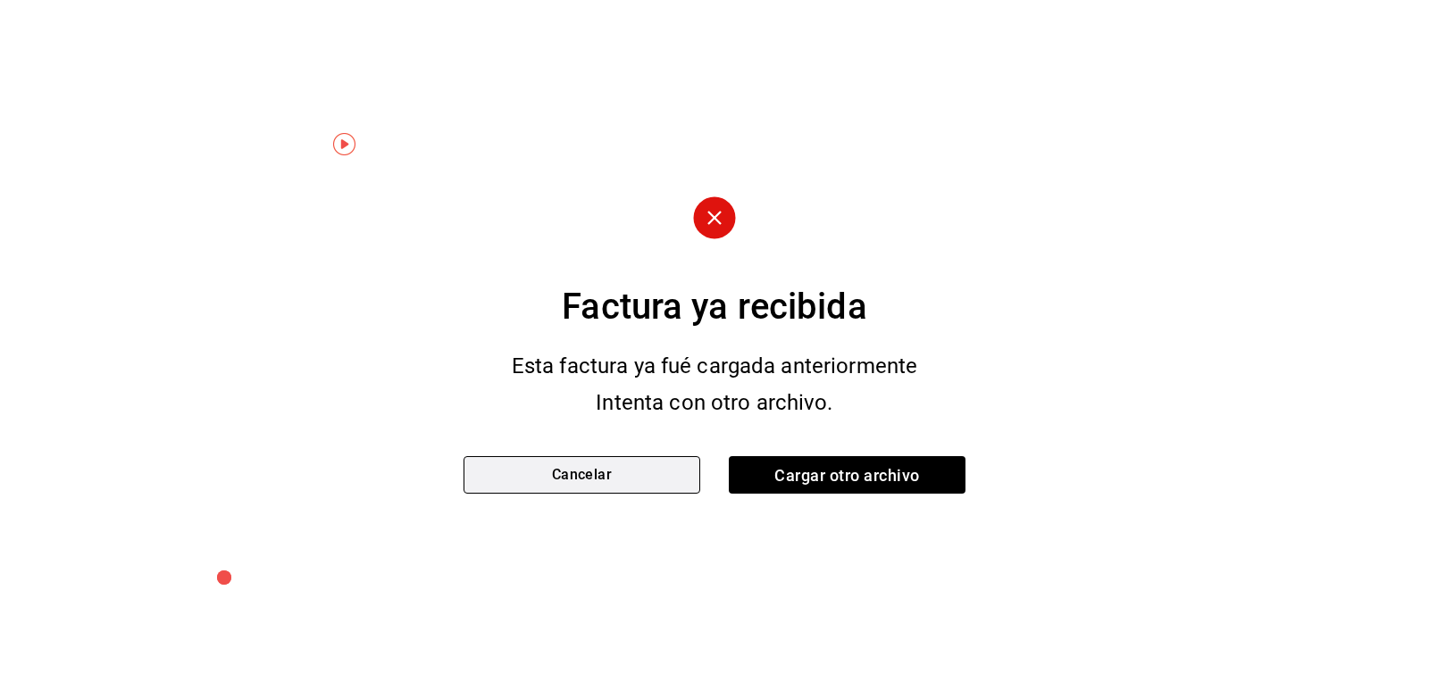
click at [620, 464] on button "Cancelar" at bounding box center [581, 475] width 237 height 38
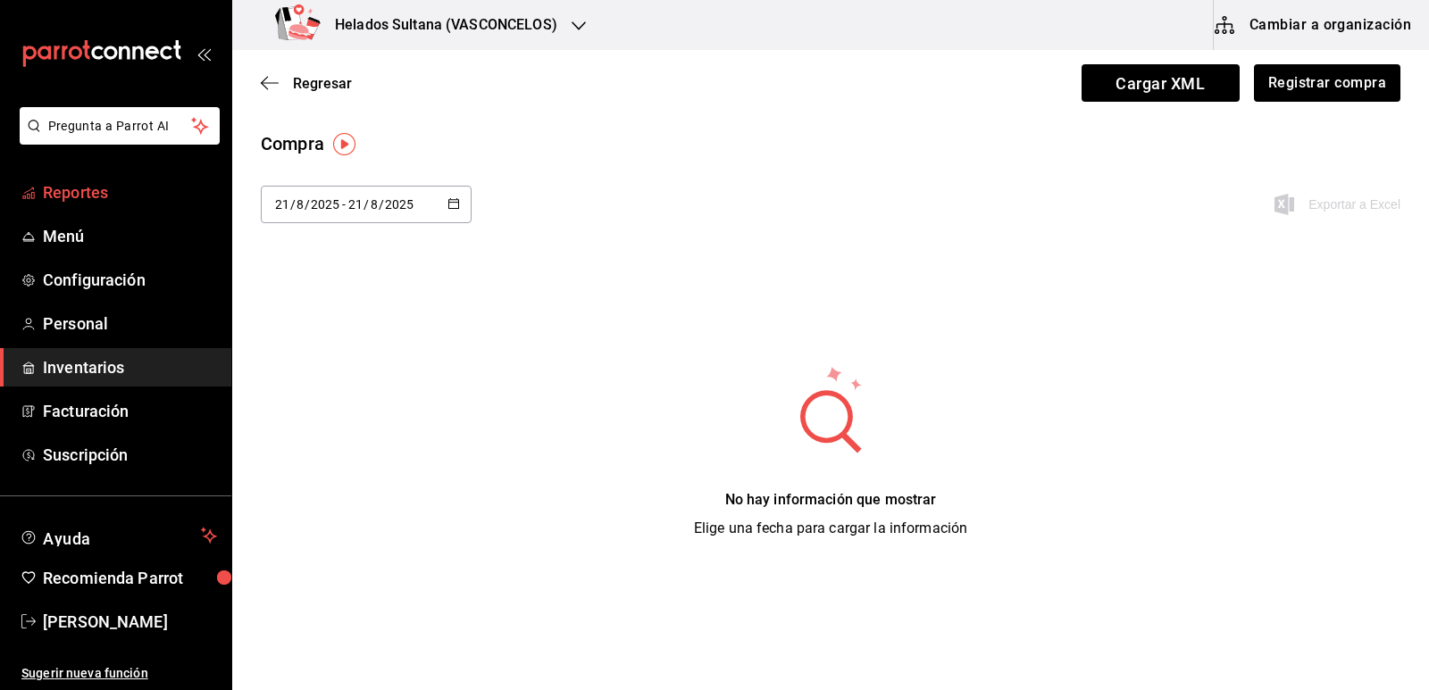
click at [75, 196] on span "Reportes" at bounding box center [130, 192] width 174 height 24
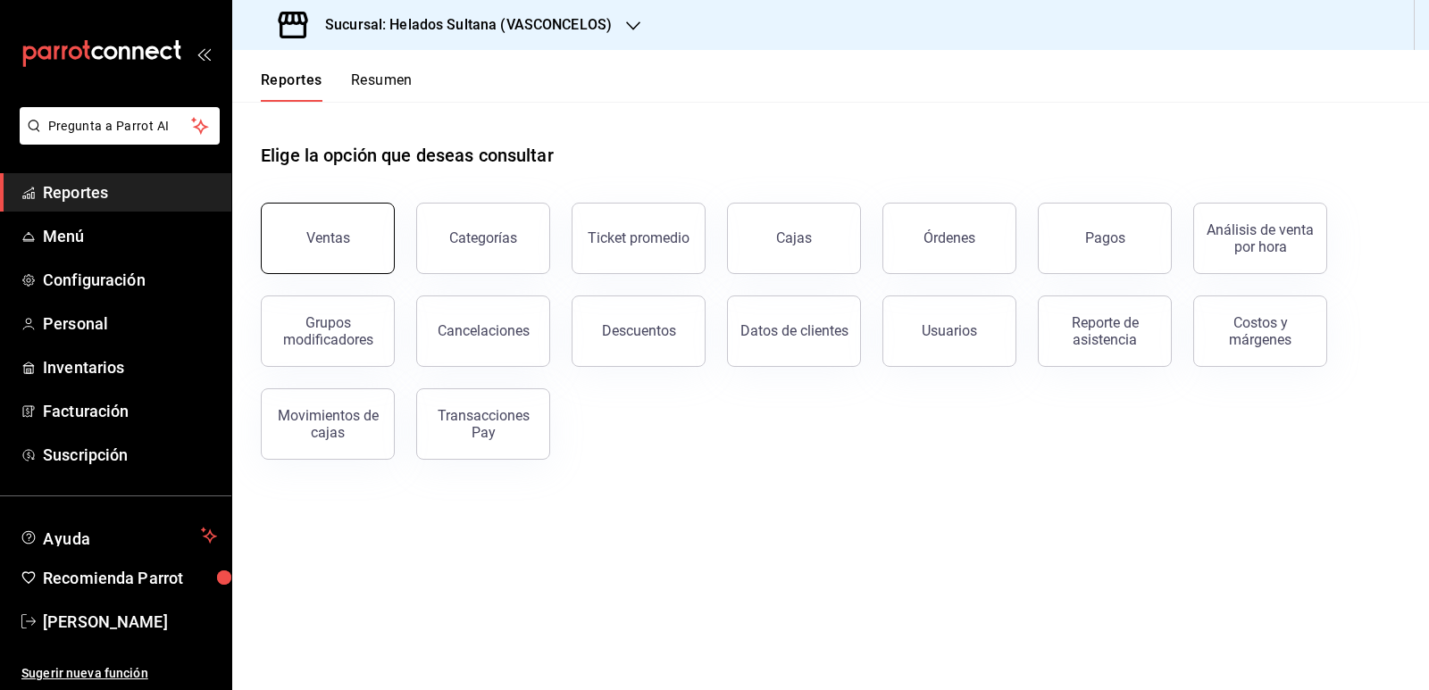
click at [320, 242] on div "Ventas" at bounding box center [328, 238] width 44 height 17
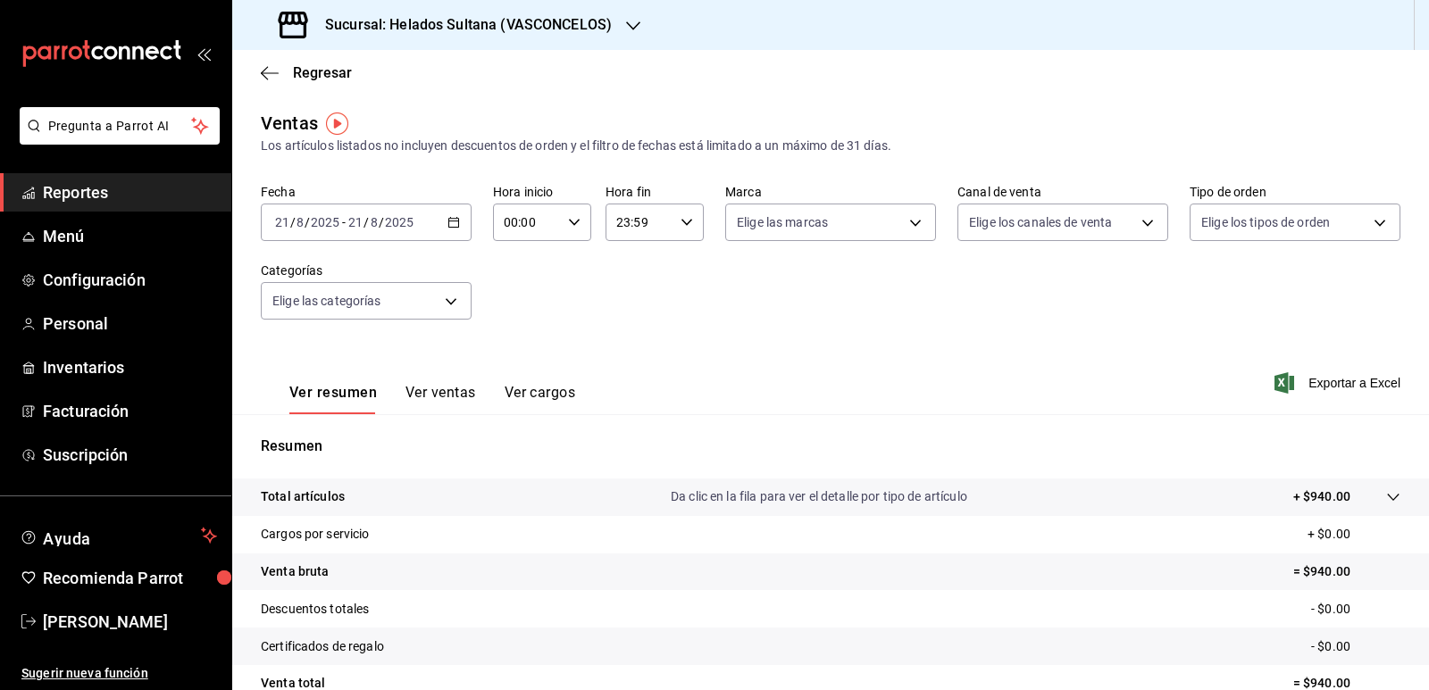
click at [447, 229] on div "[DATE] [DATE] - [DATE] [DATE]" at bounding box center [366, 223] width 211 height 38
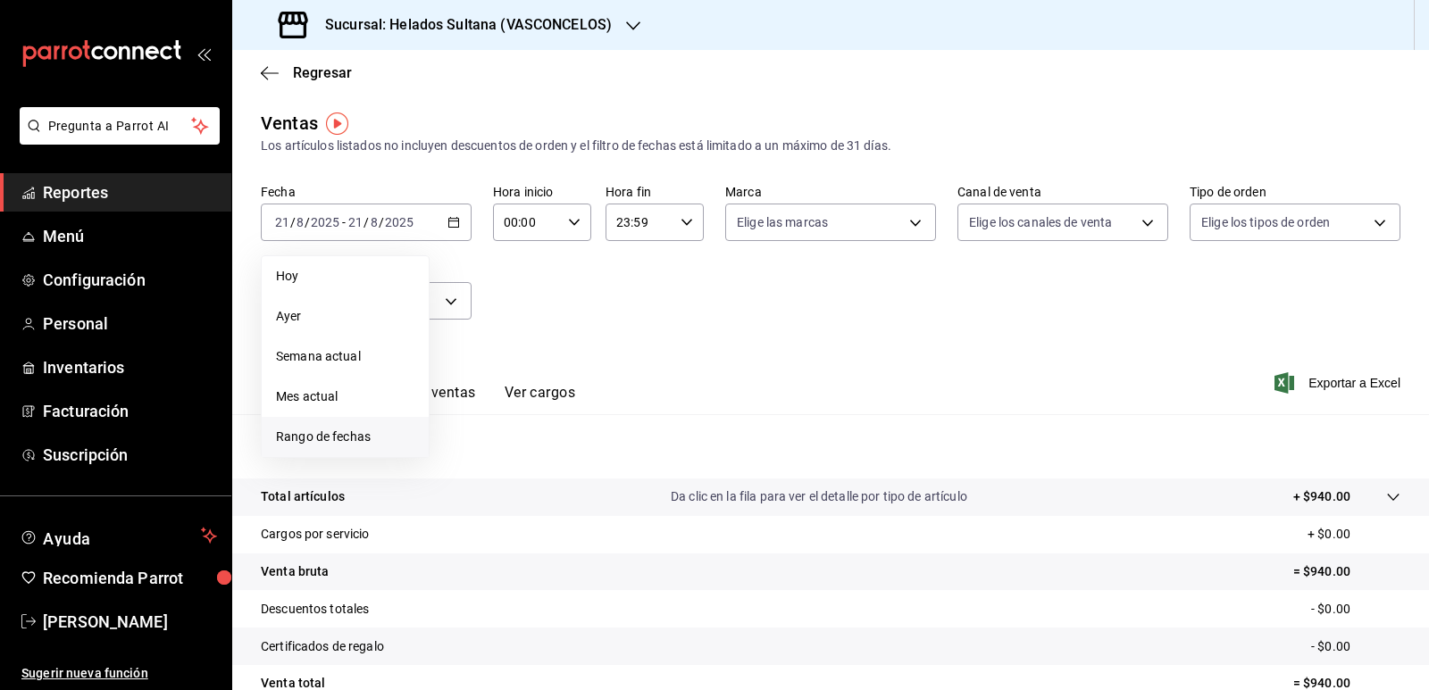
click at [343, 428] on span "Rango de fechas" at bounding box center [345, 437] width 138 height 19
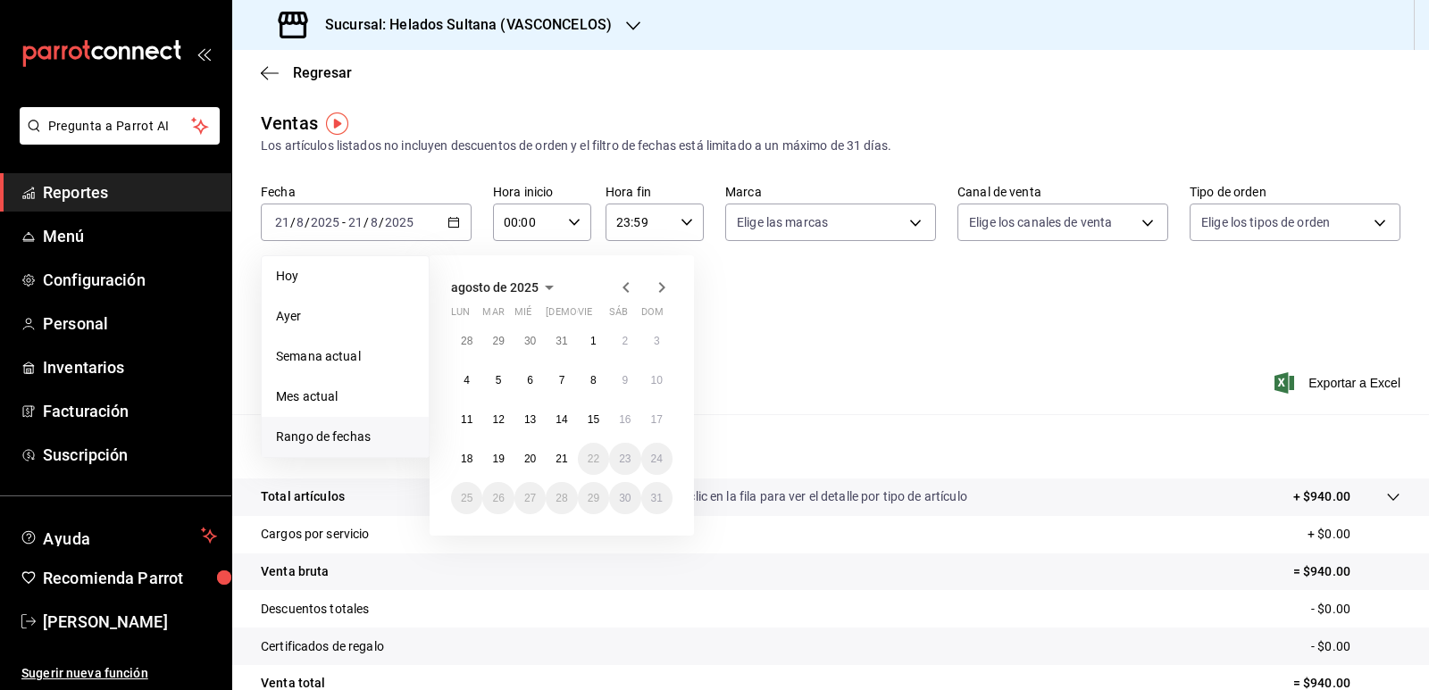
click at [626, 288] on icon "button" at bounding box center [625, 287] width 21 height 21
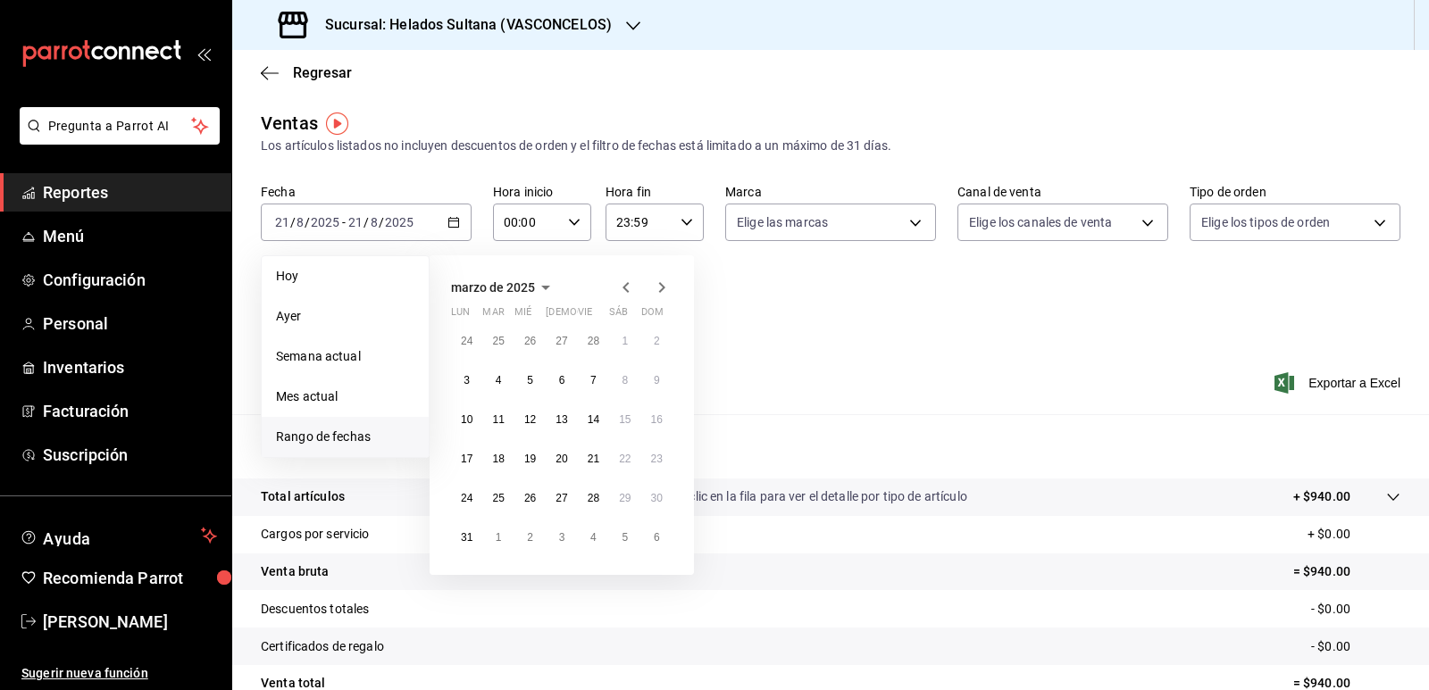
click at [626, 288] on icon "button" at bounding box center [625, 287] width 21 height 21
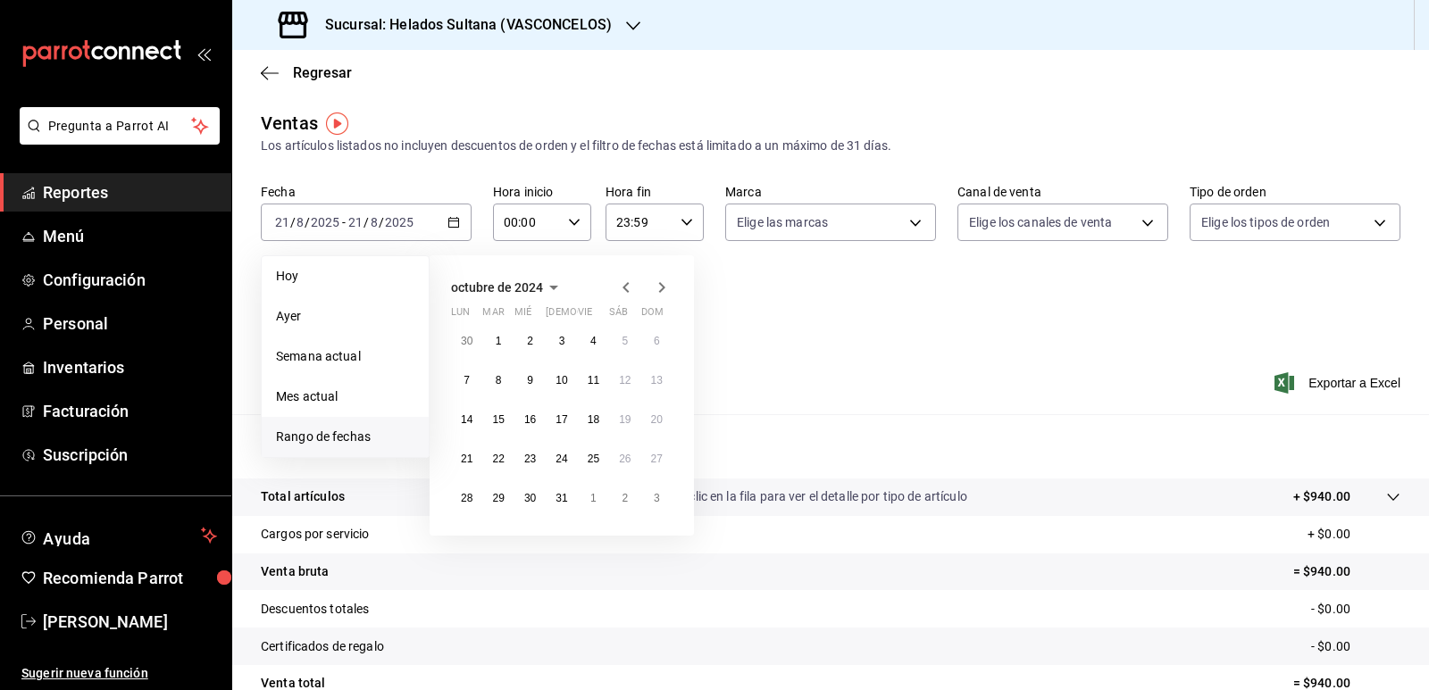
click at [626, 288] on icon "button" at bounding box center [625, 287] width 21 height 21
click at [664, 288] on icon "button" at bounding box center [662, 287] width 6 height 11
click at [630, 455] on abbr "24" at bounding box center [625, 459] width 12 height 13
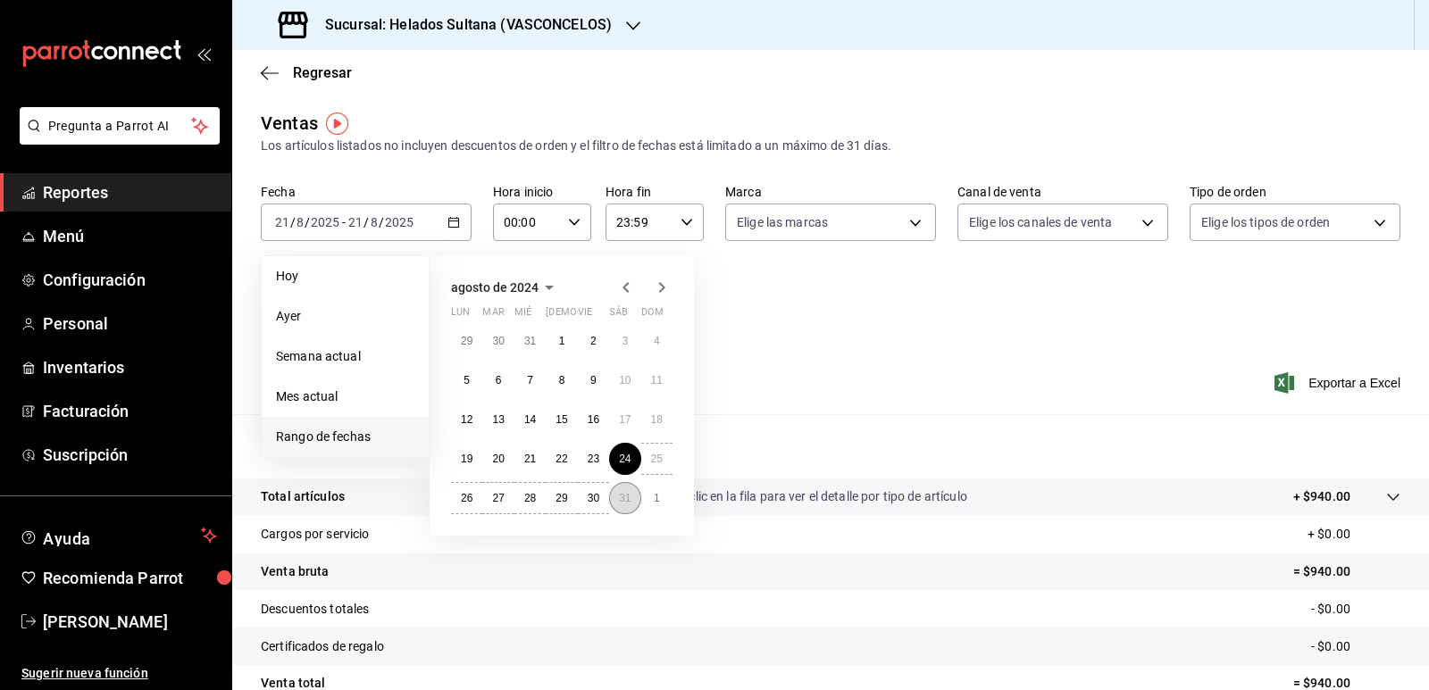
click at [625, 492] on abbr "31" at bounding box center [625, 498] width 12 height 13
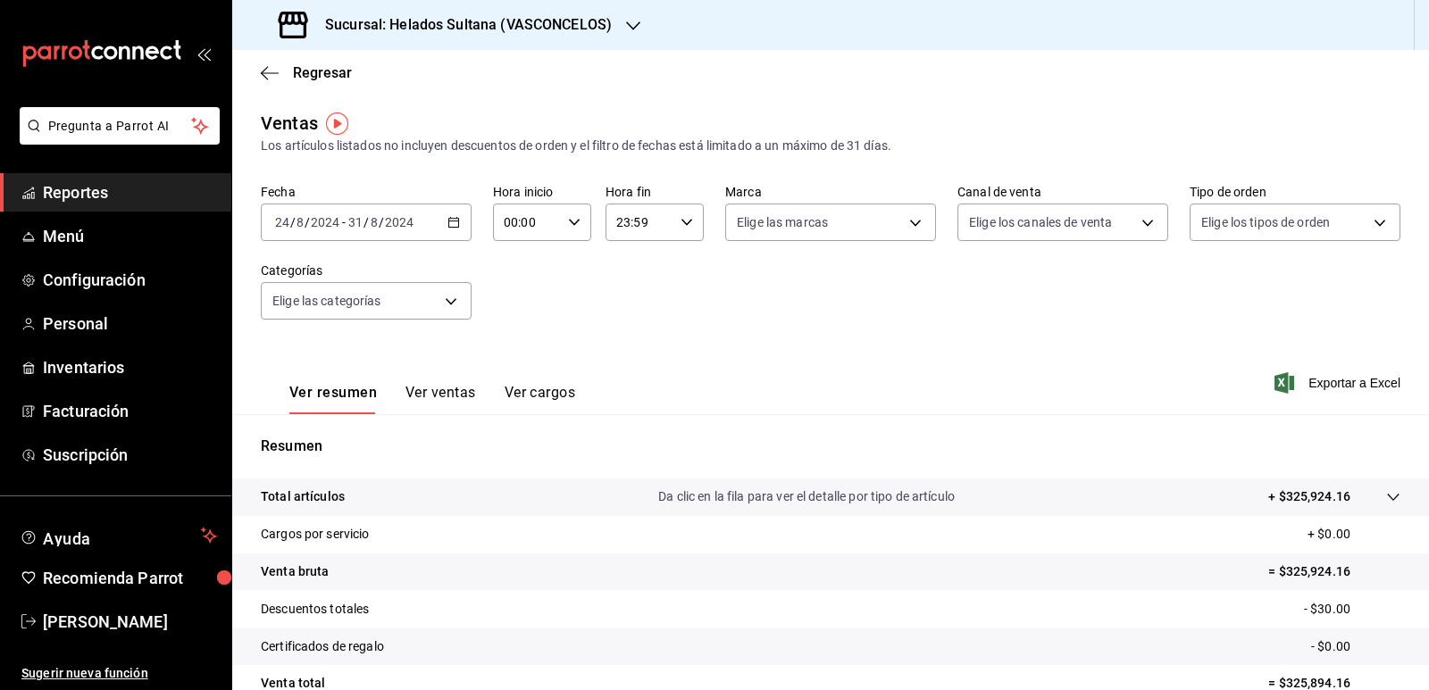
click at [455, 392] on button "Ver ventas" at bounding box center [440, 399] width 71 height 30
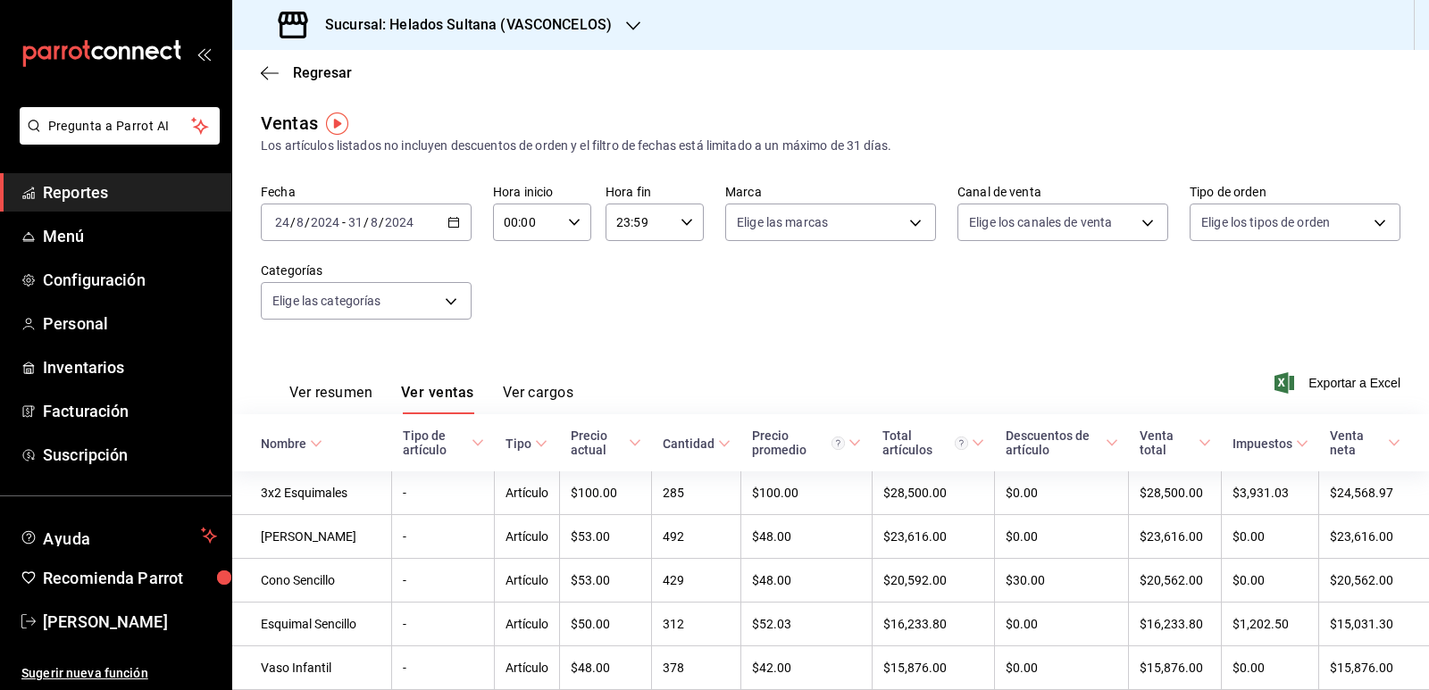
click at [718, 447] on icon at bounding box center [724, 444] width 13 height 13
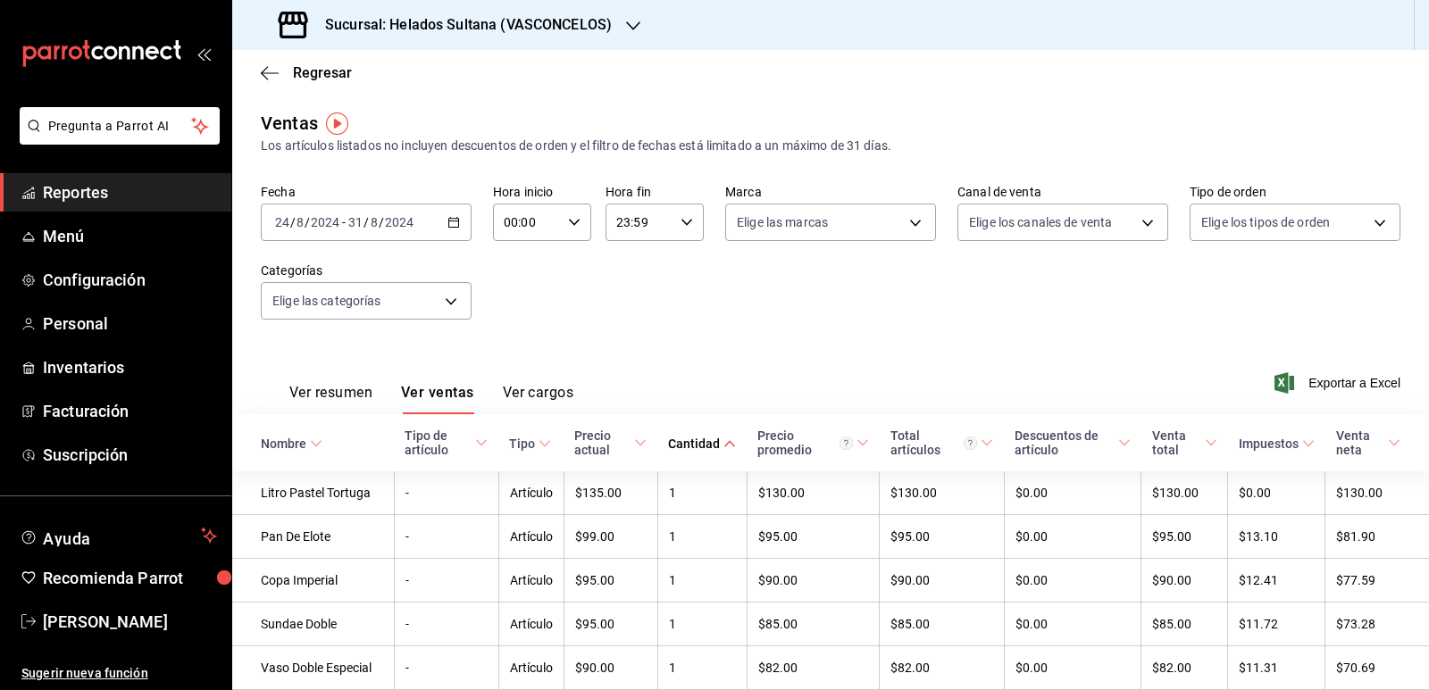
click at [723, 447] on icon at bounding box center [729, 444] width 13 height 13
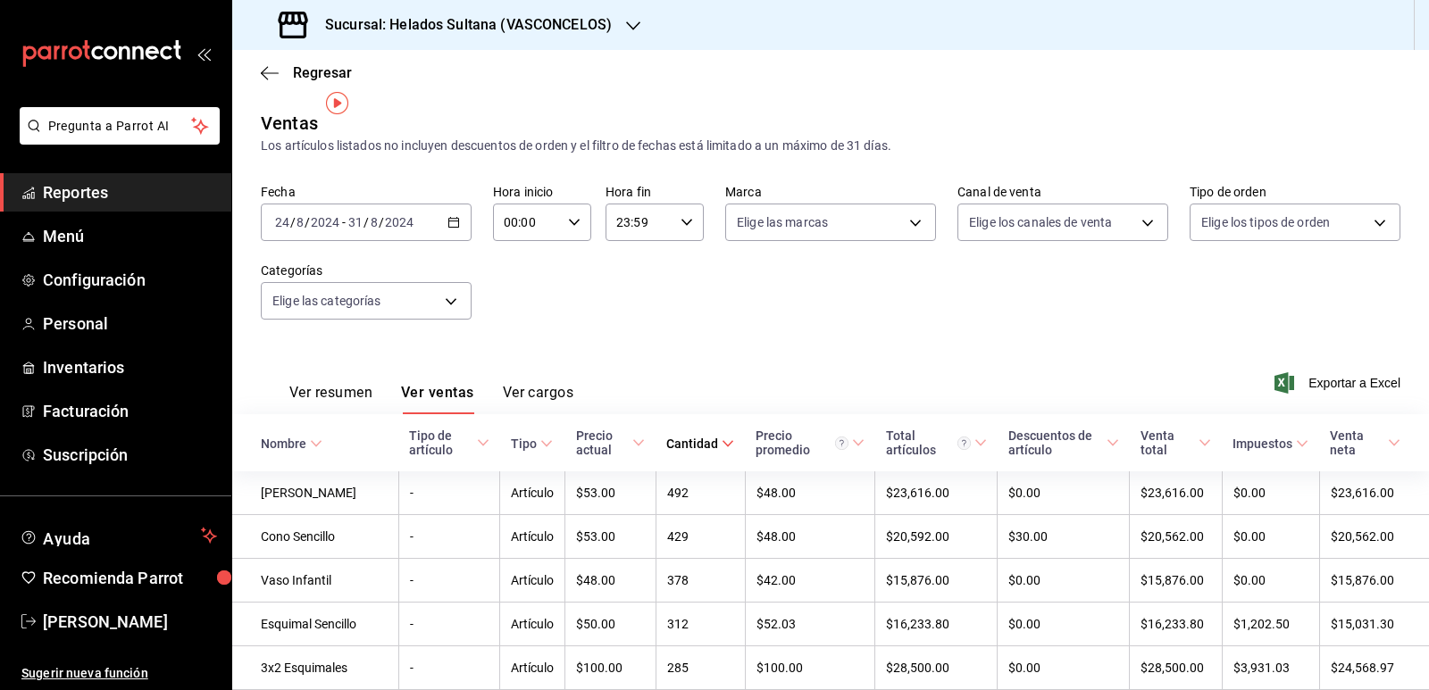
scroll to position [89, 0]
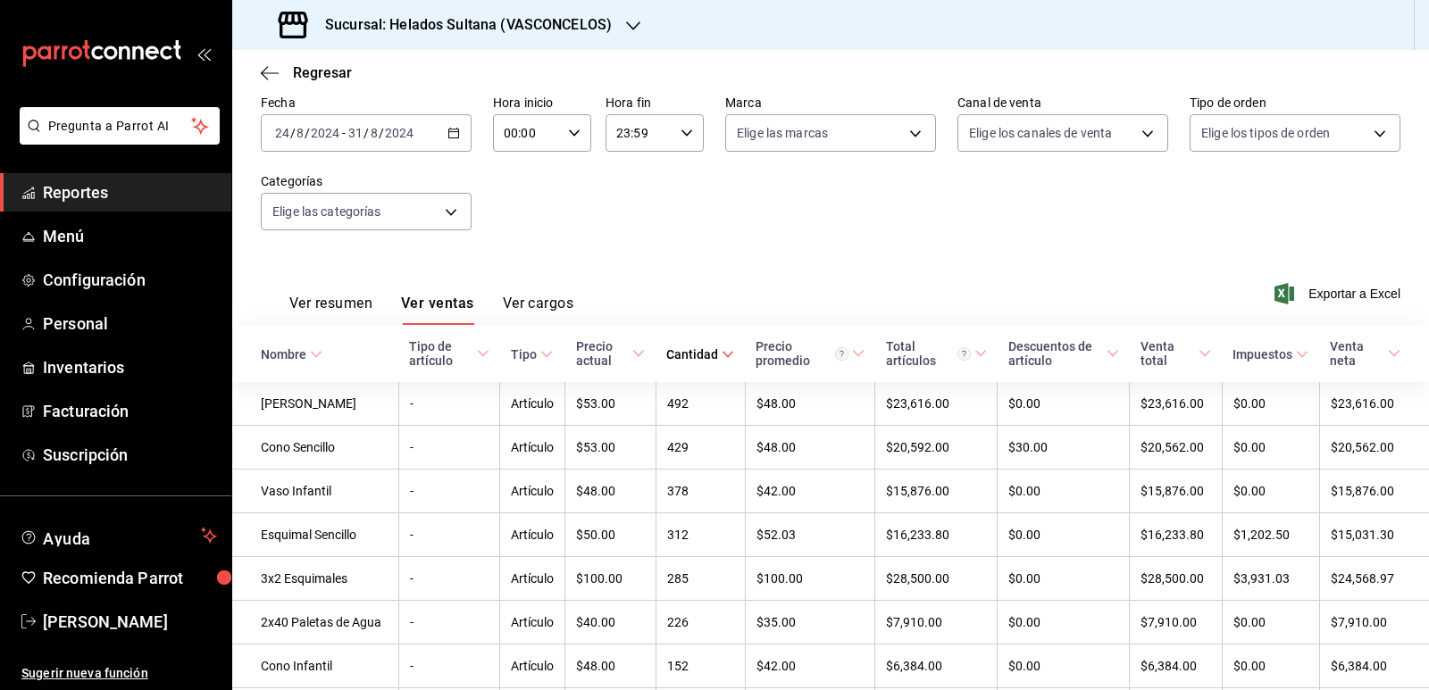
click at [1132, 62] on div "Regresar" at bounding box center [830, 73] width 1197 height 46
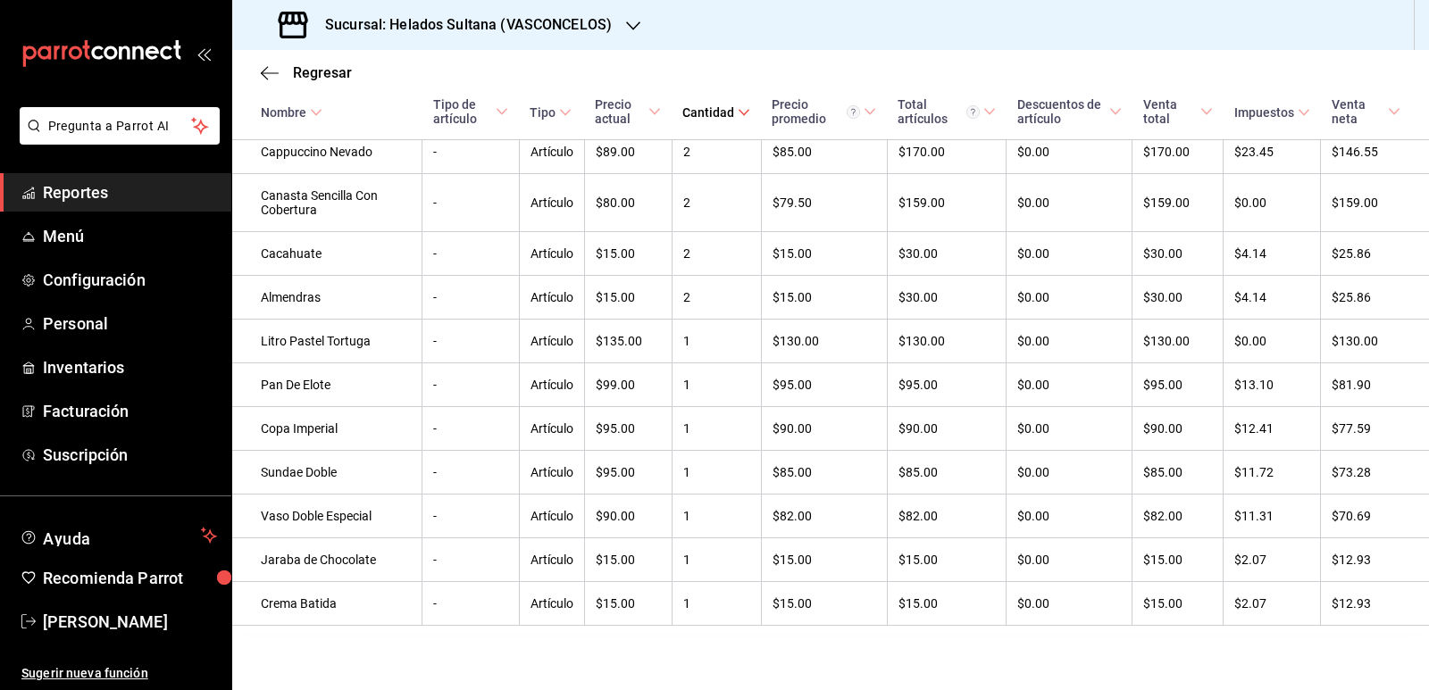
scroll to position [5187, 0]
